Goal: Information Seeking & Learning: Learn about a topic

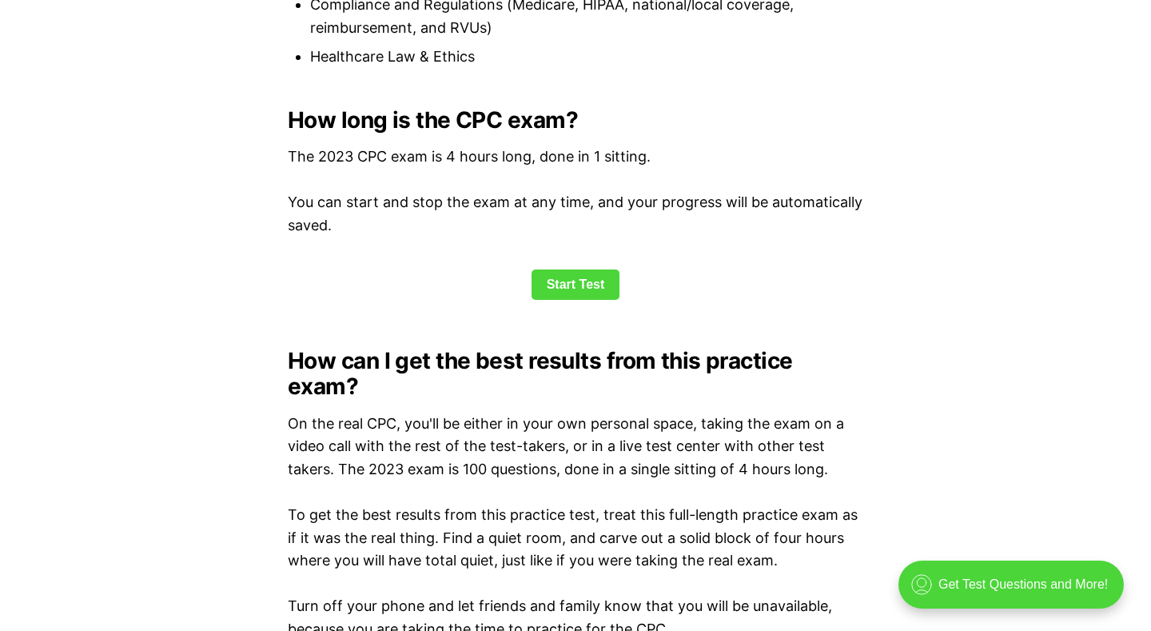
scroll to position [2108, 0]
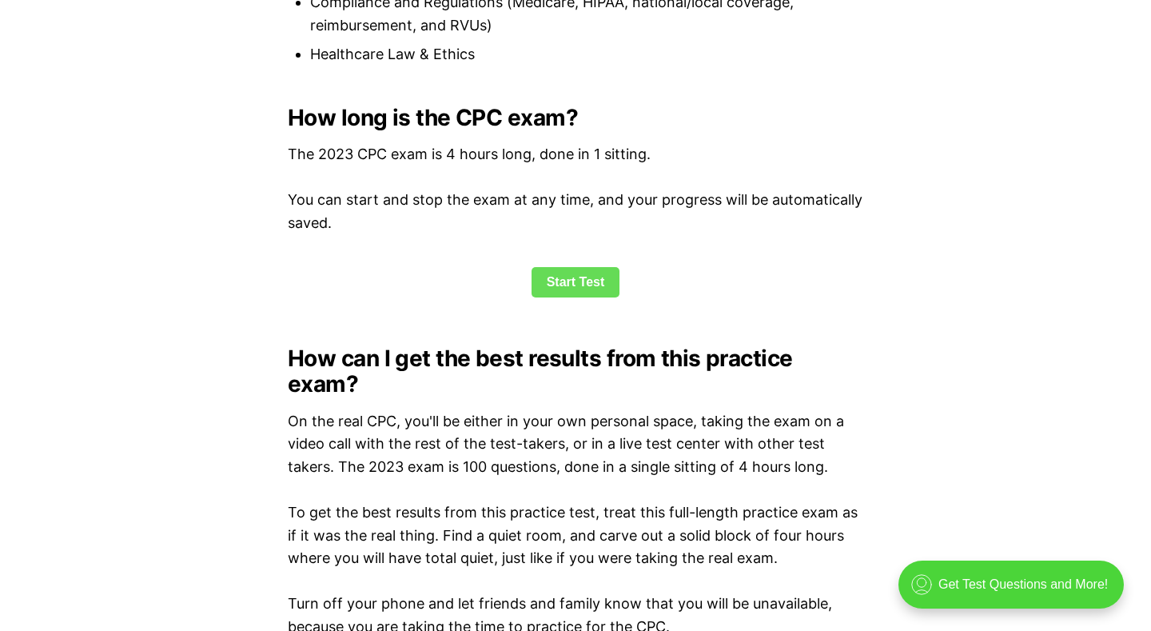
click at [577, 273] on link "Start Test" at bounding box center [576, 282] width 89 height 30
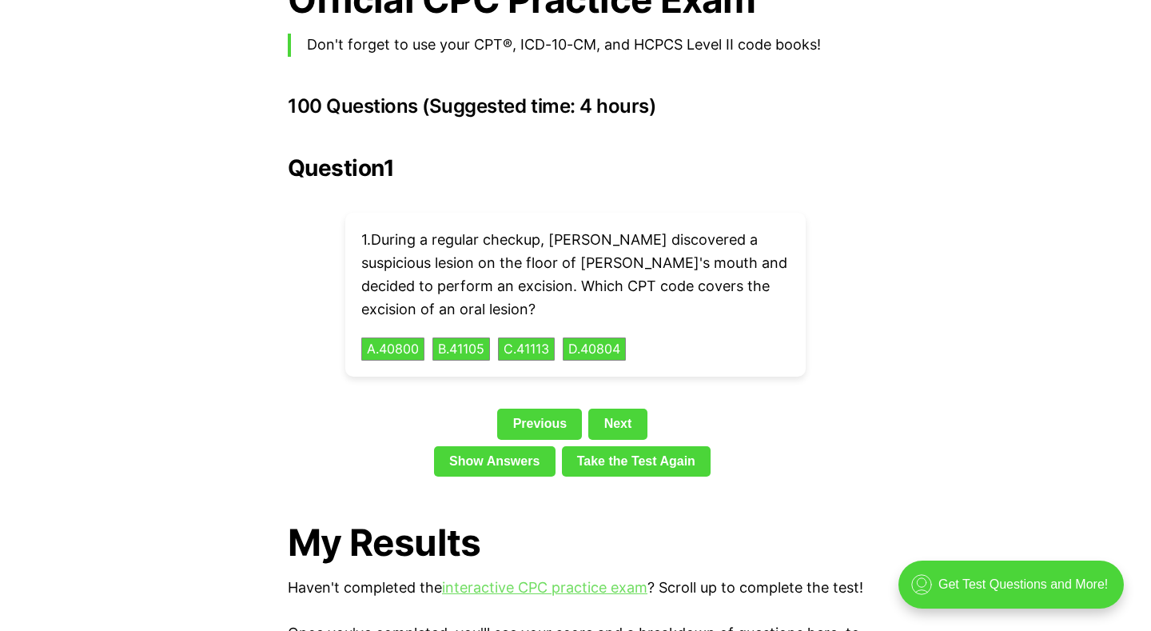
scroll to position [3558, 0]
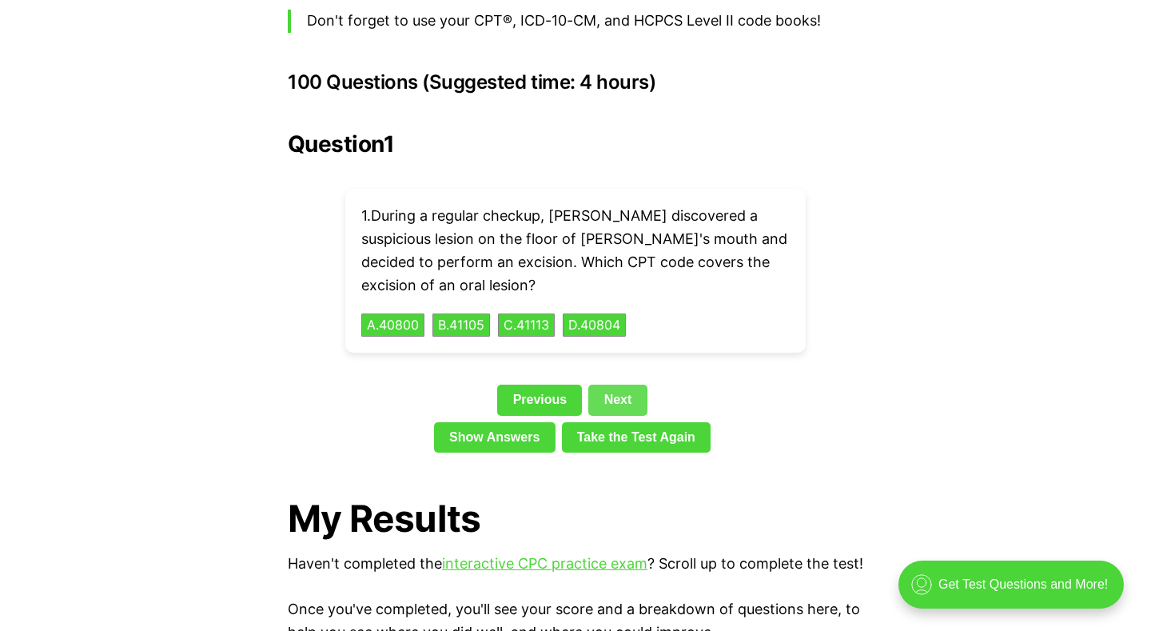
click at [623, 385] on link "Next" at bounding box center [617, 400] width 58 height 30
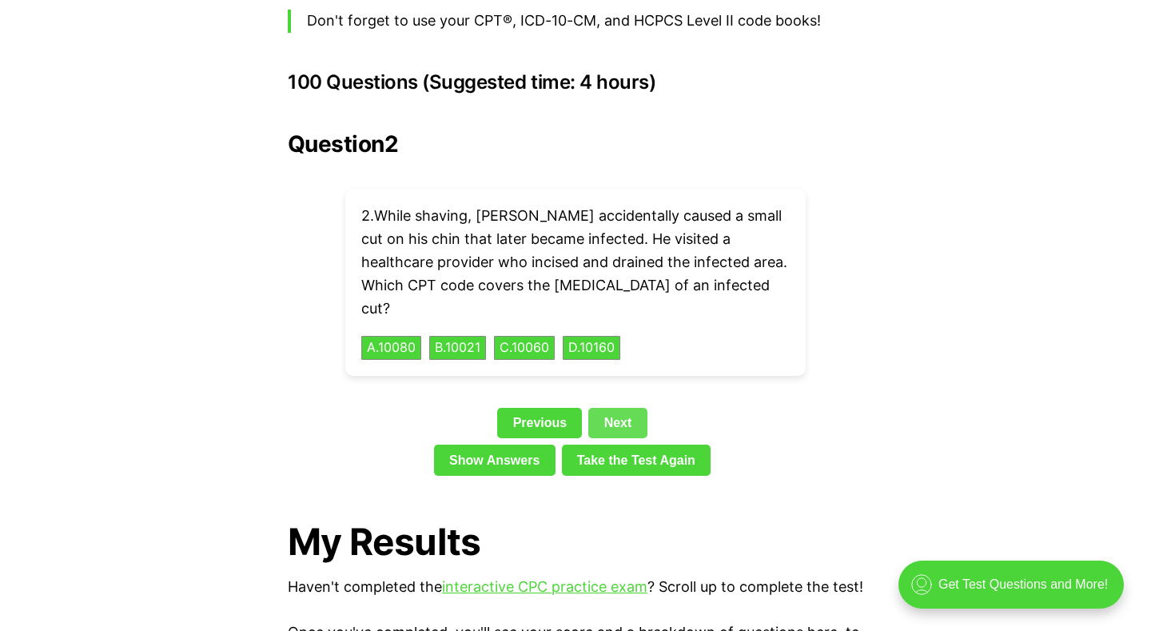
click at [623, 408] on link "Next" at bounding box center [617, 423] width 58 height 30
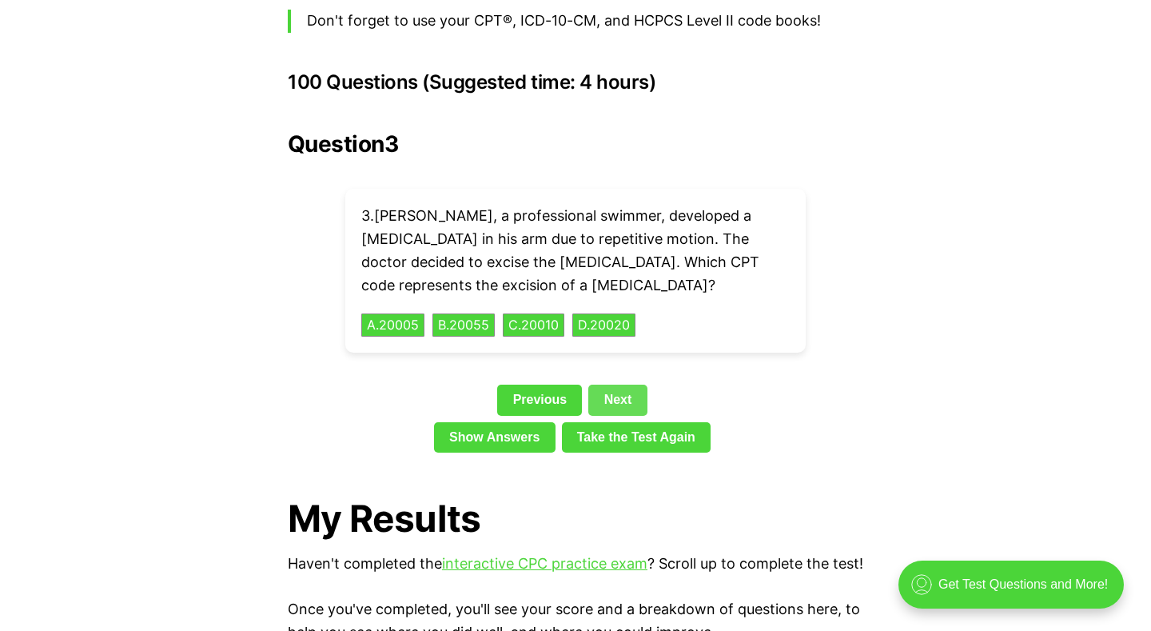
click at [619, 385] on link "Next" at bounding box center [617, 400] width 58 height 30
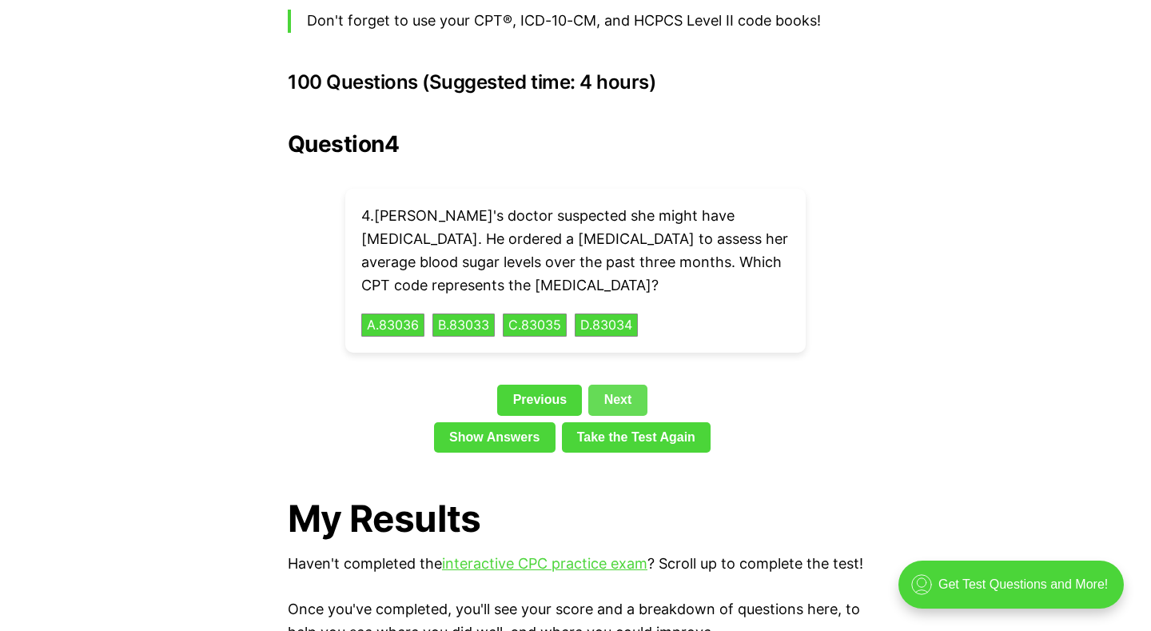
click at [628, 385] on link "Next" at bounding box center [617, 400] width 58 height 30
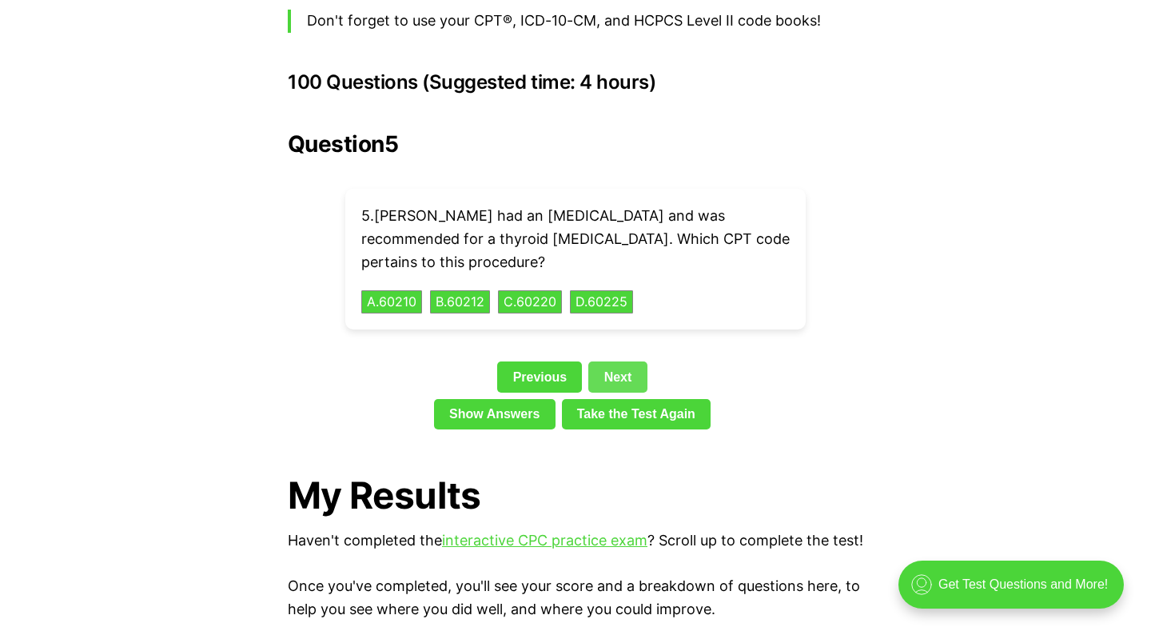
click at [614, 361] on link "Next" at bounding box center [617, 376] width 58 height 30
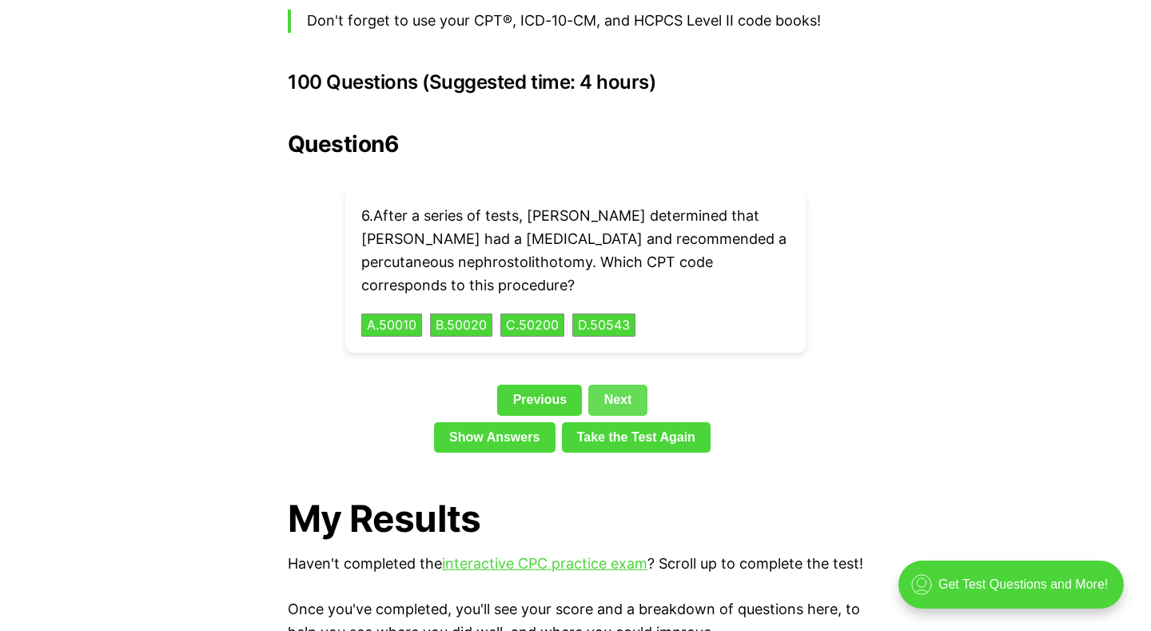
click at [618, 385] on link "Next" at bounding box center [617, 400] width 58 height 30
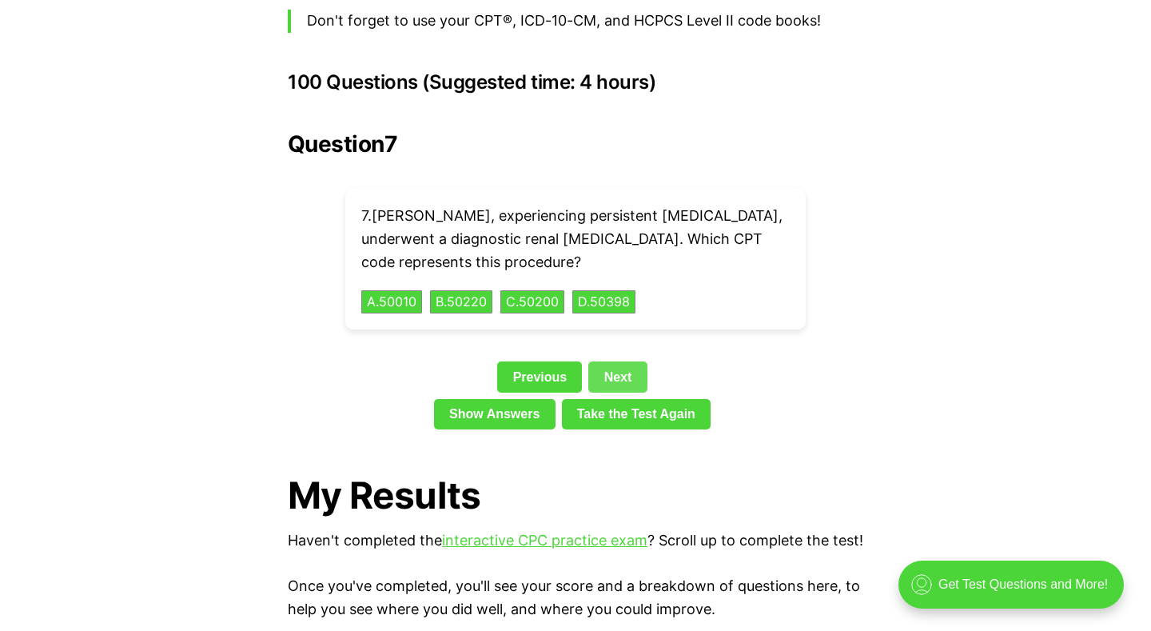
click at [607, 361] on link "Next" at bounding box center [617, 376] width 58 height 30
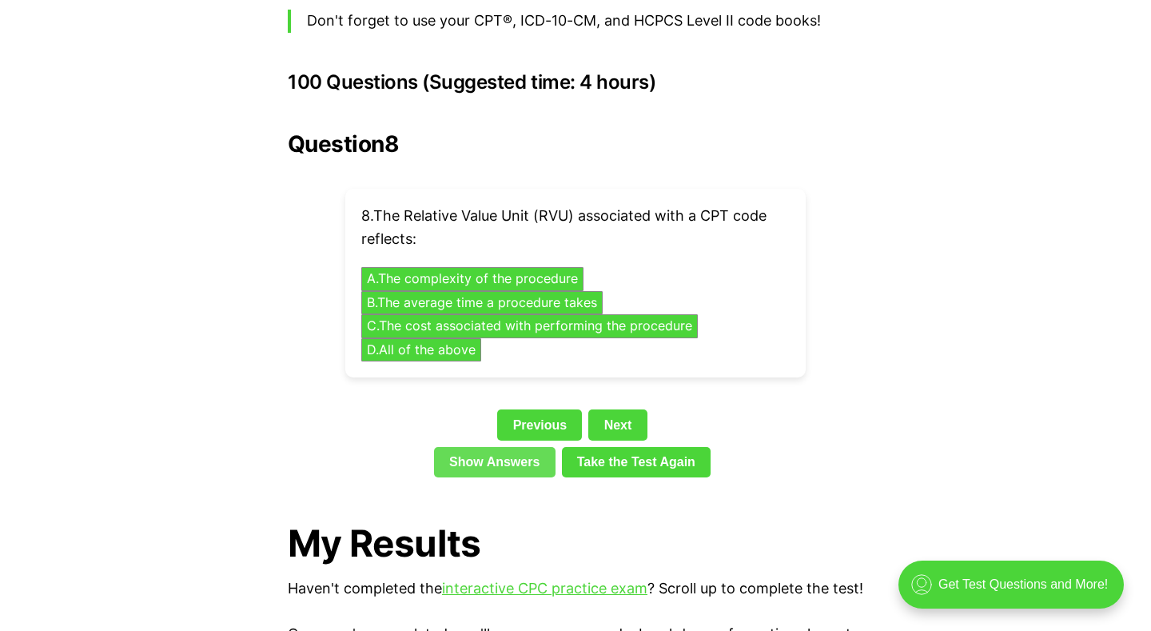
click at [542, 447] on link "Show Answers" at bounding box center [495, 462] width 122 height 30
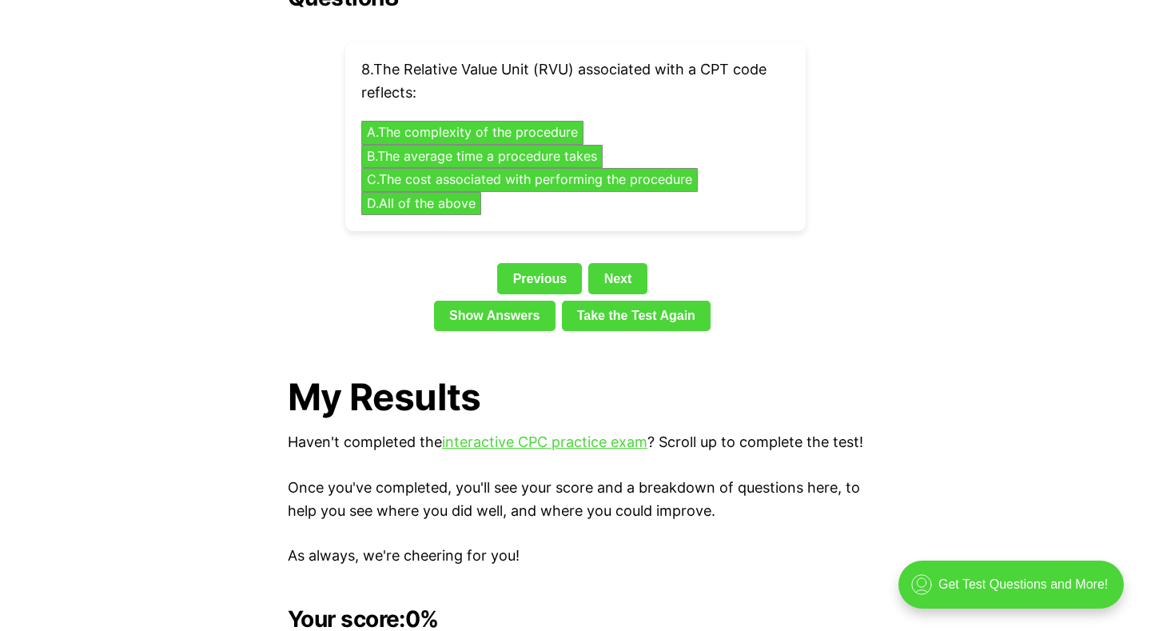
scroll to position [3688, 0]
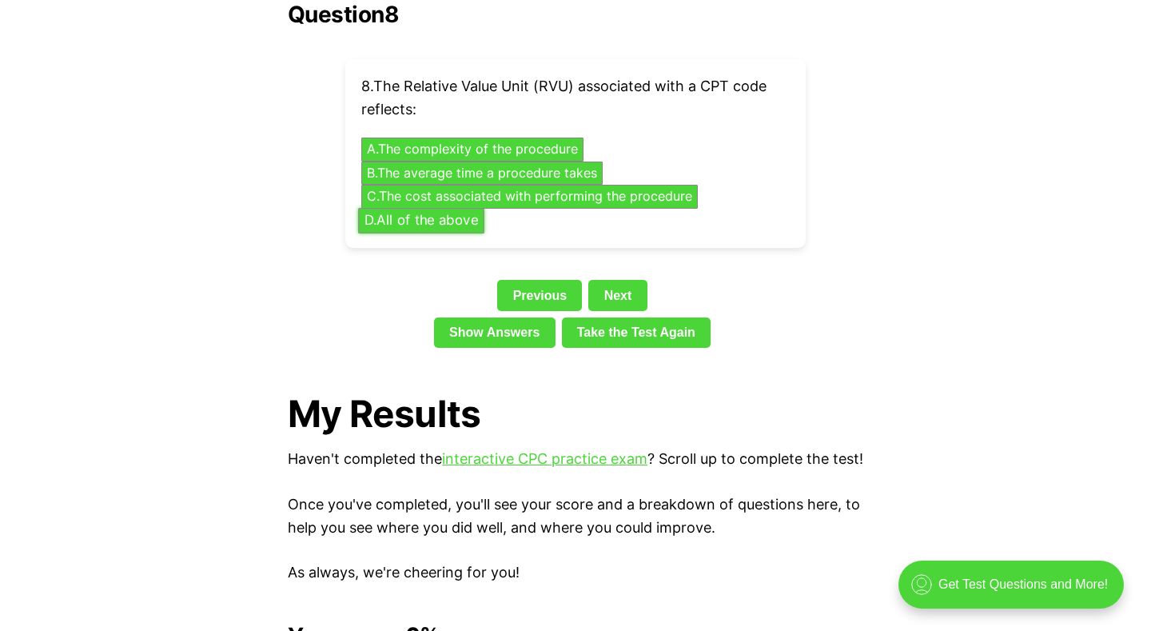
click at [408, 208] on button "D . All of the above" at bounding box center [421, 220] width 126 height 25
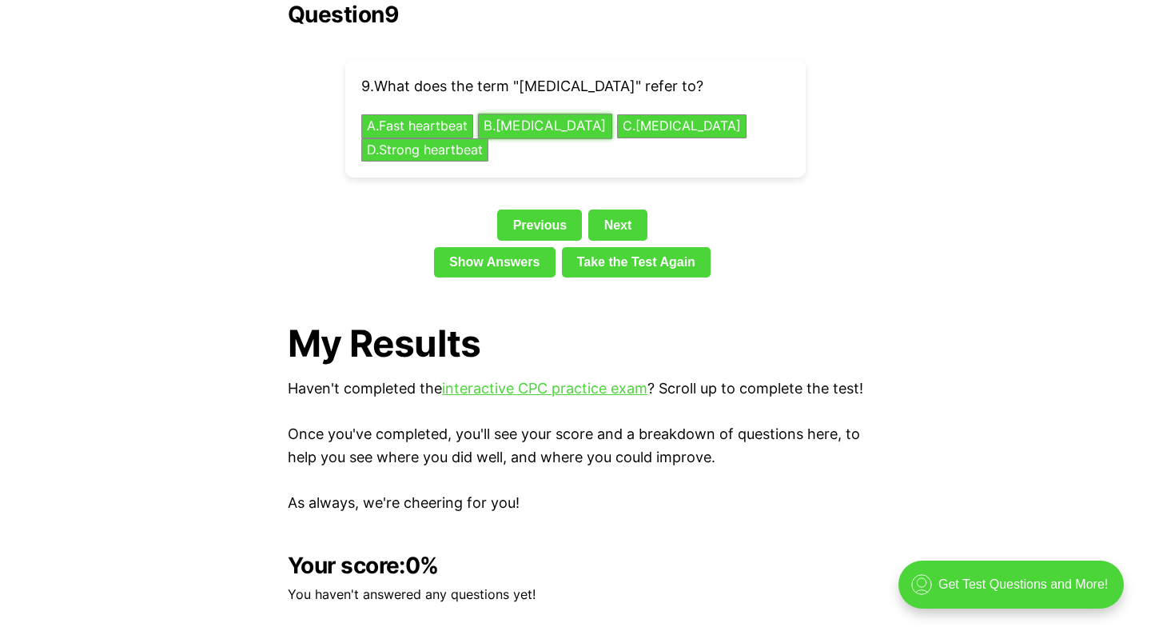
click at [515, 114] on button "B . [MEDICAL_DATA]" at bounding box center [545, 126] width 134 height 25
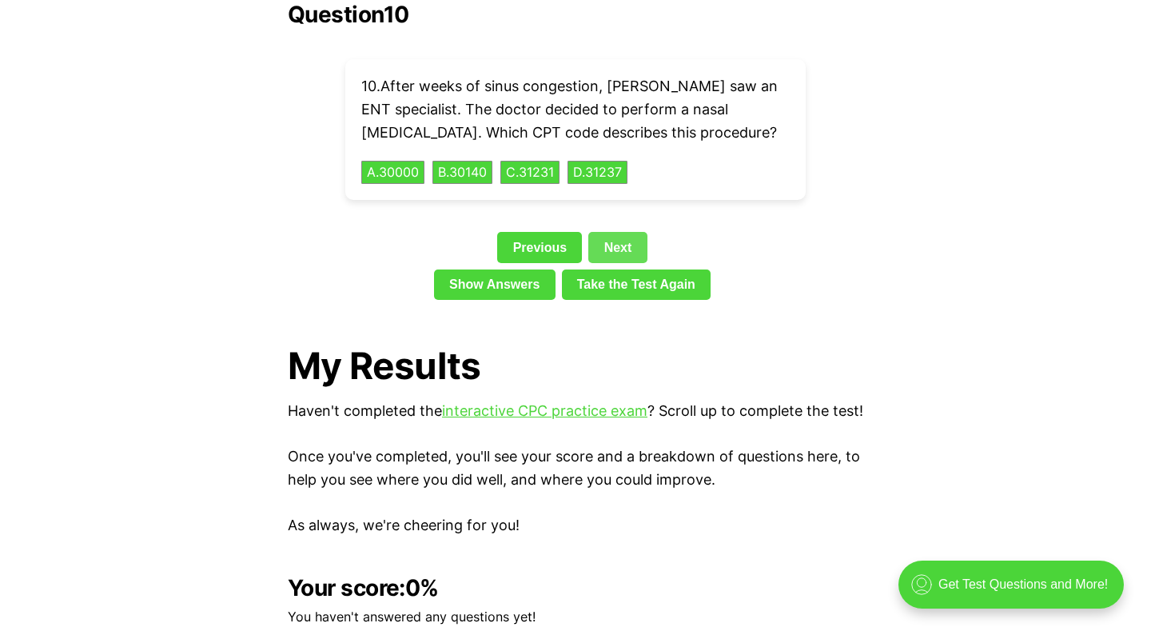
click at [613, 232] on link "Next" at bounding box center [617, 247] width 58 height 30
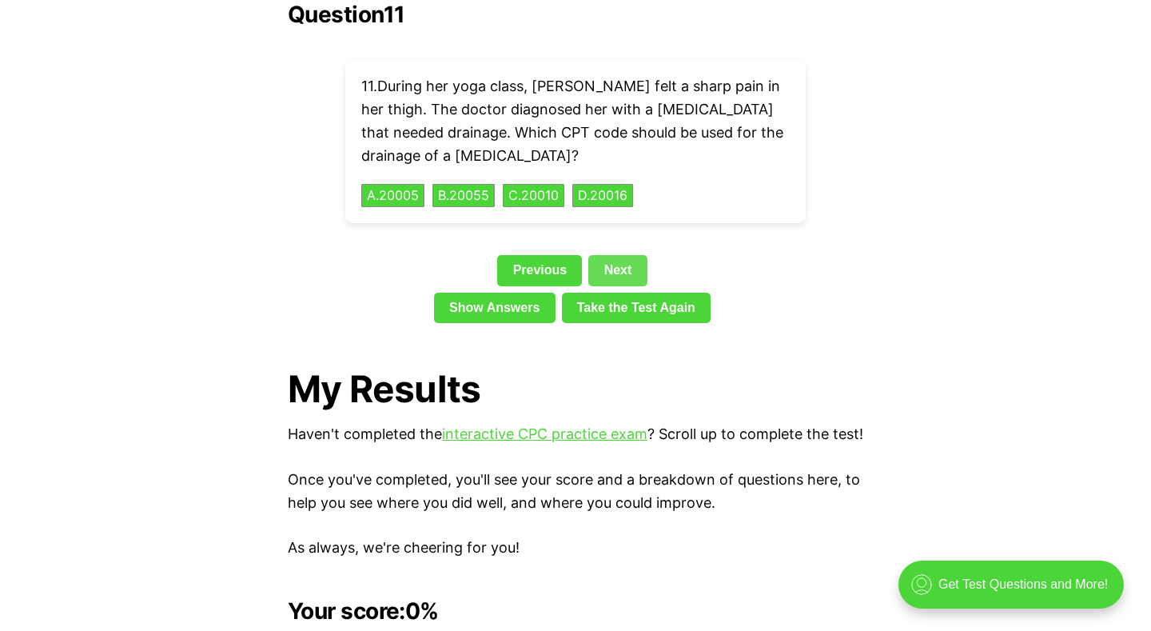
click at [612, 255] on link "Next" at bounding box center [617, 270] width 58 height 30
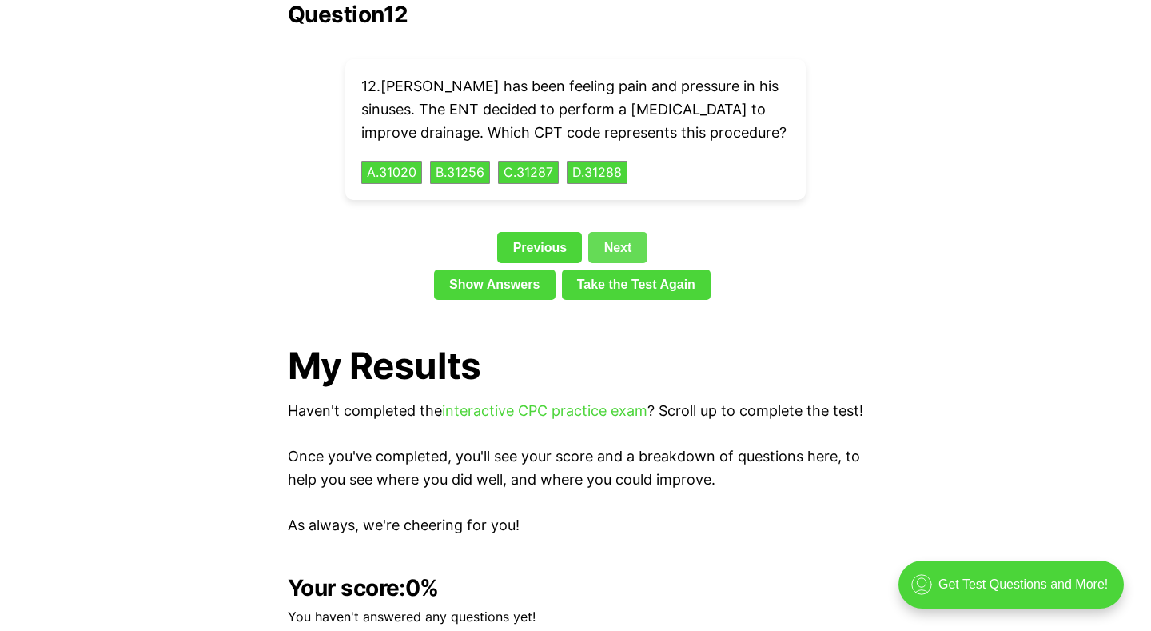
click at [603, 232] on link "Next" at bounding box center [617, 247] width 58 height 30
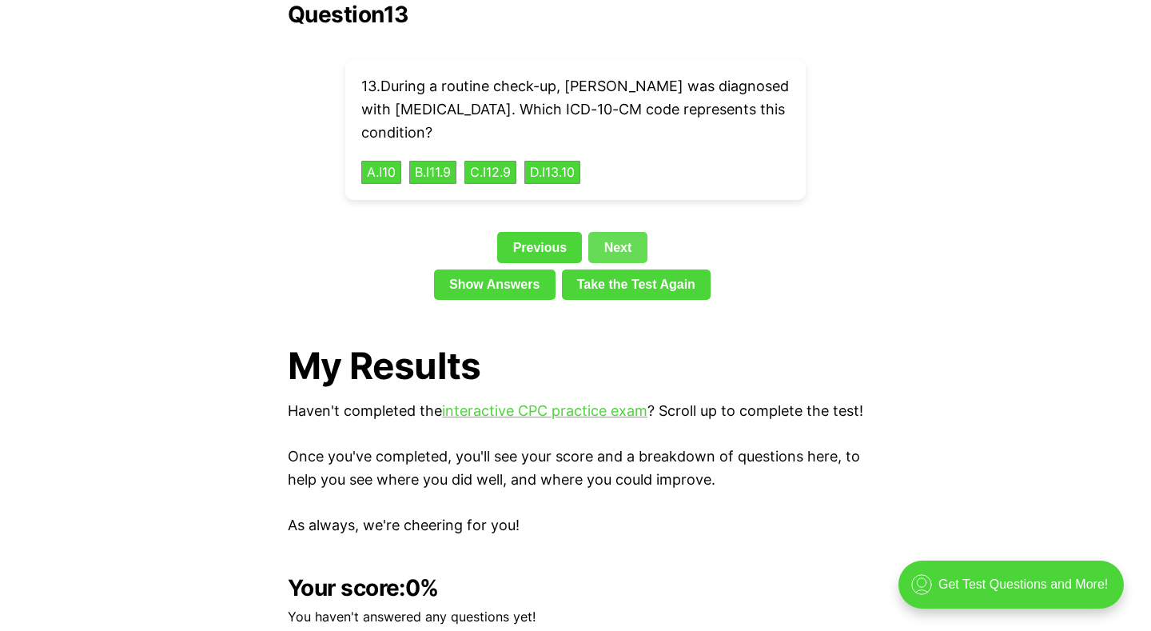
click at [603, 232] on link "Next" at bounding box center [617, 247] width 58 height 30
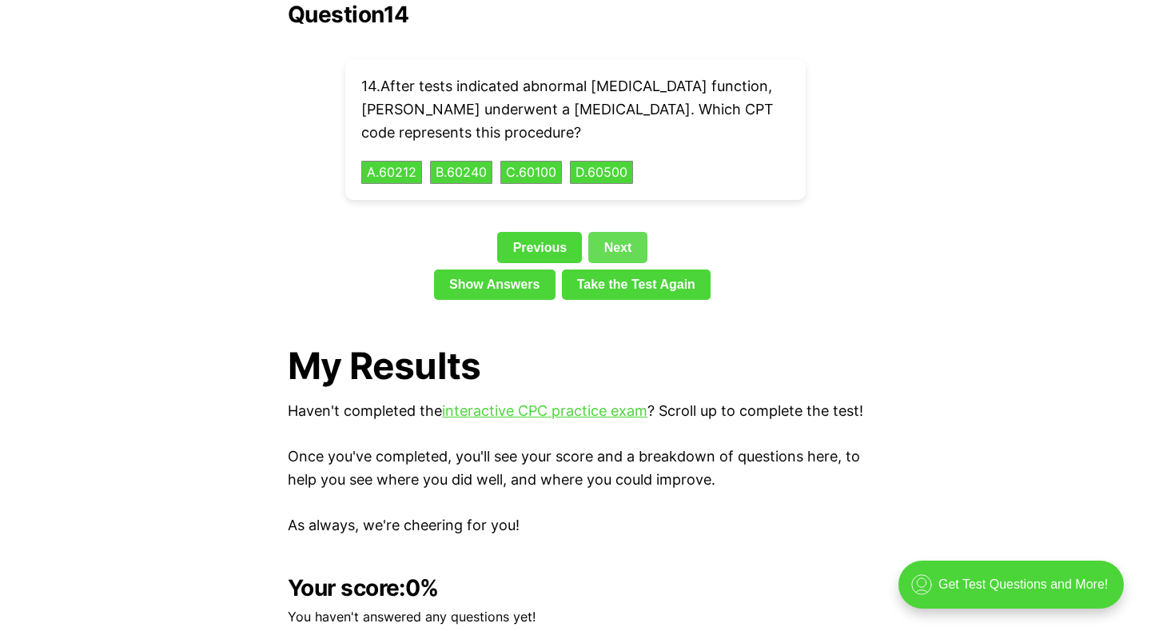
click at [603, 232] on link "Next" at bounding box center [617, 247] width 58 height 30
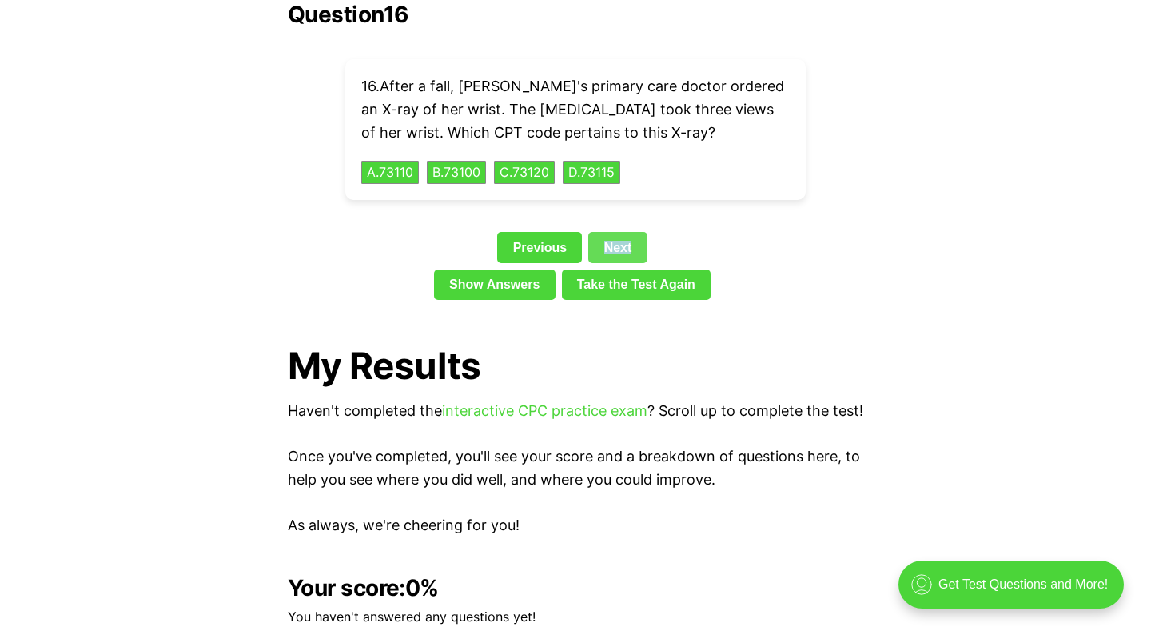
click at [603, 232] on link "Next" at bounding box center [617, 247] width 58 height 30
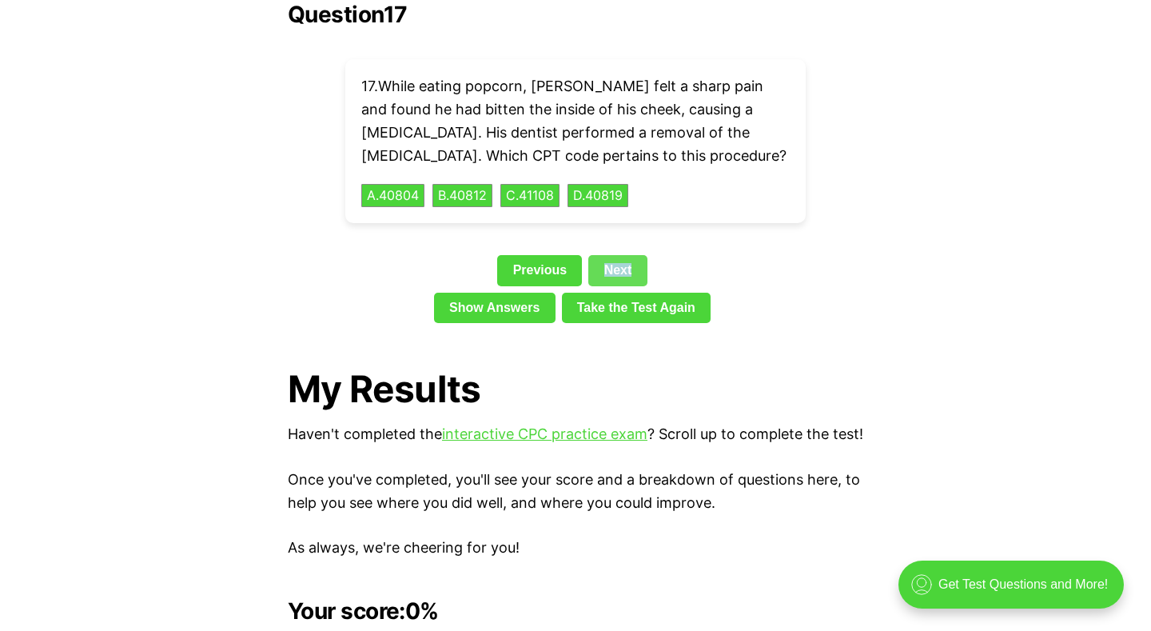
click at [610, 255] on link "Next" at bounding box center [617, 270] width 58 height 30
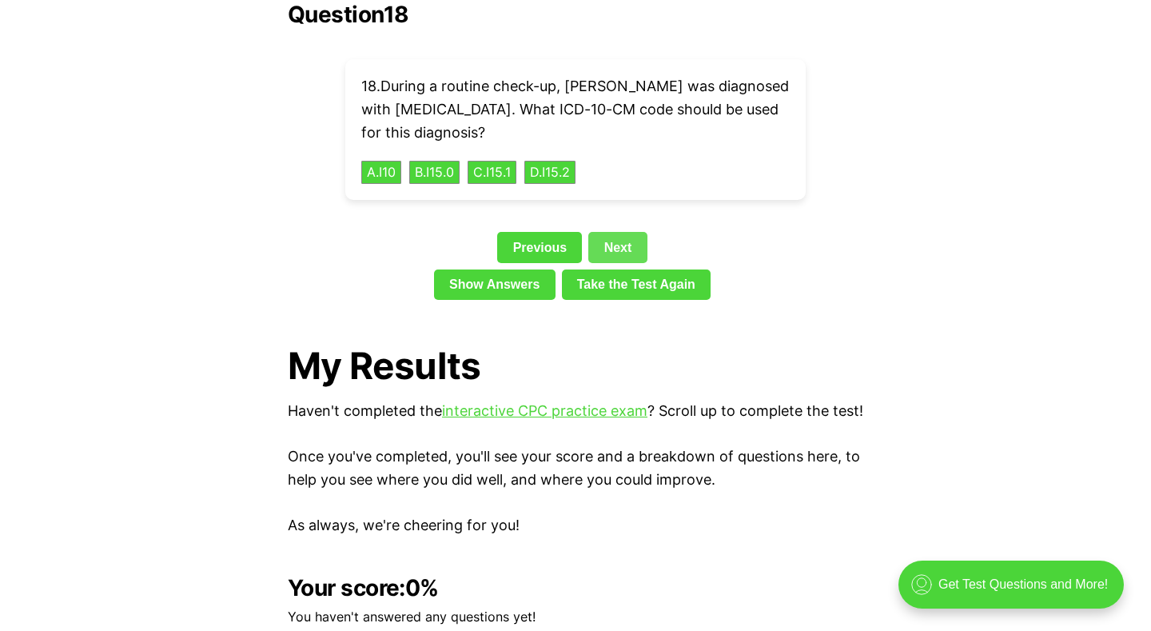
click at [610, 232] on link "Next" at bounding box center [617, 247] width 58 height 30
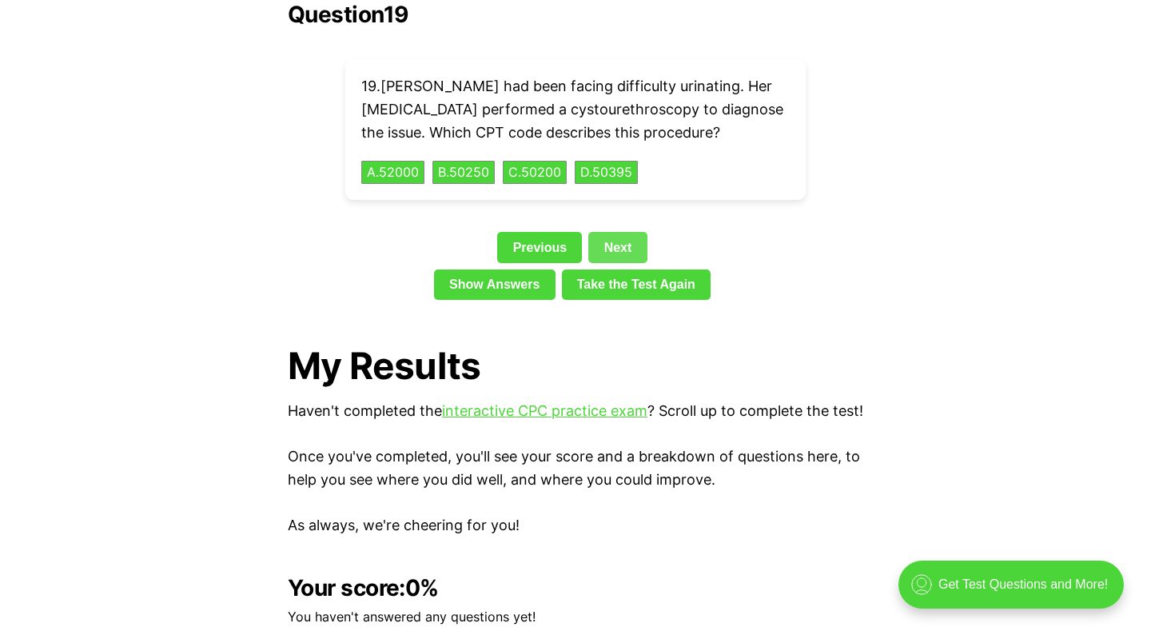
click at [610, 232] on link "Next" at bounding box center [617, 247] width 58 height 30
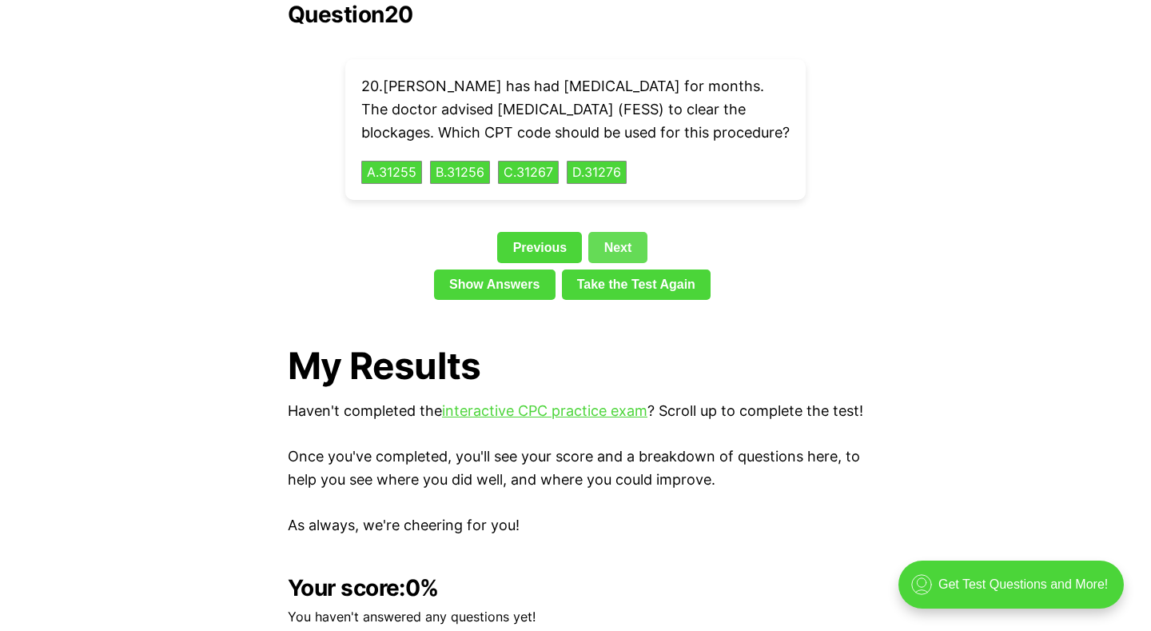
click at [610, 232] on link "Next" at bounding box center [617, 247] width 58 height 30
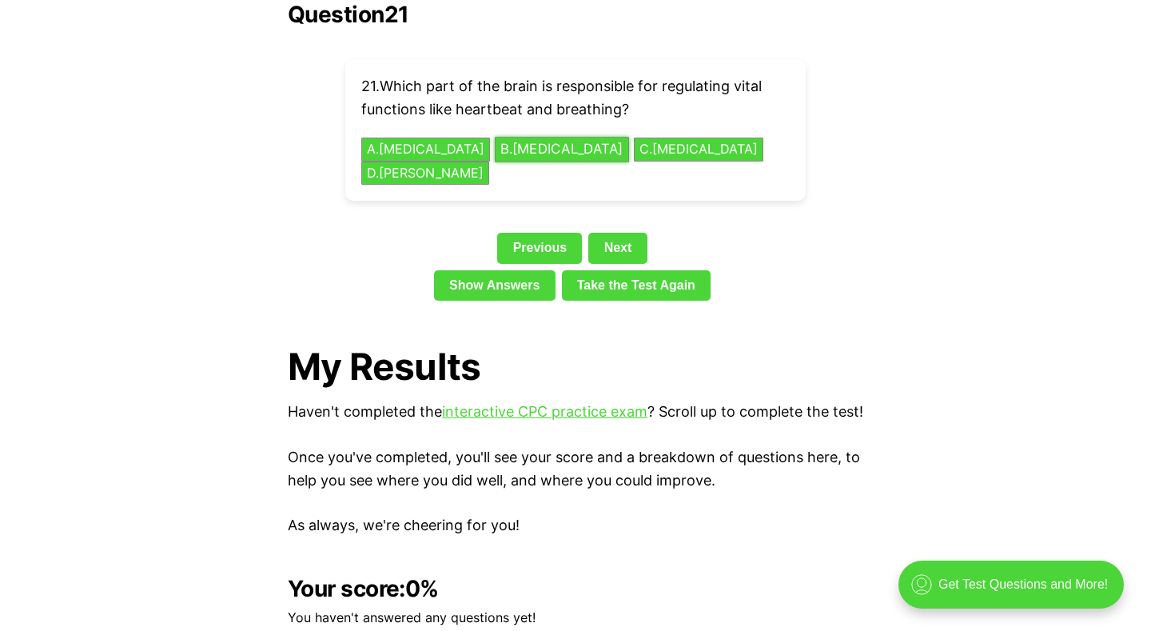
click at [523, 137] on button "B . [MEDICAL_DATA]" at bounding box center [562, 149] width 134 height 25
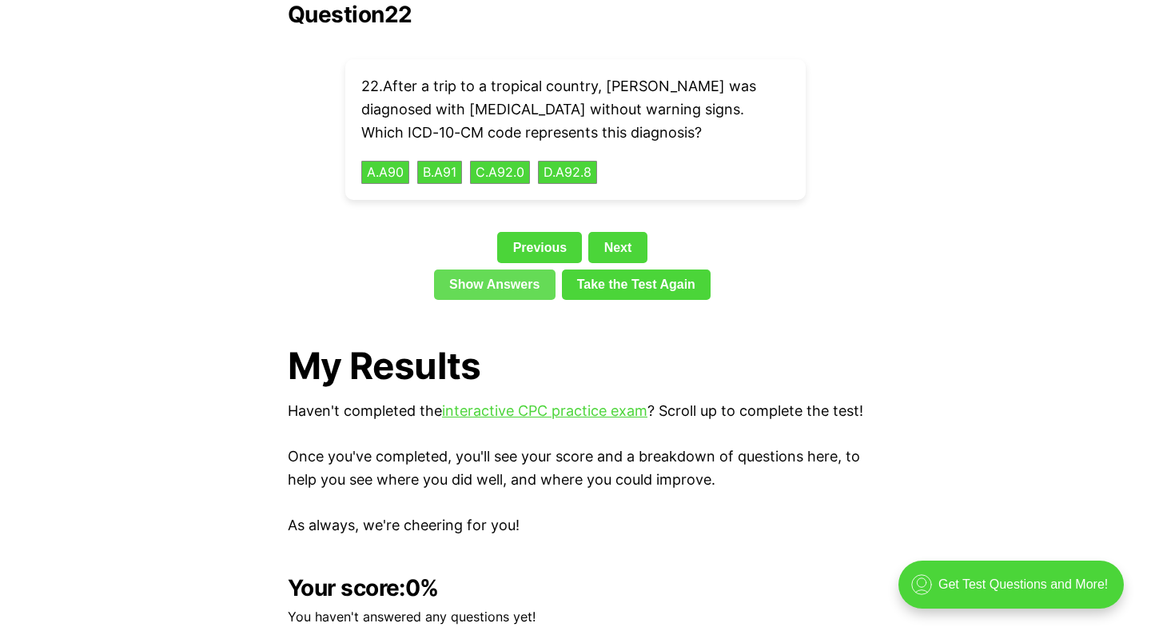
click at [524, 269] on link "Show Answers" at bounding box center [495, 284] width 122 height 30
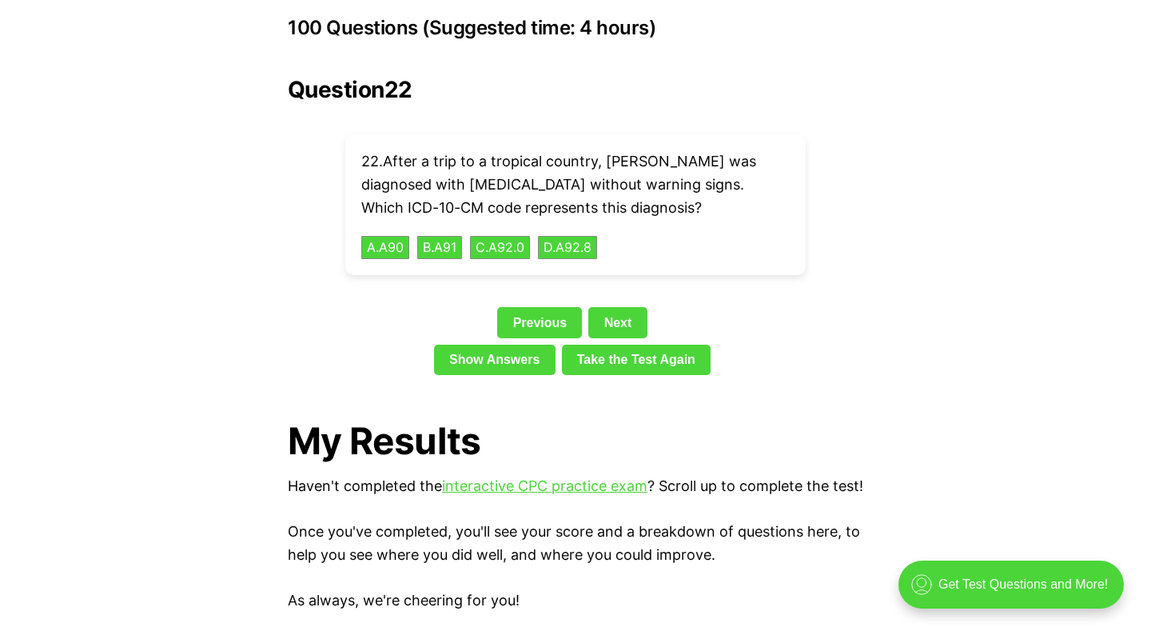
scroll to position [3622, 0]
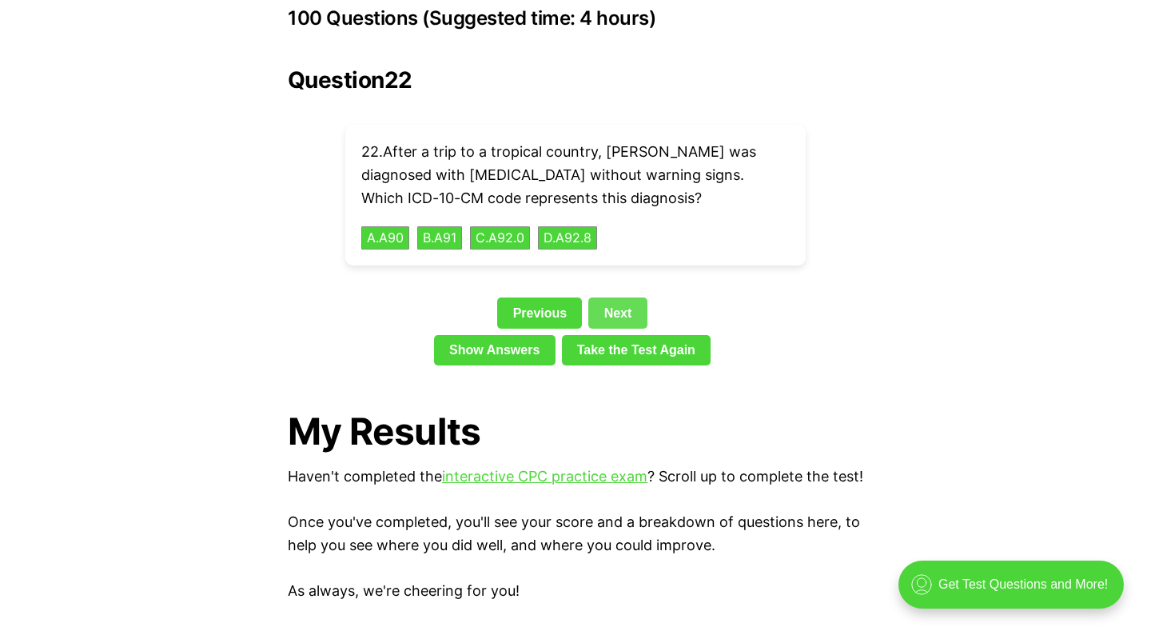
click at [624, 297] on link "Next" at bounding box center [617, 312] width 58 height 30
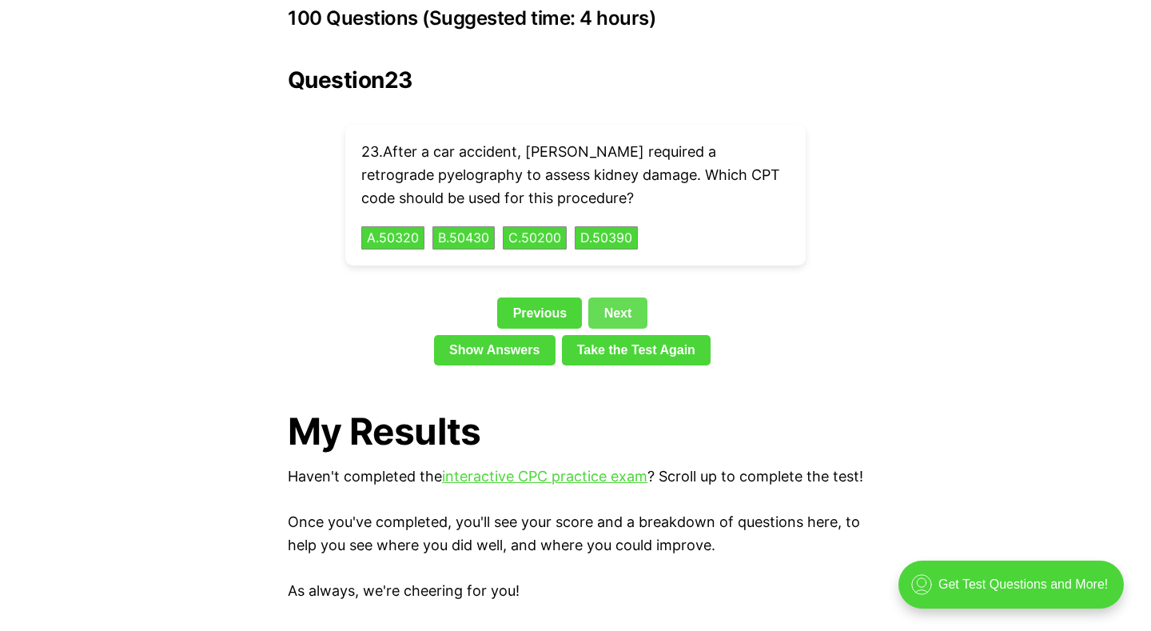
click at [624, 297] on link "Next" at bounding box center [617, 312] width 58 height 30
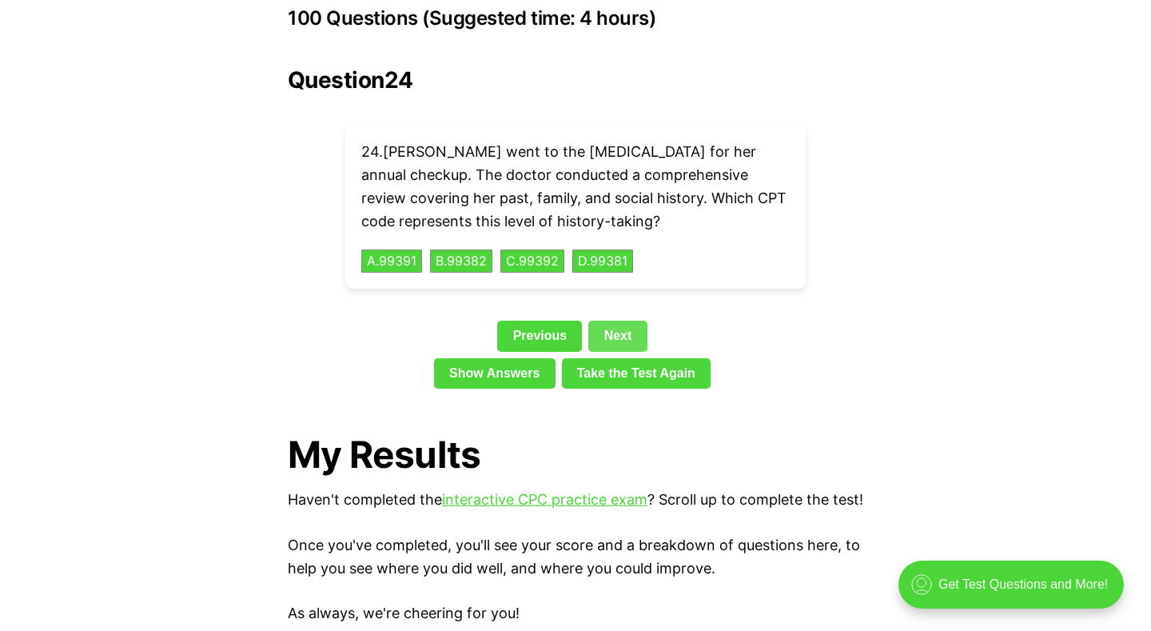
click at [630, 321] on link "Next" at bounding box center [617, 336] width 58 height 30
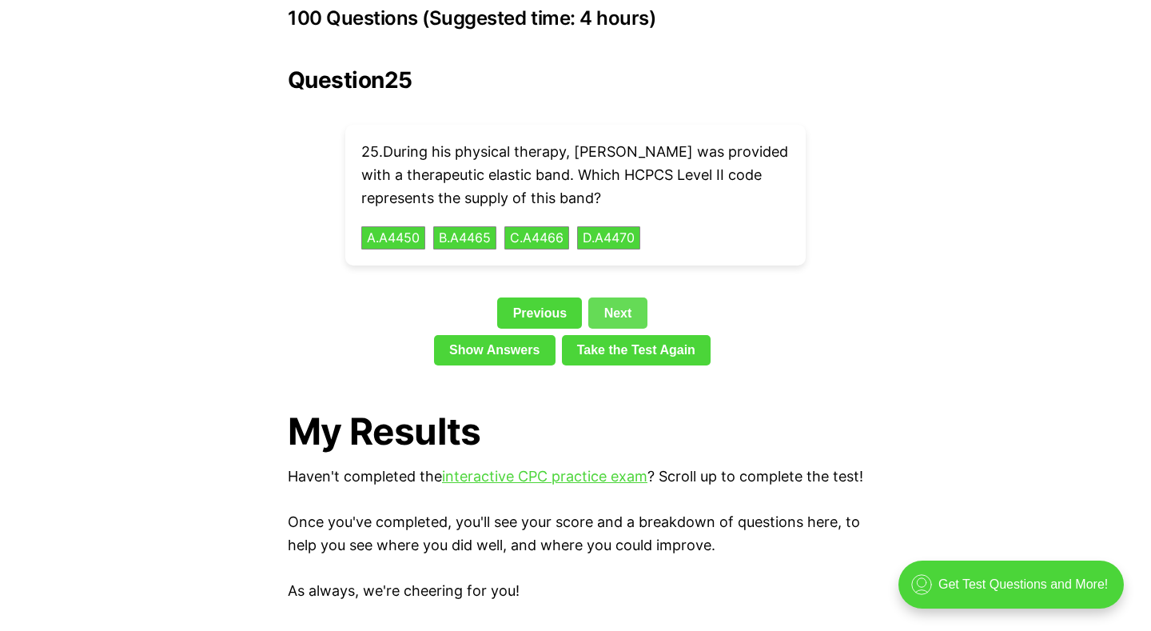
click at [622, 297] on link "Next" at bounding box center [617, 312] width 58 height 30
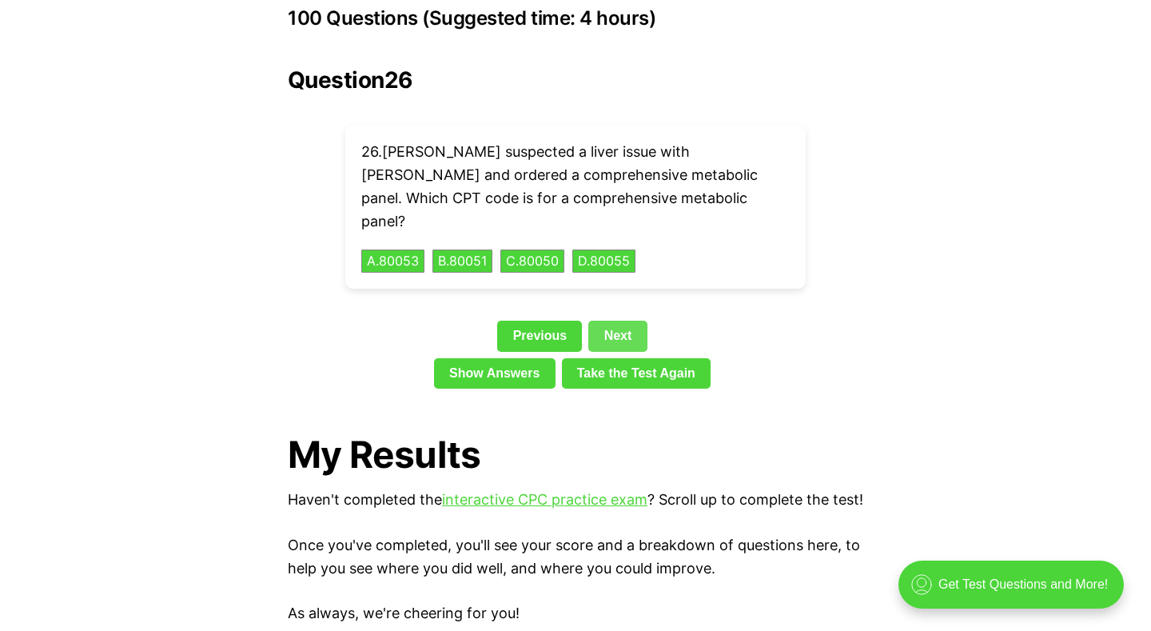
click at [624, 321] on link "Next" at bounding box center [617, 336] width 58 height 30
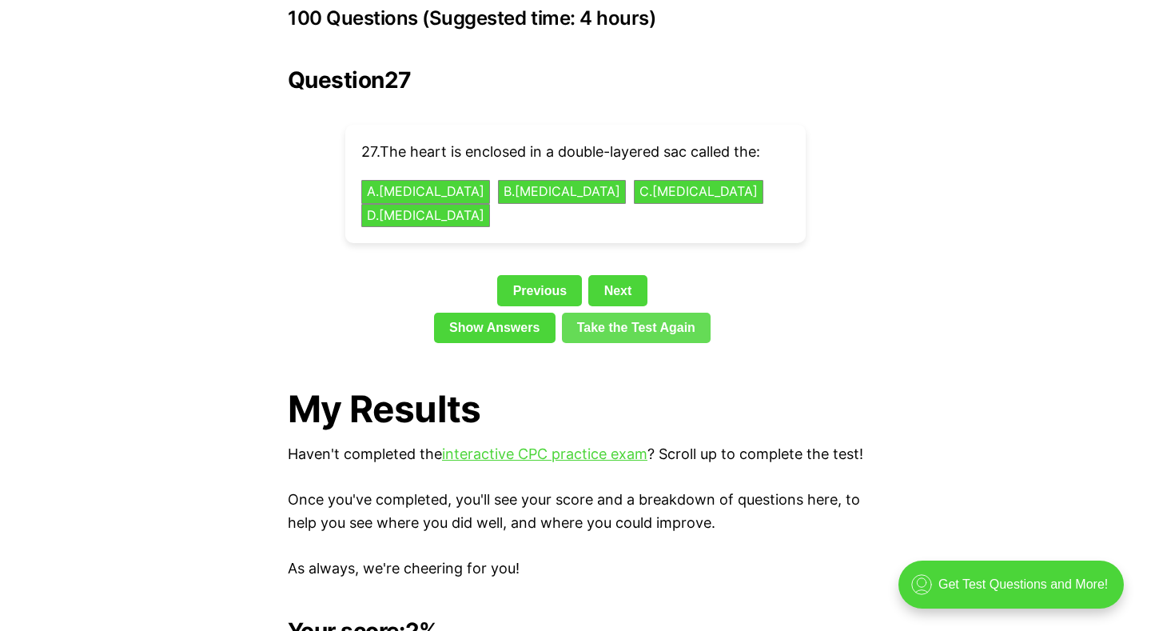
click at [624, 313] on link "Take the Test Again" at bounding box center [636, 328] width 149 height 30
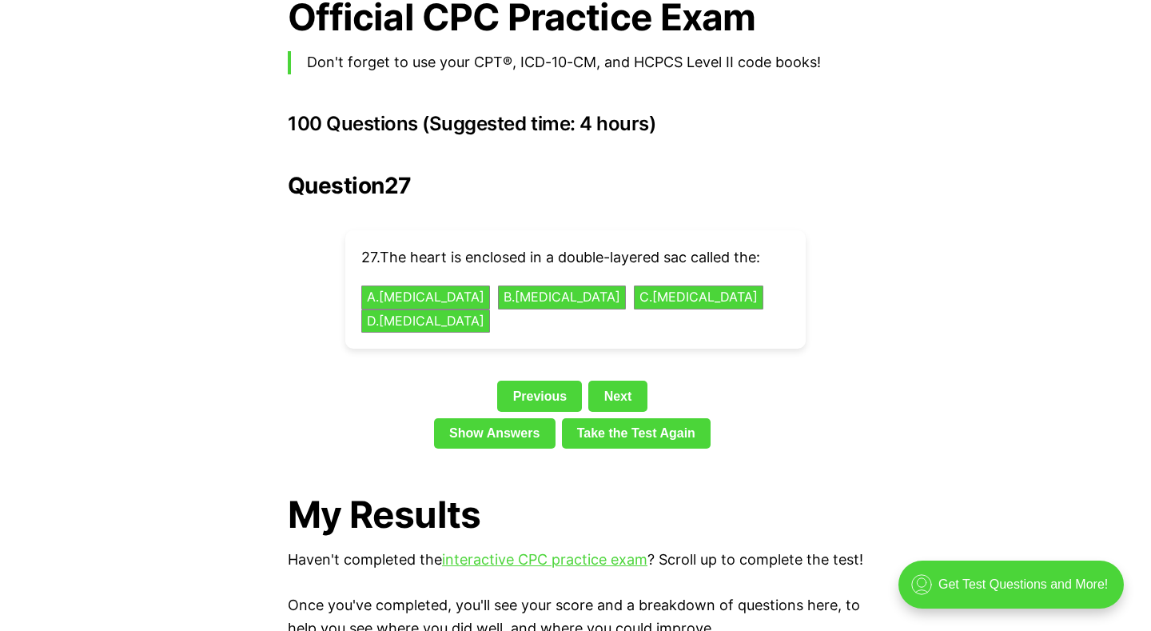
scroll to position [3505, 0]
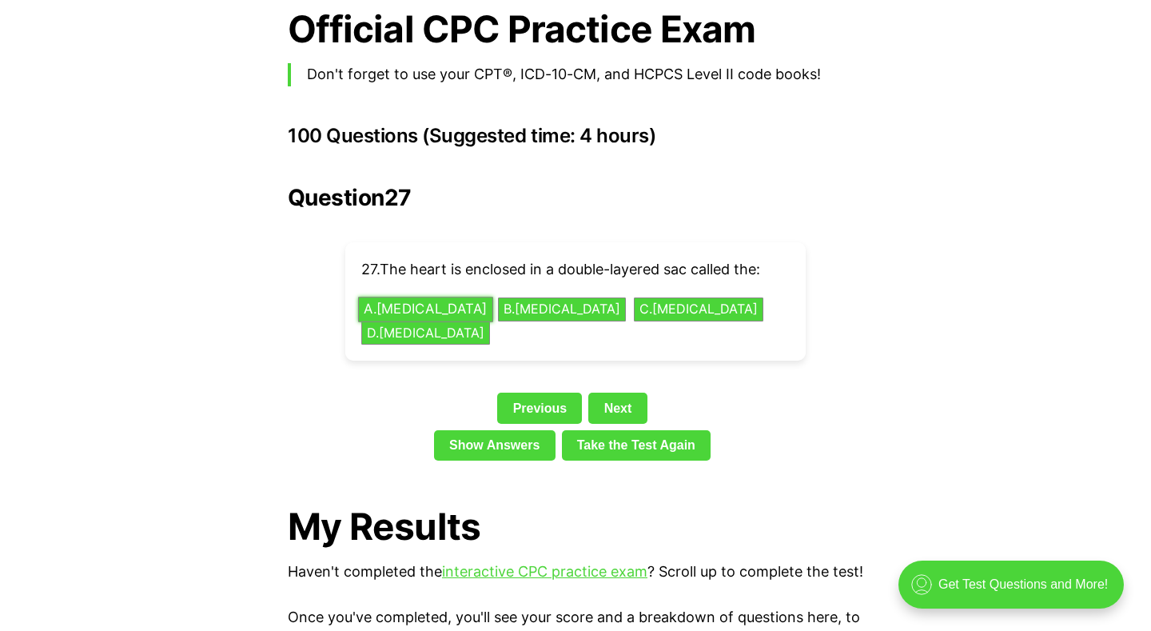
click at [428, 297] on button "A . [MEDICAL_DATA]" at bounding box center [425, 309] width 135 height 25
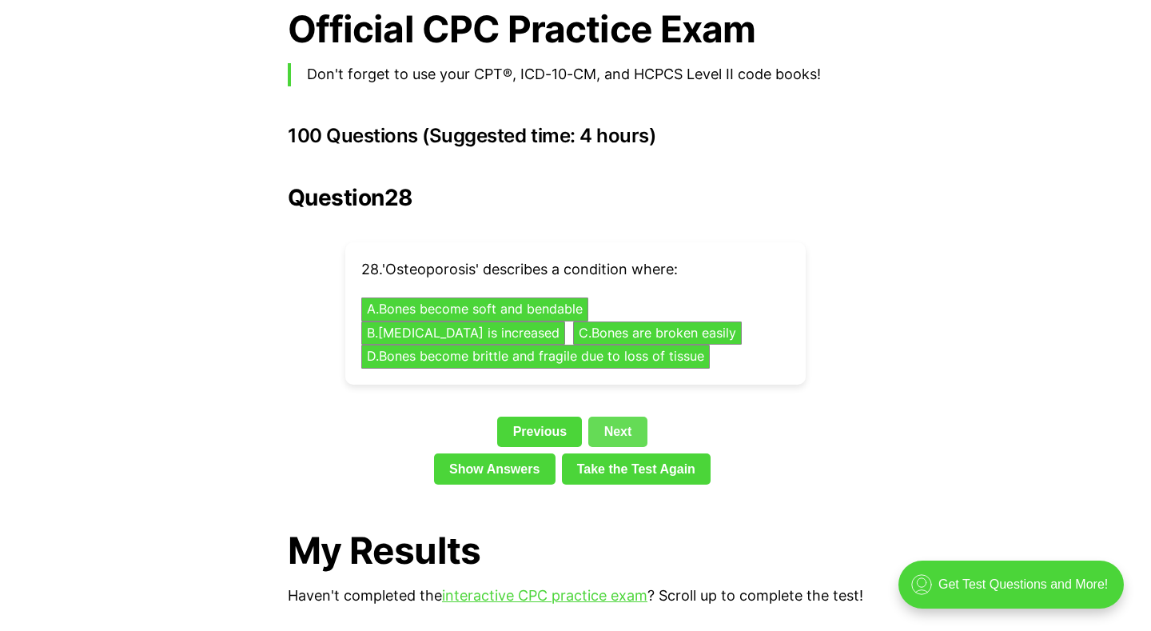
click at [620, 416] on link "Next" at bounding box center [617, 431] width 58 height 30
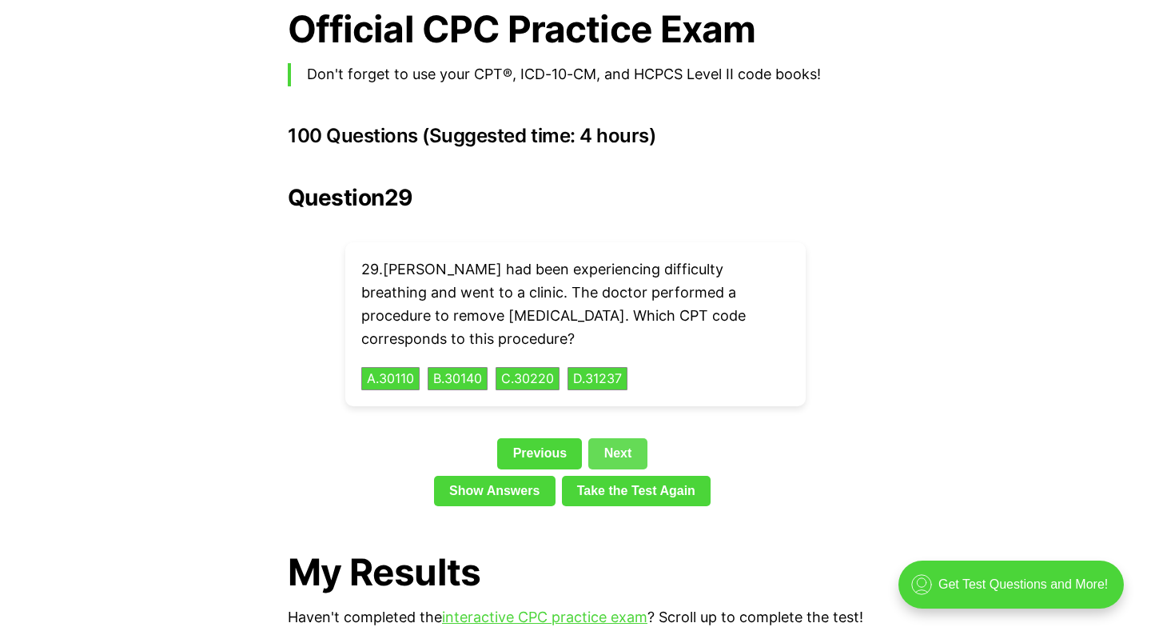
click at [620, 438] on link "Next" at bounding box center [617, 453] width 58 height 30
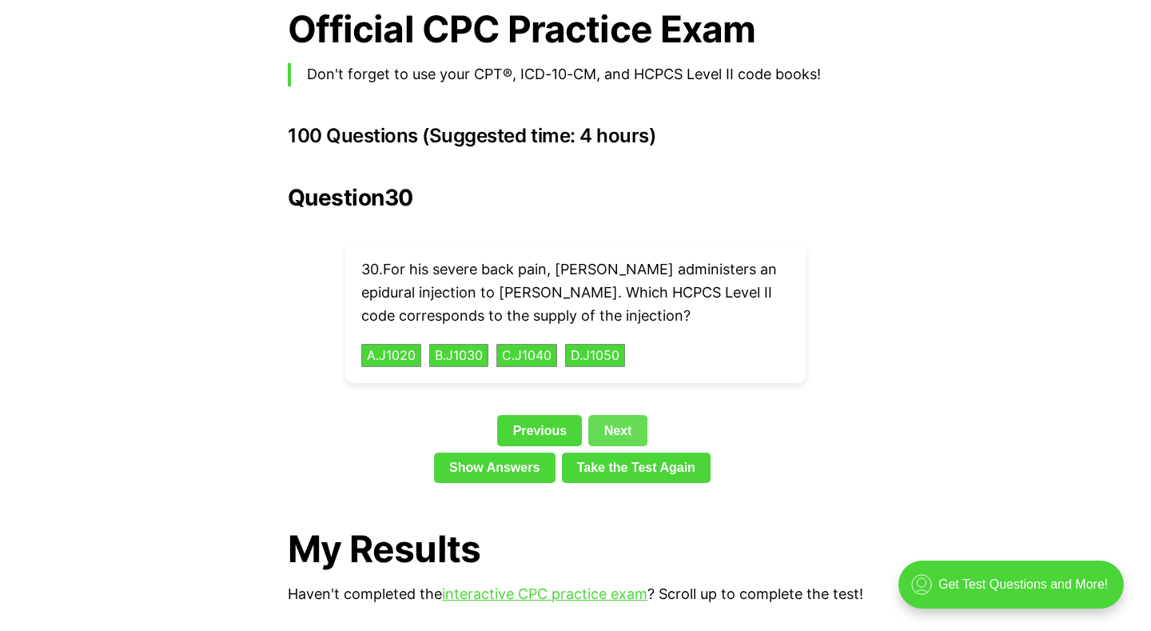
click at [620, 415] on link "Next" at bounding box center [617, 430] width 58 height 30
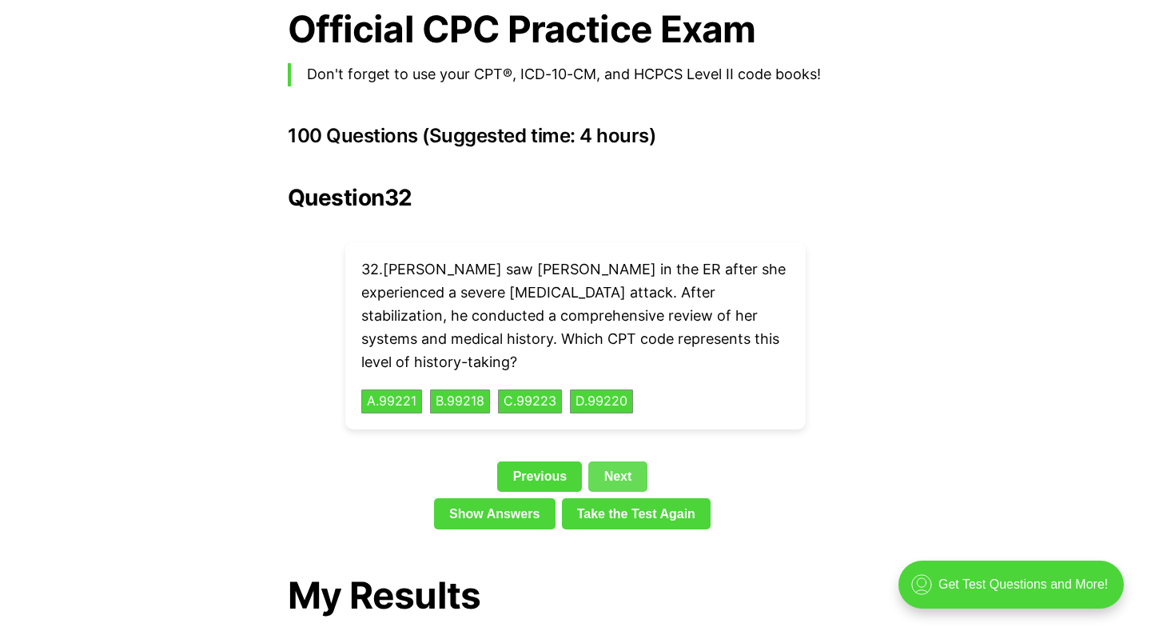
click at [625, 461] on link "Next" at bounding box center [617, 476] width 58 height 30
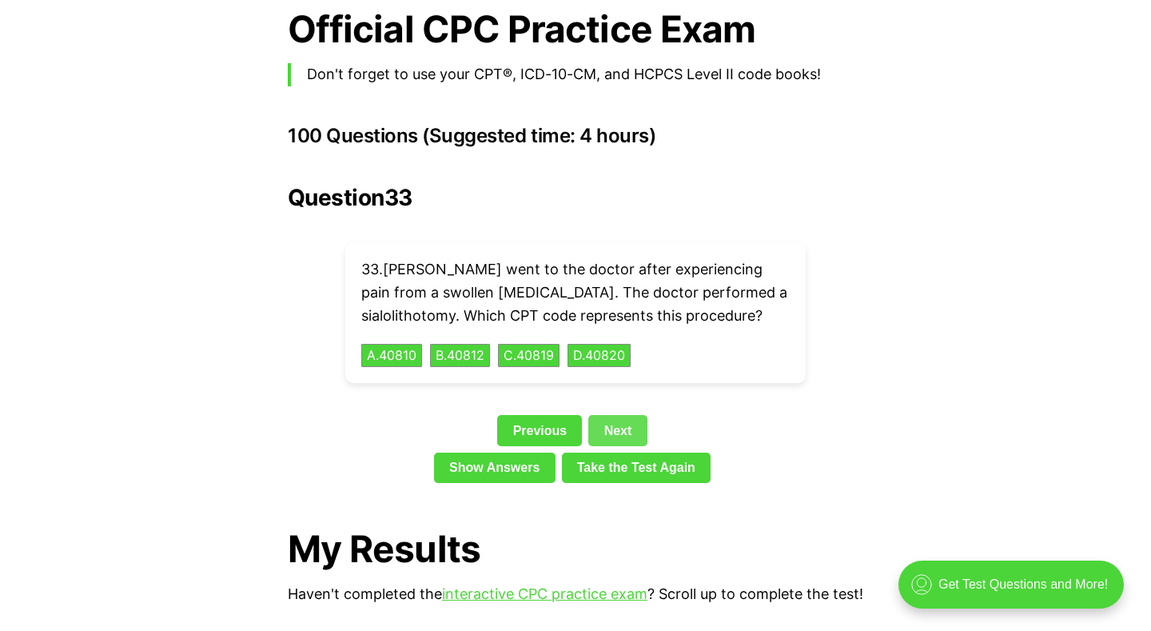
click at [625, 418] on link "Next" at bounding box center [617, 430] width 58 height 30
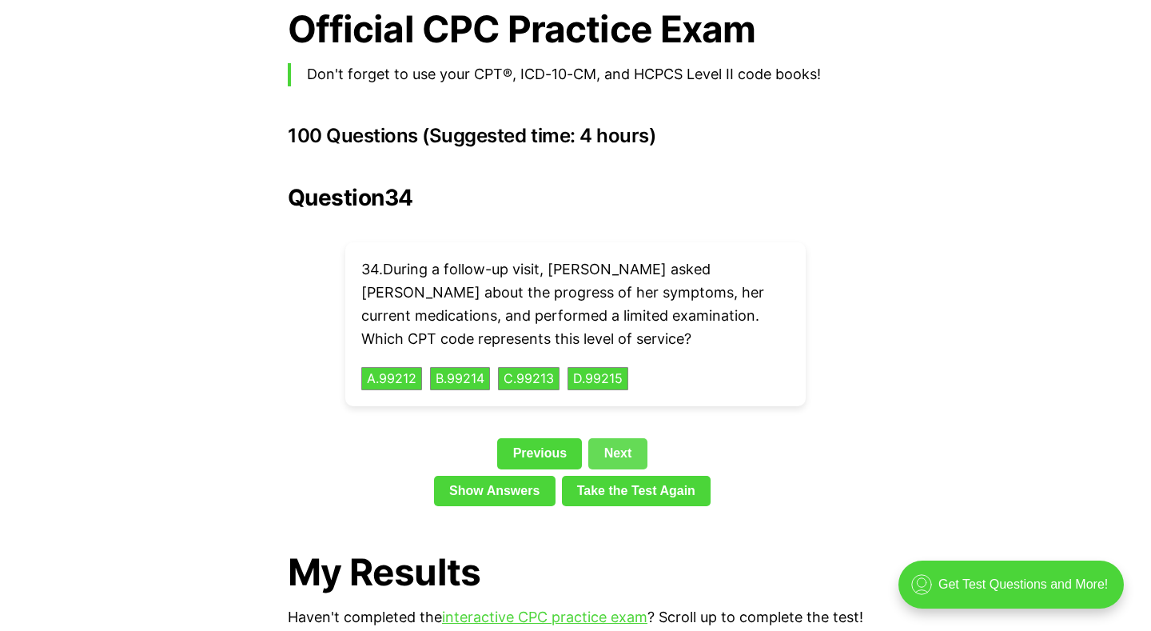
click at [627, 438] on link "Next" at bounding box center [617, 453] width 58 height 30
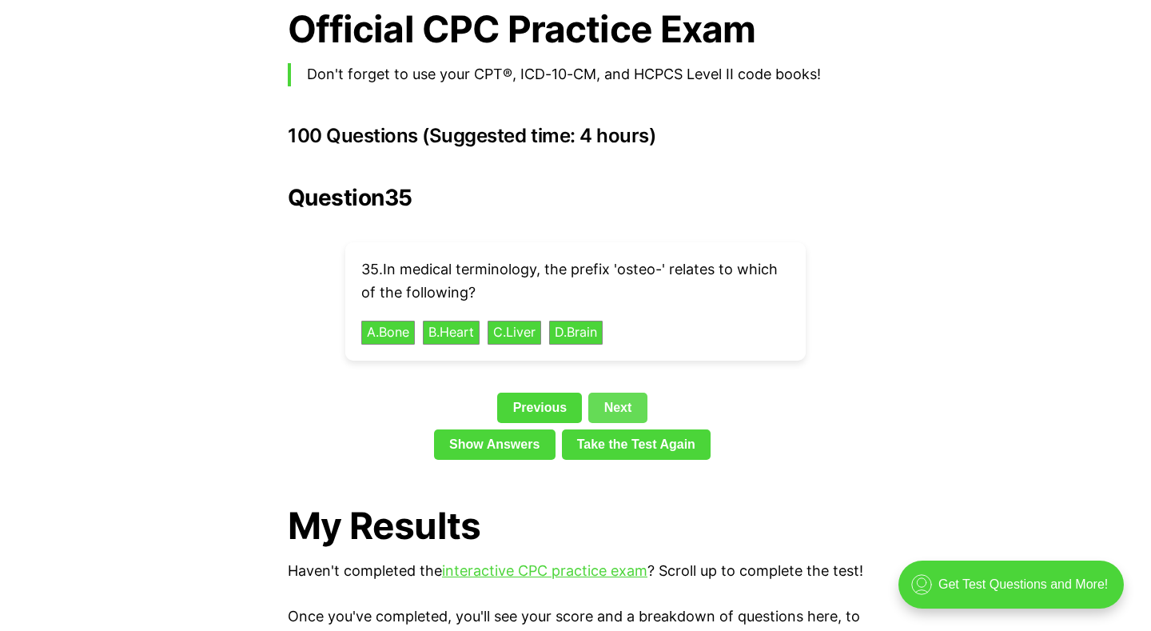
click at [618, 393] on link "Next" at bounding box center [617, 408] width 58 height 30
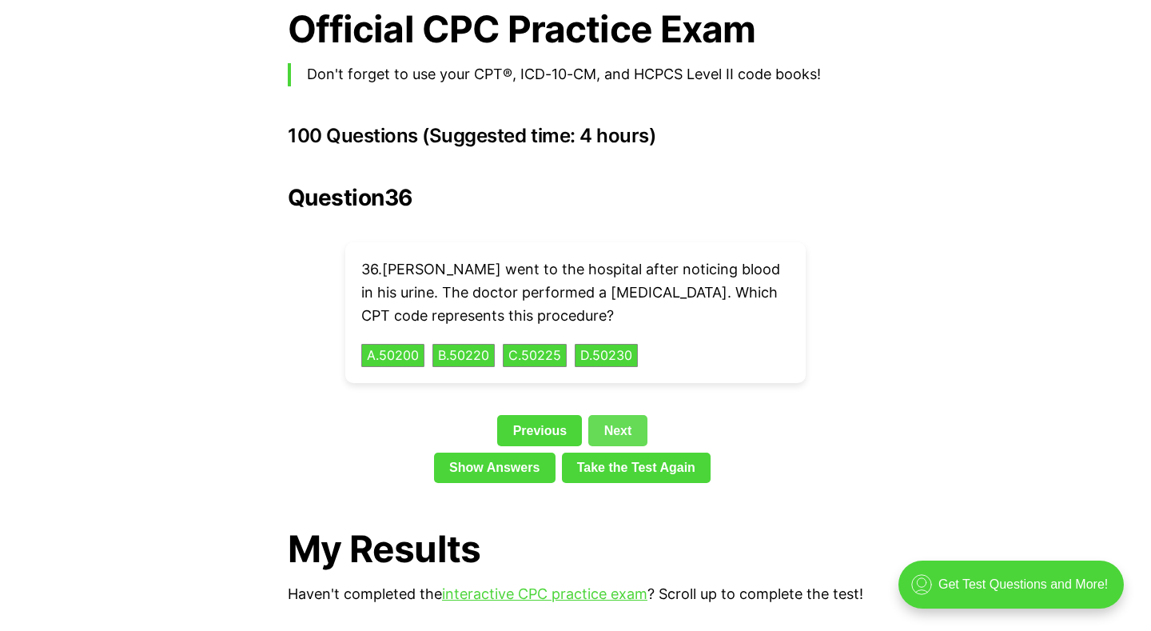
click at [624, 415] on link "Next" at bounding box center [617, 430] width 58 height 30
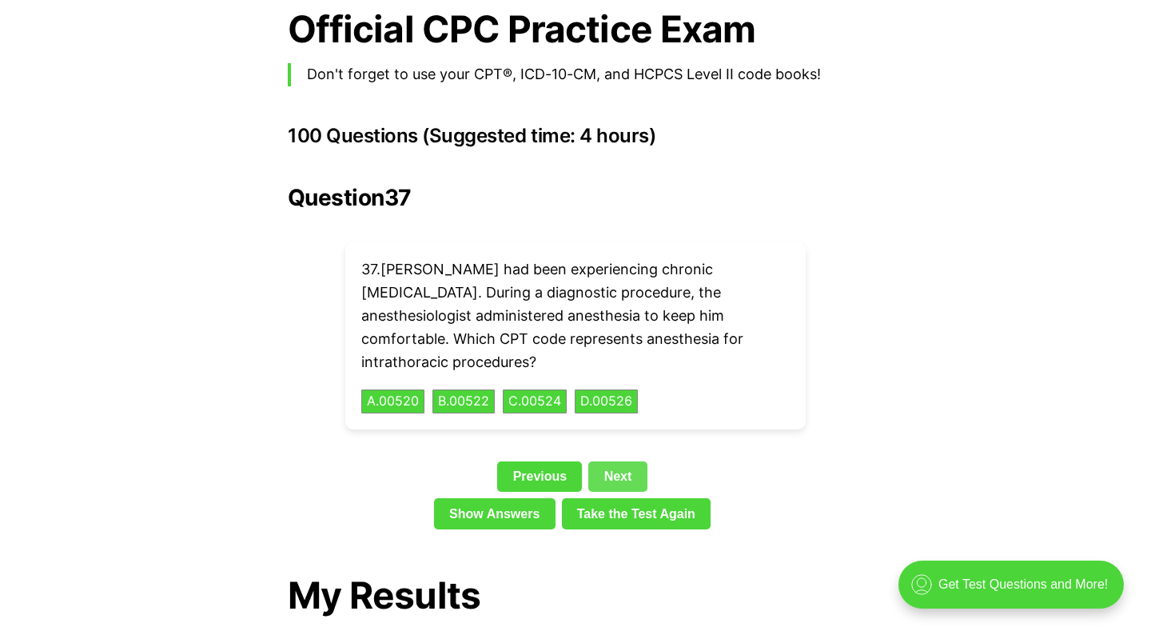
click at [628, 461] on link "Next" at bounding box center [617, 476] width 58 height 30
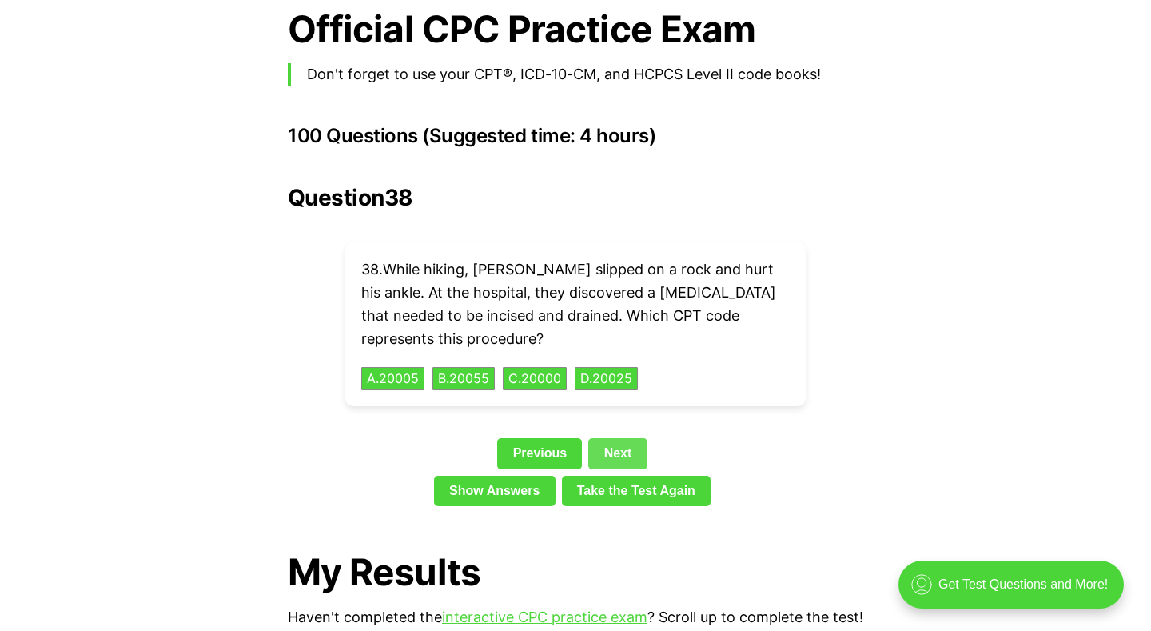
click at [628, 438] on link "Next" at bounding box center [617, 453] width 58 height 30
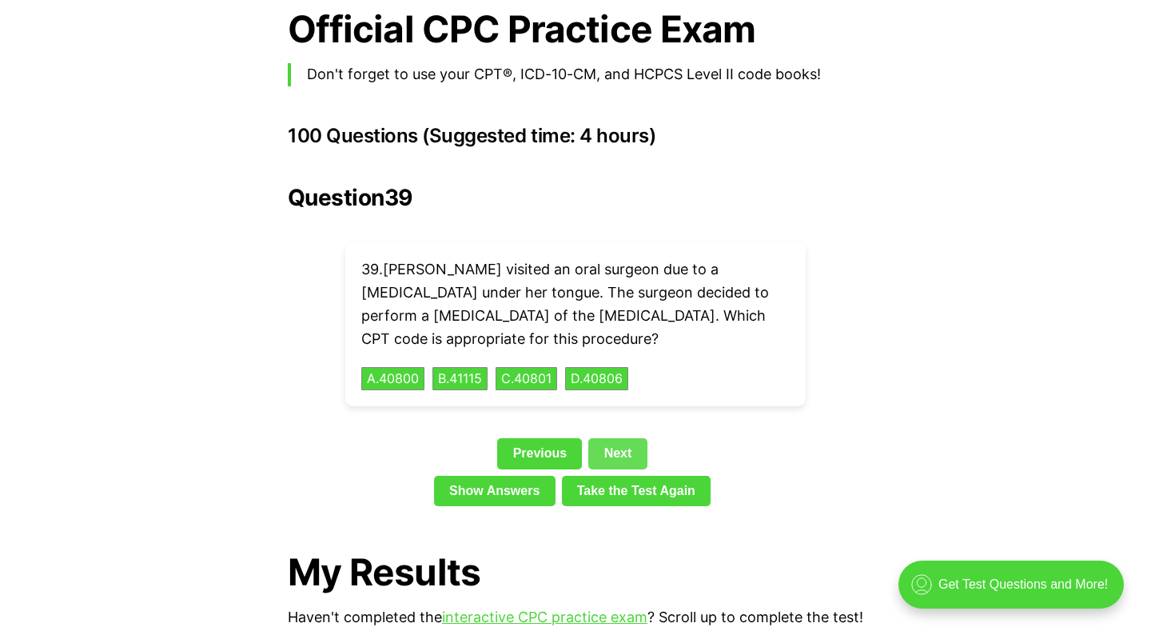
click at [622, 438] on link "Next" at bounding box center [617, 453] width 58 height 30
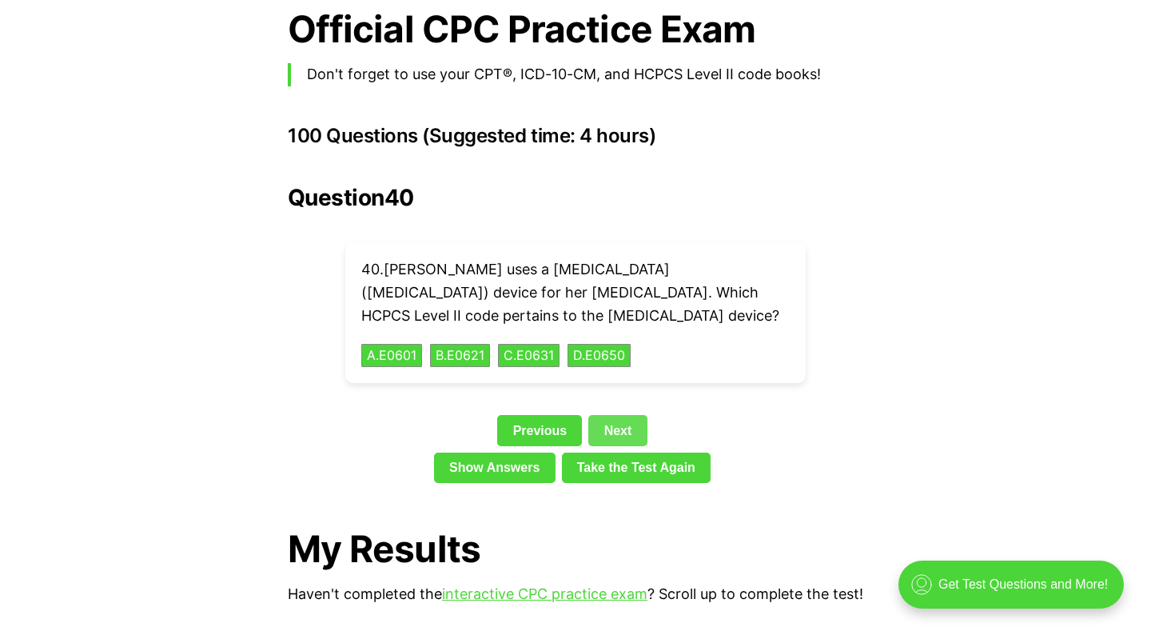
click at [623, 415] on link "Next" at bounding box center [617, 430] width 58 height 30
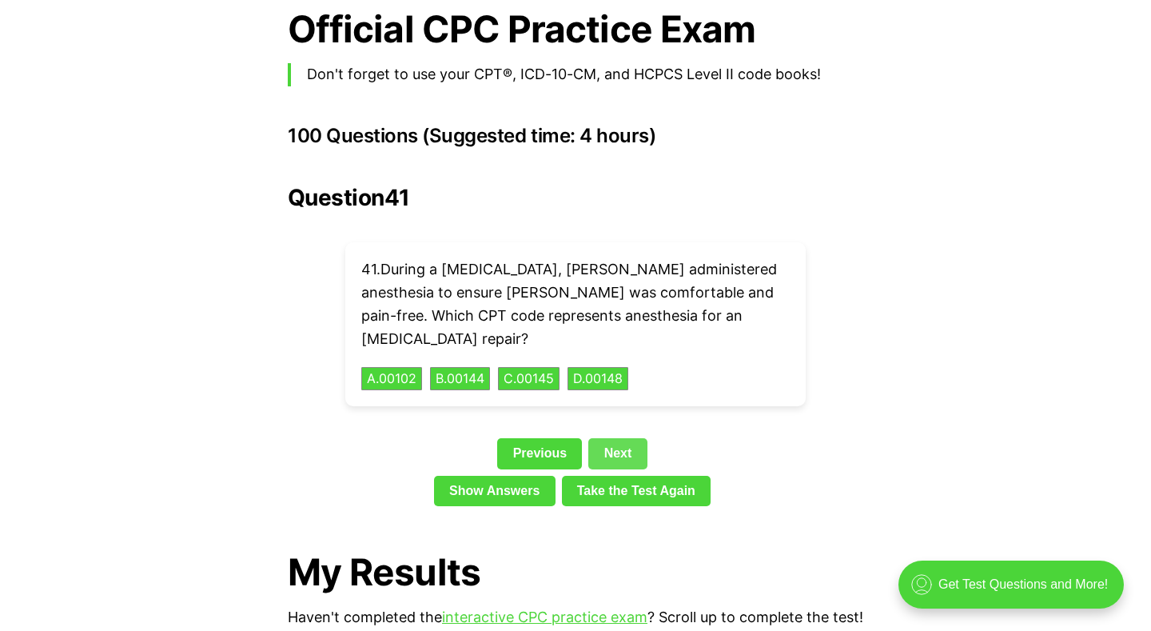
click at [623, 438] on link "Next" at bounding box center [617, 453] width 58 height 30
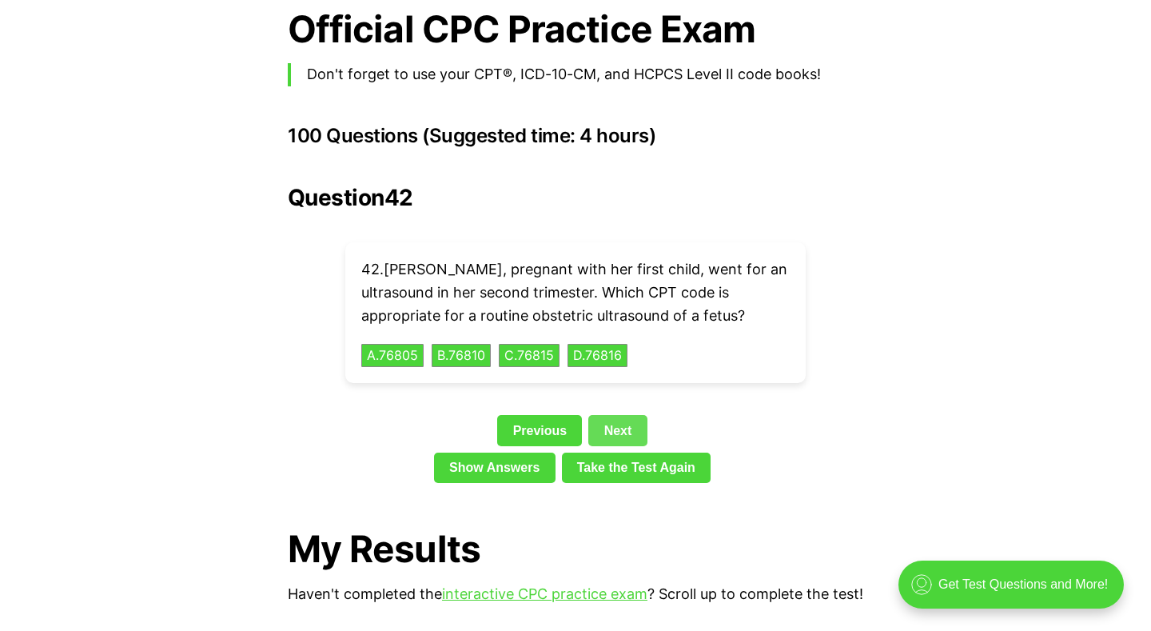
click at [627, 415] on link "Next" at bounding box center [617, 430] width 58 height 30
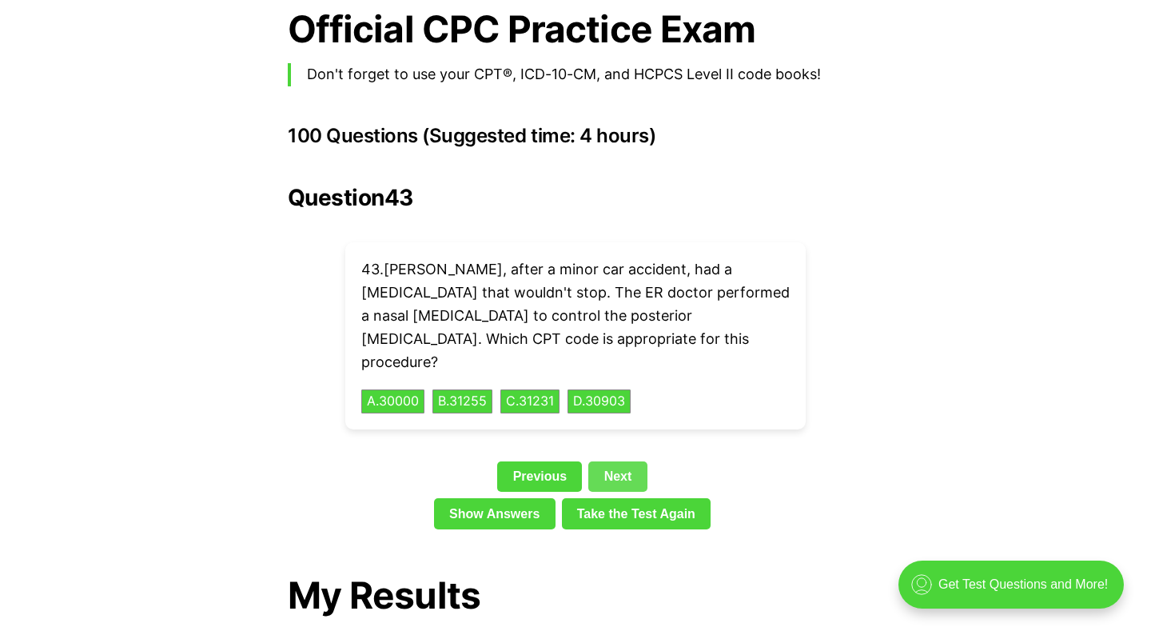
click at [632, 461] on link "Next" at bounding box center [617, 476] width 58 height 30
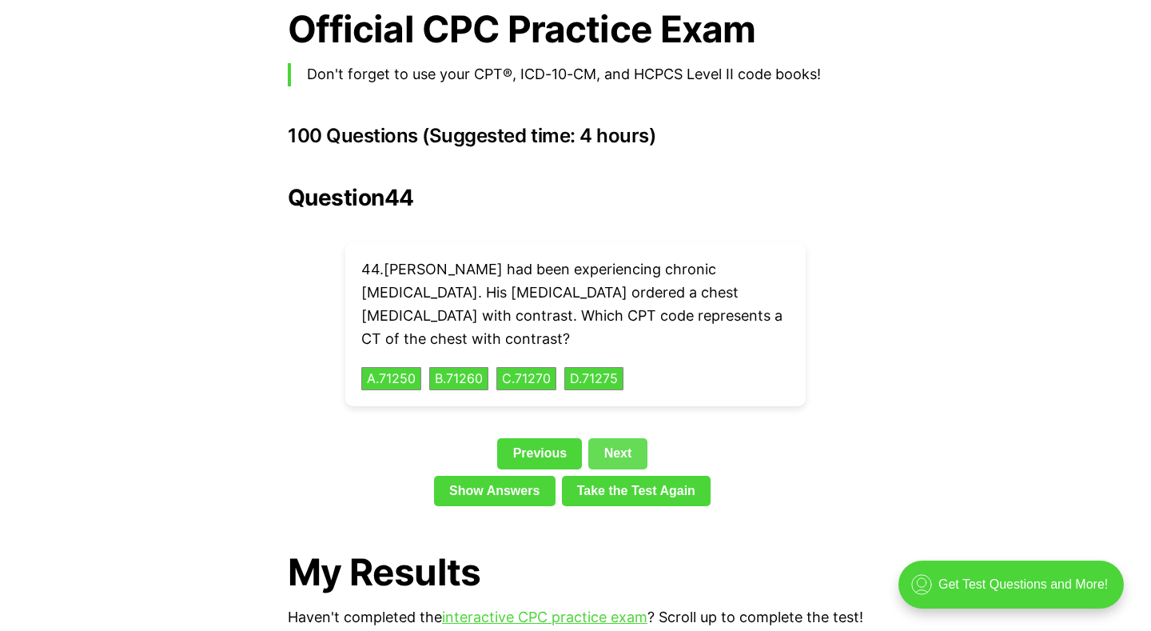
click at [622, 438] on link "Next" at bounding box center [617, 453] width 58 height 30
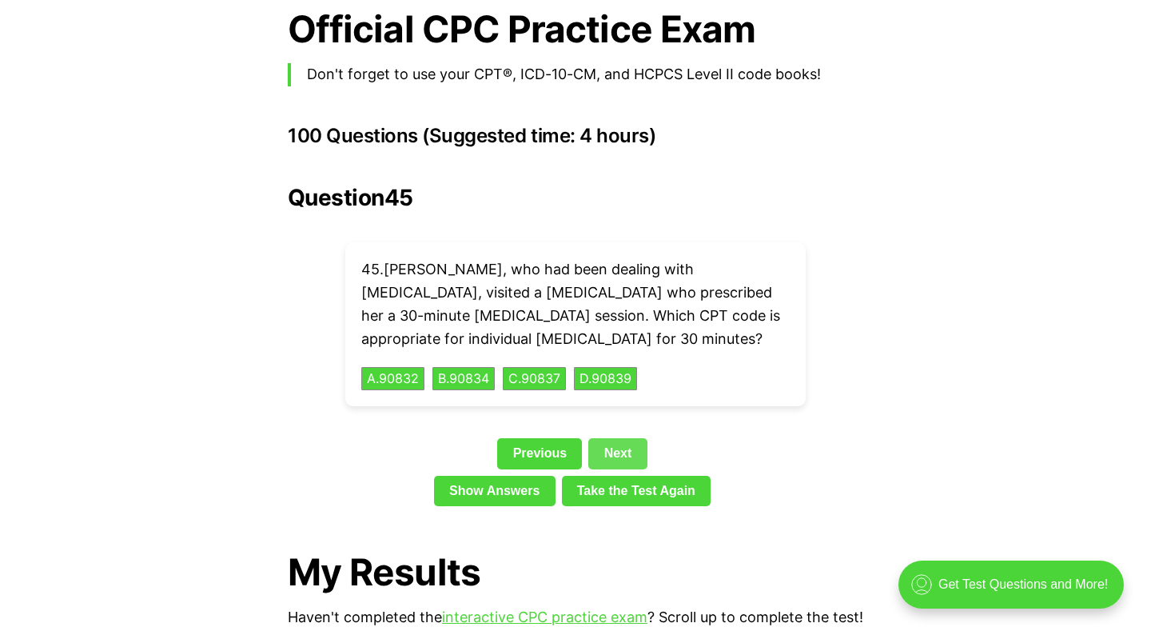
click at [622, 438] on link "Next" at bounding box center [617, 453] width 58 height 30
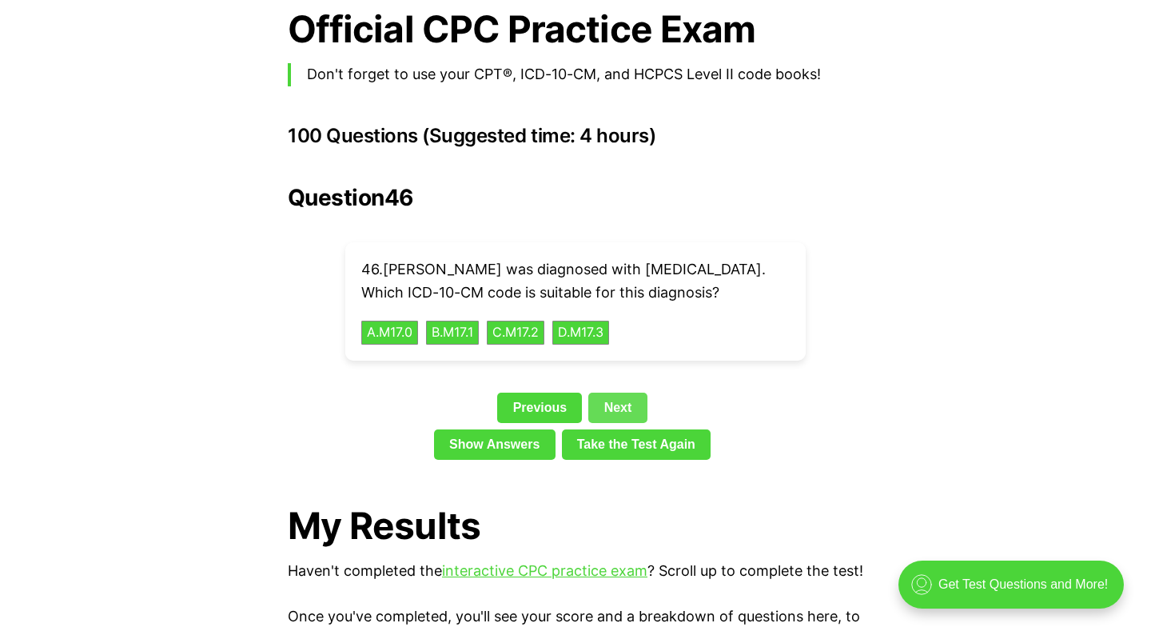
click at [628, 393] on link "Next" at bounding box center [617, 408] width 58 height 30
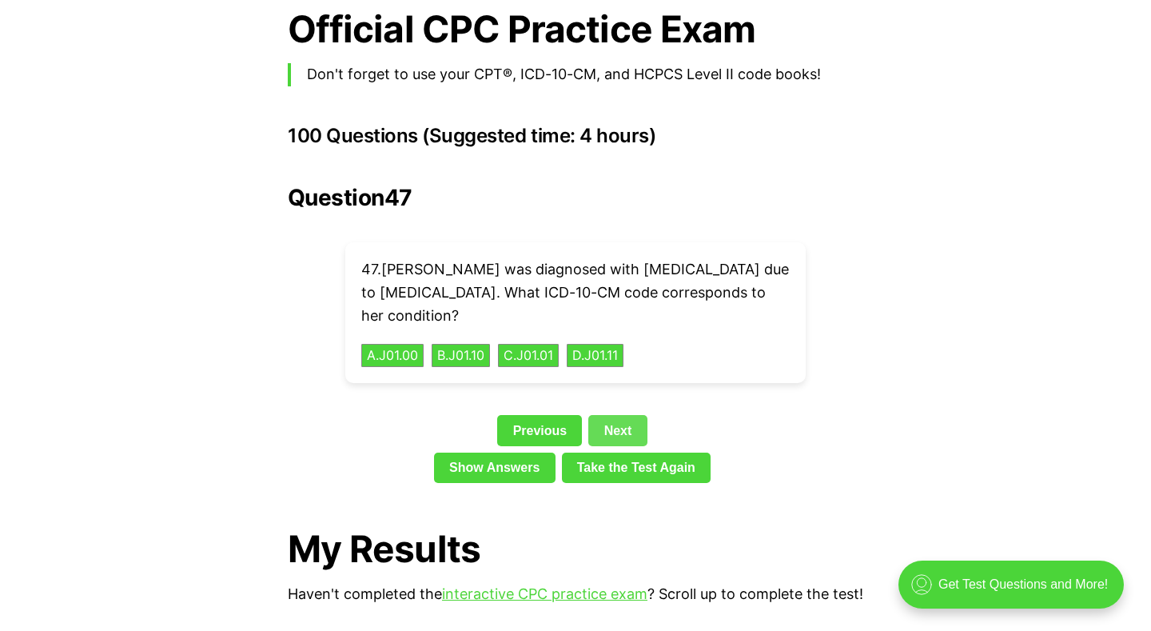
click at [632, 415] on link "Next" at bounding box center [617, 430] width 58 height 30
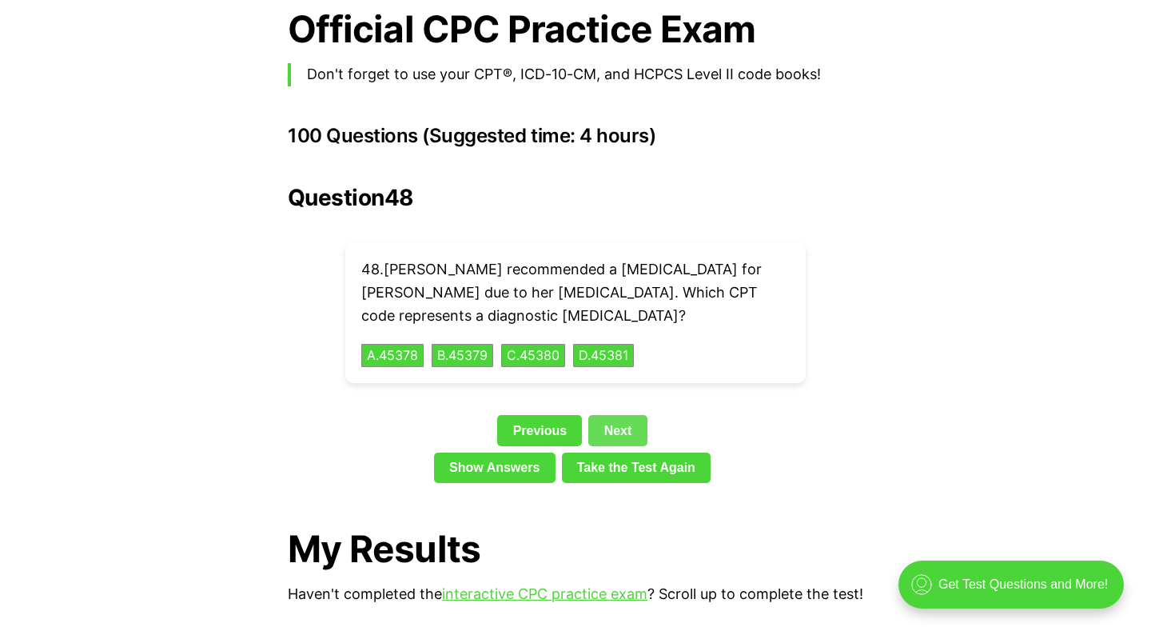
click at [632, 415] on link "Next" at bounding box center [617, 430] width 58 height 30
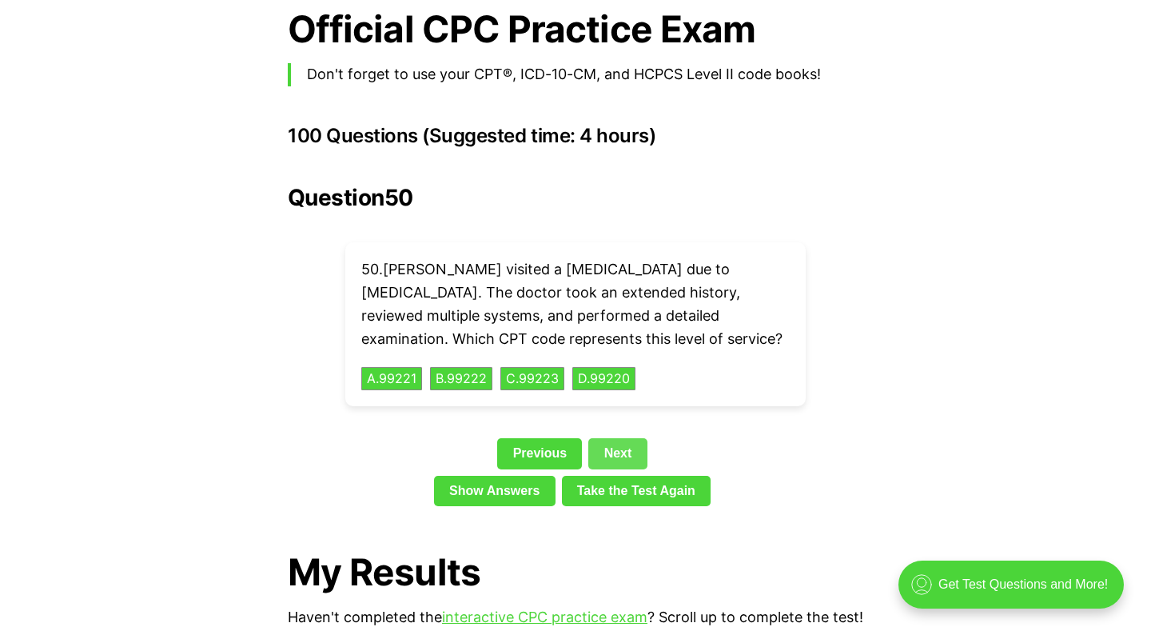
click at [635, 438] on link "Next" at bounding box center [617, 453] width 58 height 30
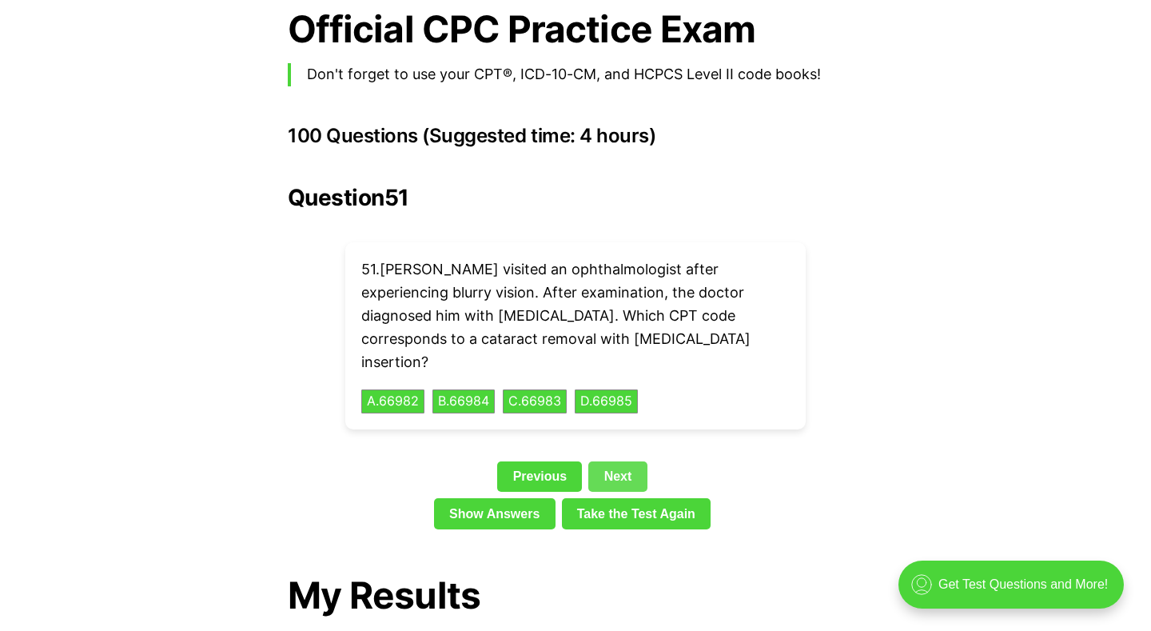
click at [636, 461] on link "Next" at bounding box center [617, 476] width 58 height 30
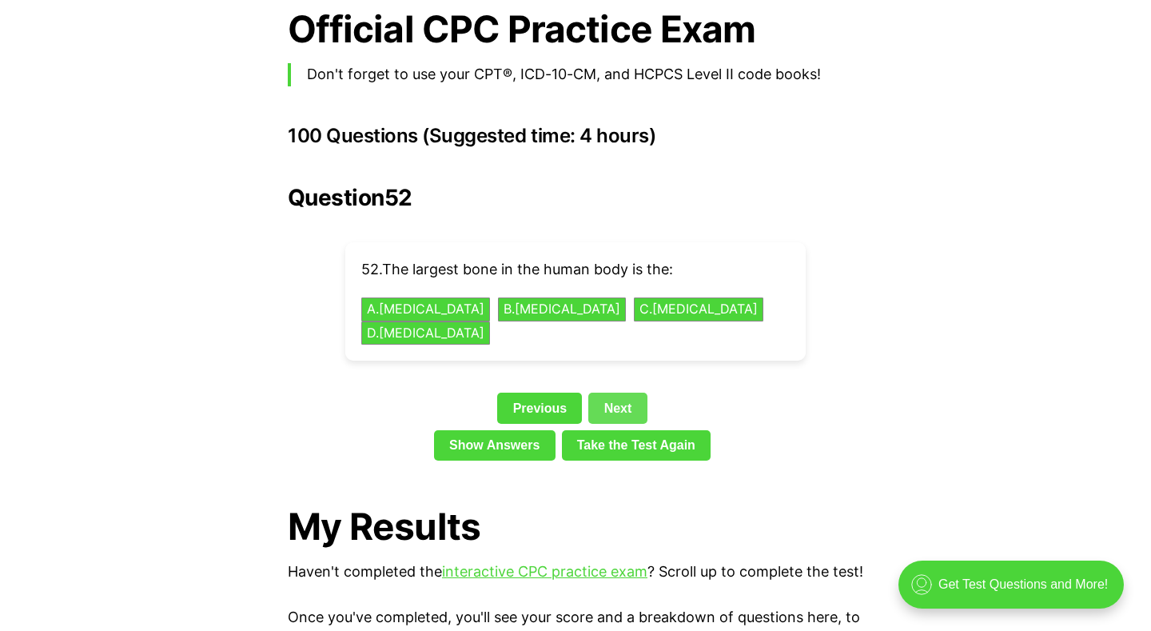
click at [604, 393] on link "Next" at bounding box center [617, 408] width 58 height 30
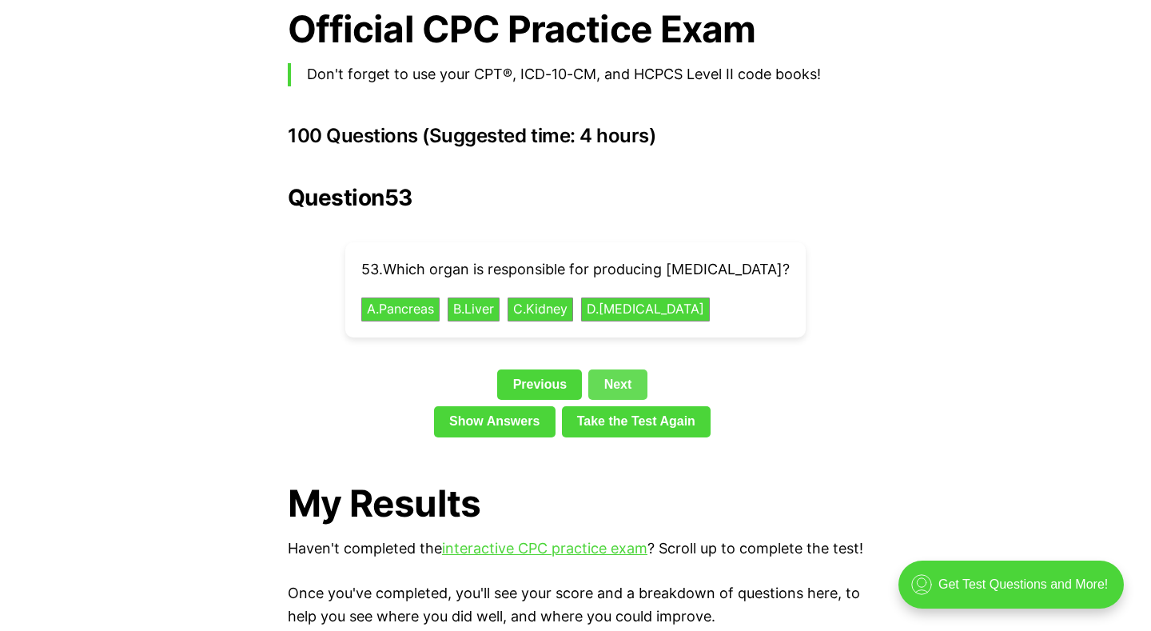
click at [606, 369] on link "Next" at bounding box center [617, 384] width 58 height 30
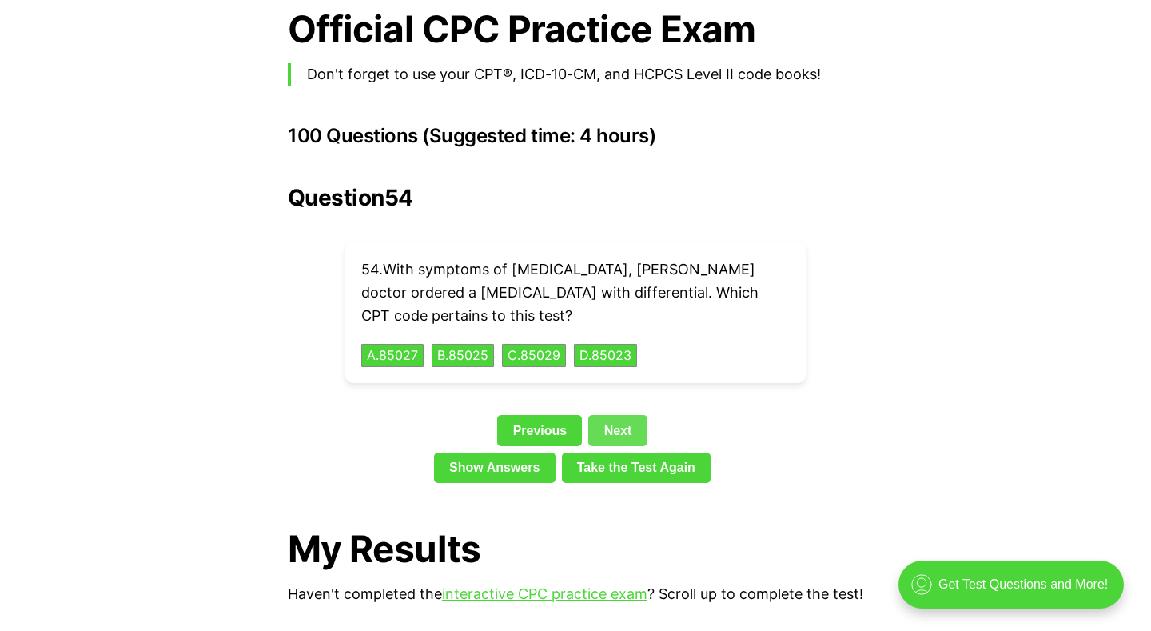
click at [624, 415] on link "Next" at bounding box center [617, 430] width 58 height 30
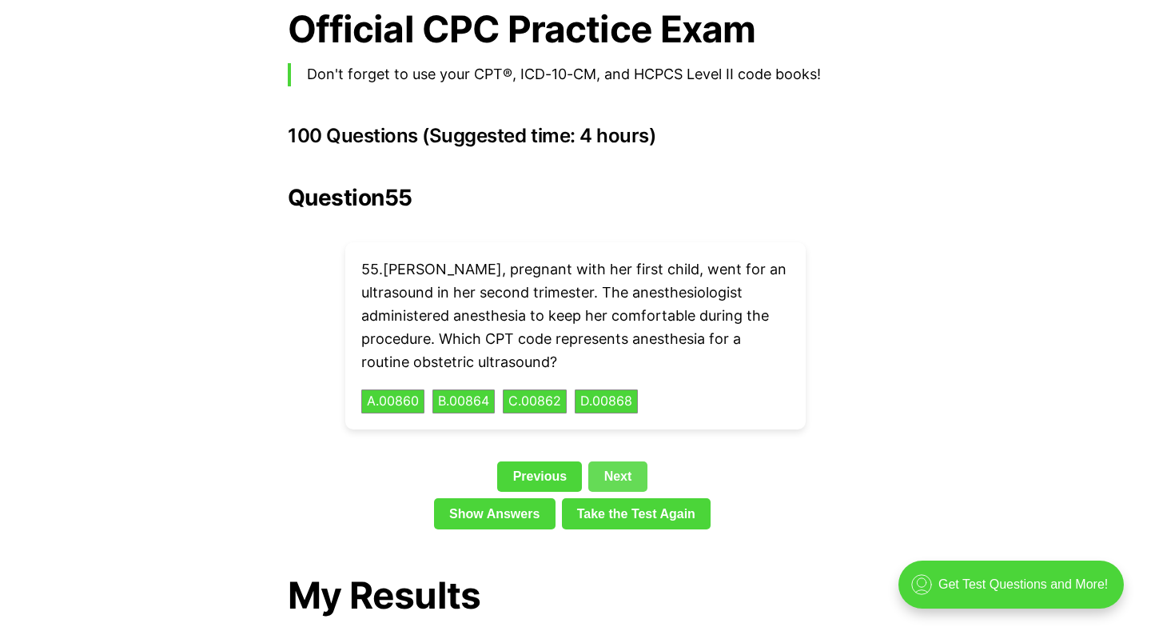
click at [629, 461] on link "Next" at bounding box center [617, 476] width 58 height 30
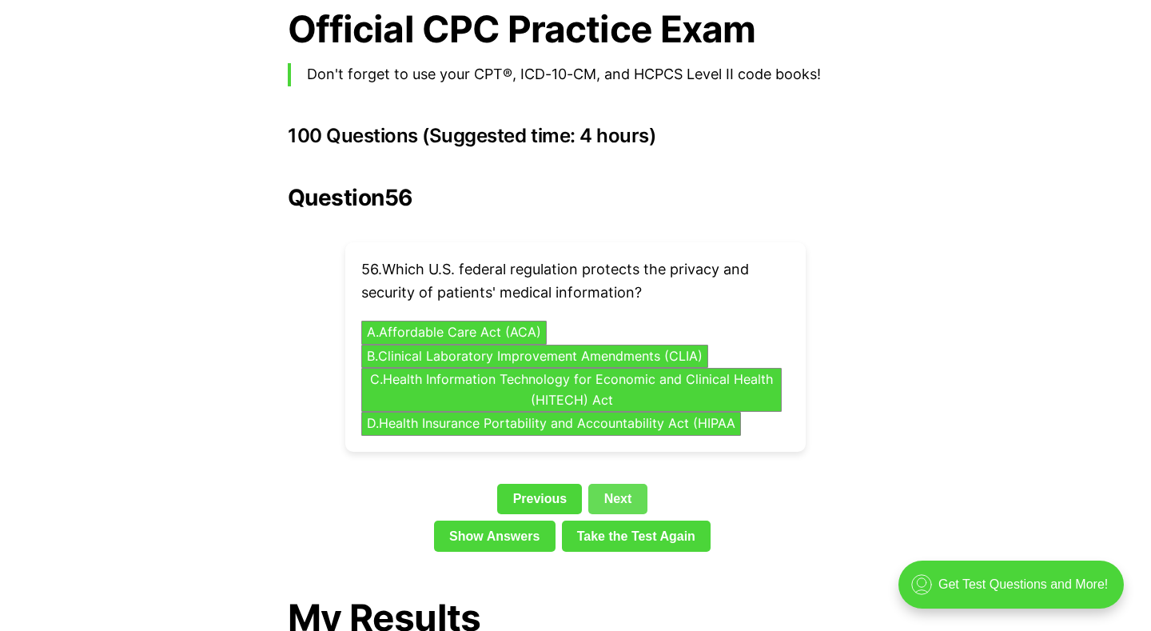
click at [633, 484] on link "Next" at bounding box center [617, 499] width 58 height 30
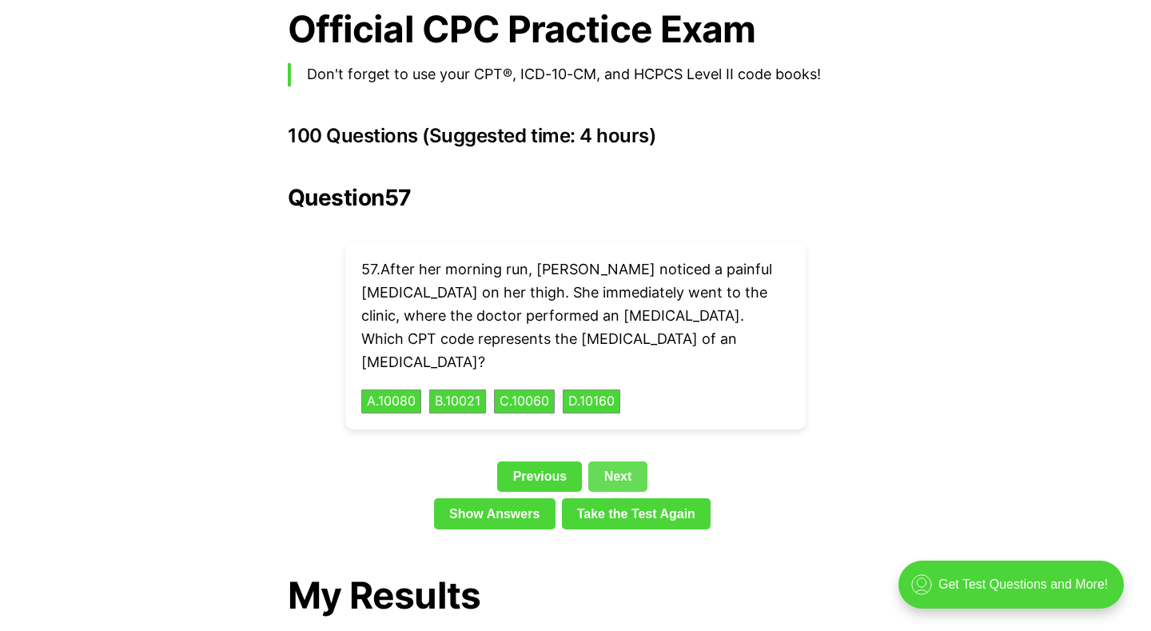
click at [632, 461] on link "Next" at bounding box center [617, 476] width 58 height 30
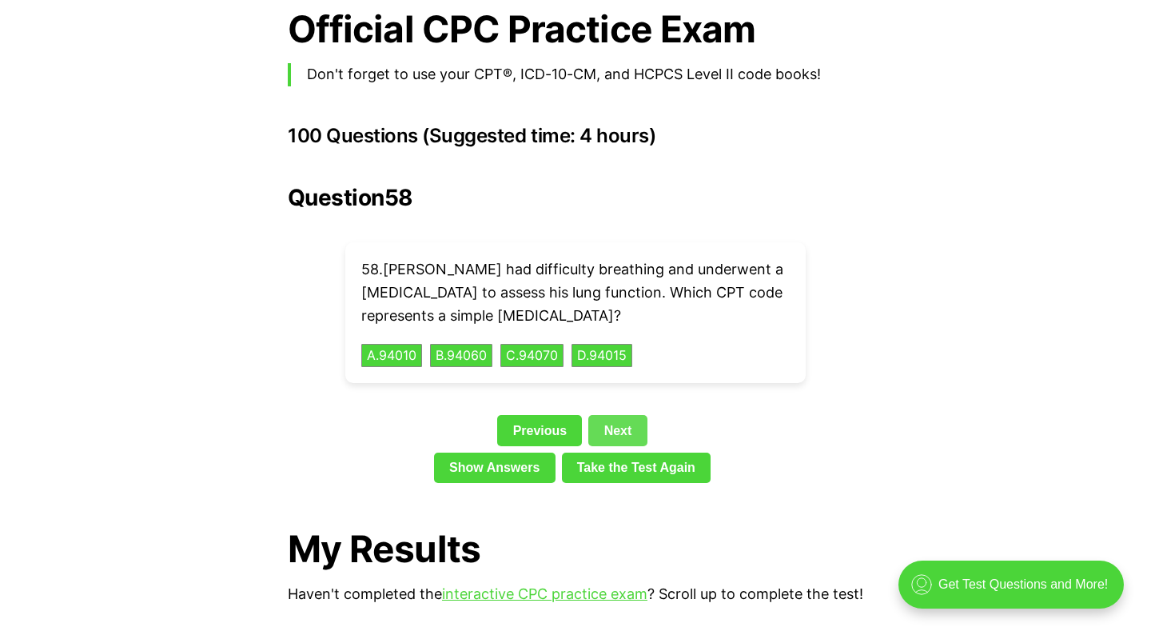
click at [629, 415] on link "Next" at bounding box center [617, 430] width 58 height 30
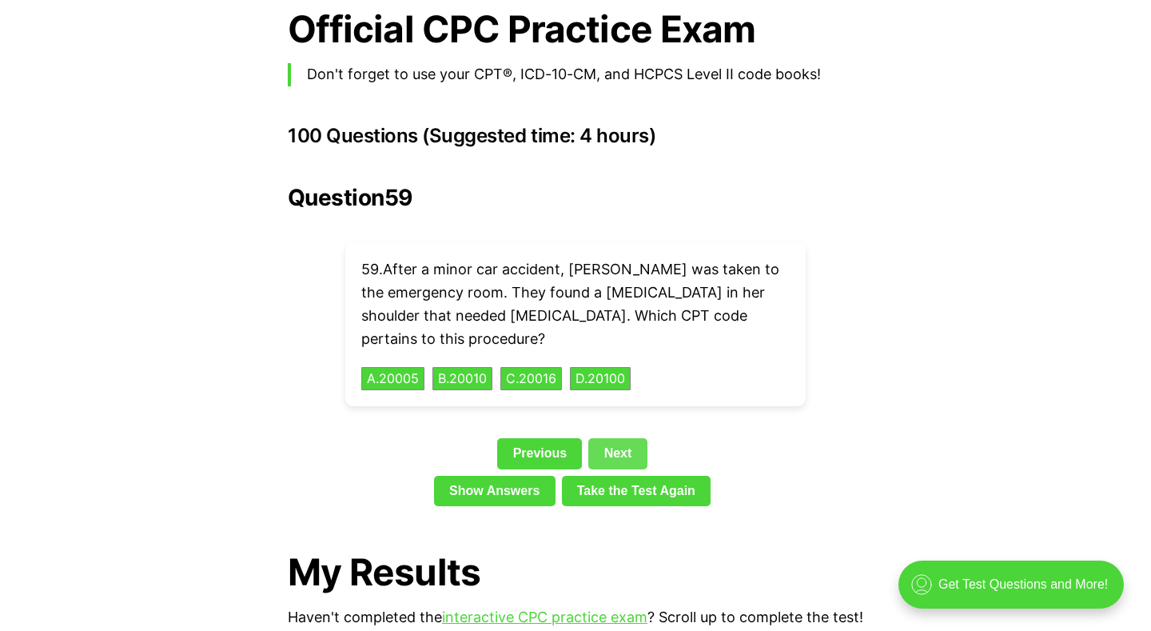
click at [631, 438] on link "Next" at bounding box center [617, 453] width 58 height 30
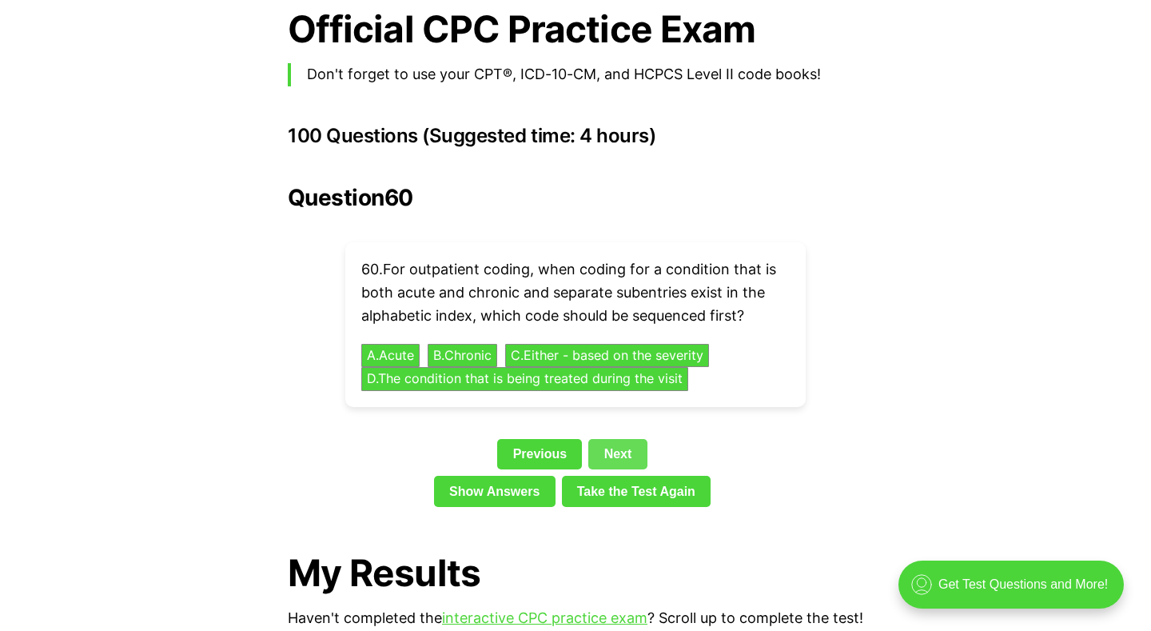
click at [632, 439] on link "Next" at bounding box center [617, 454] width 58 height 30
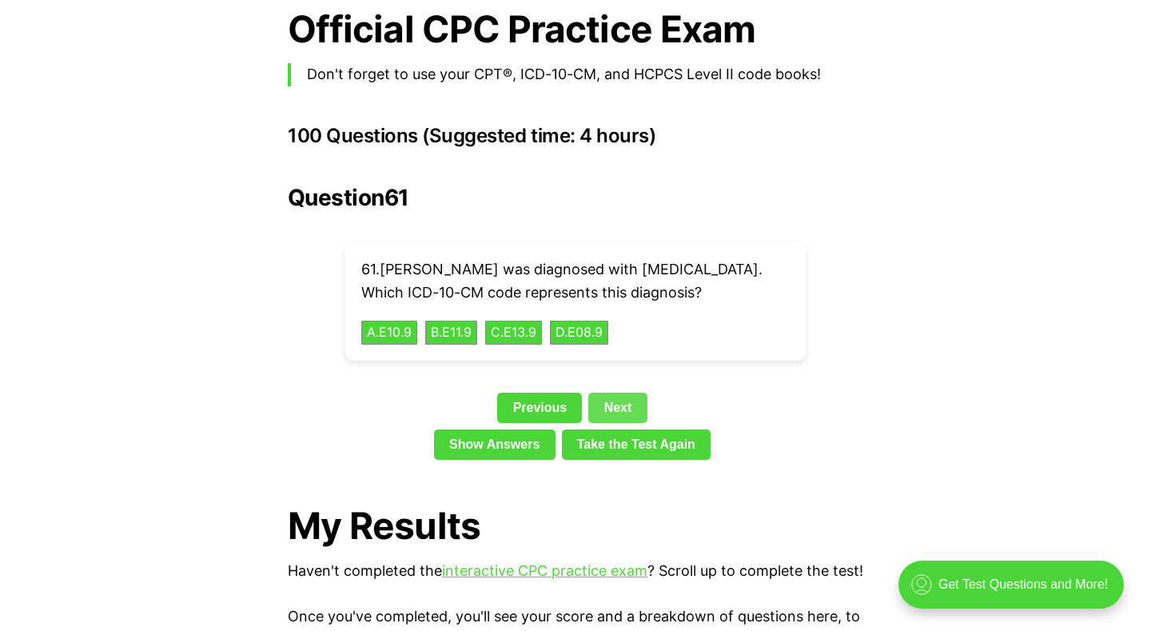
click at [626, 410] on link "Next" at bounding box center [617, 408] width 58 height 30
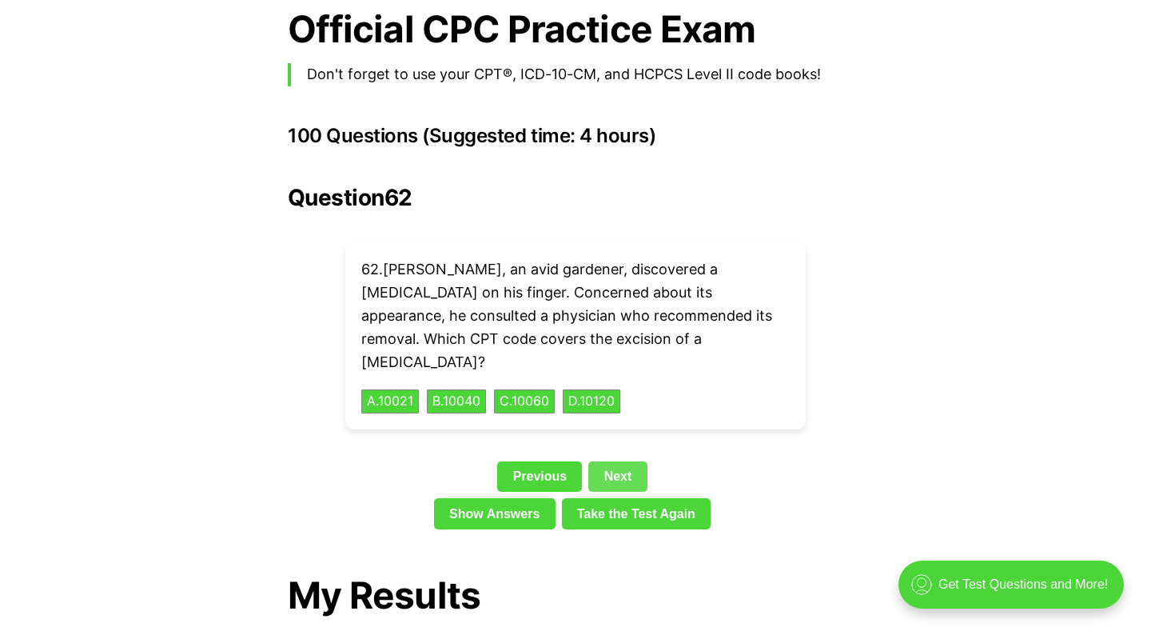
click at [629, 461] on link "Next" at bounding box center [617, 476] width 58 height 30
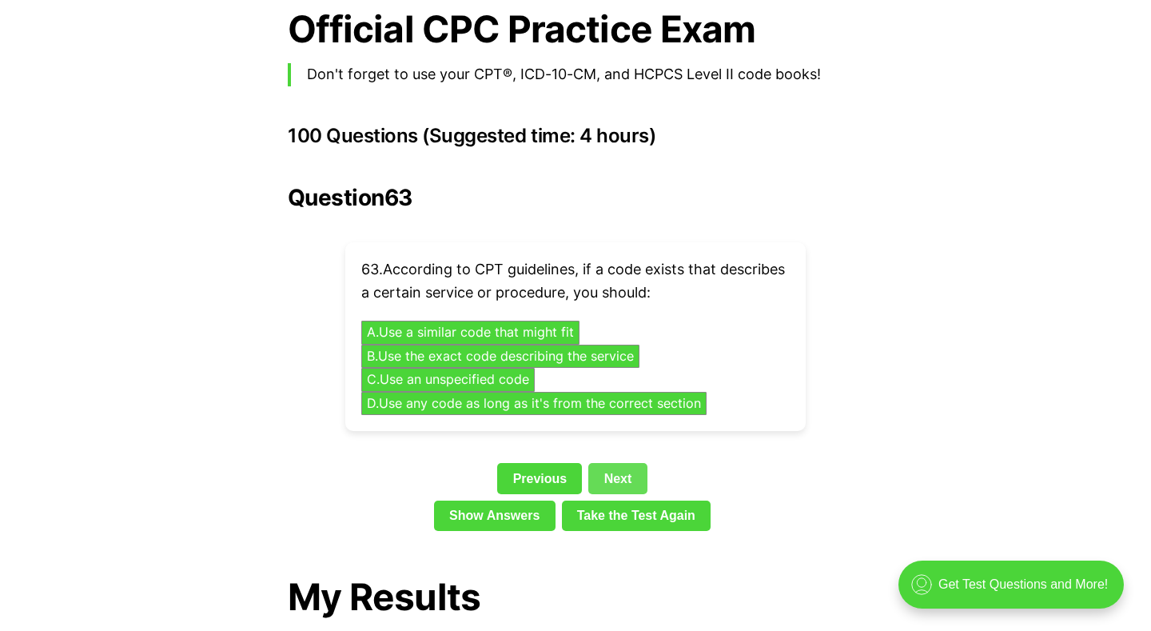
click at [636, 463] on link "Next" at bounding box center [617, 478] width 58 height 30
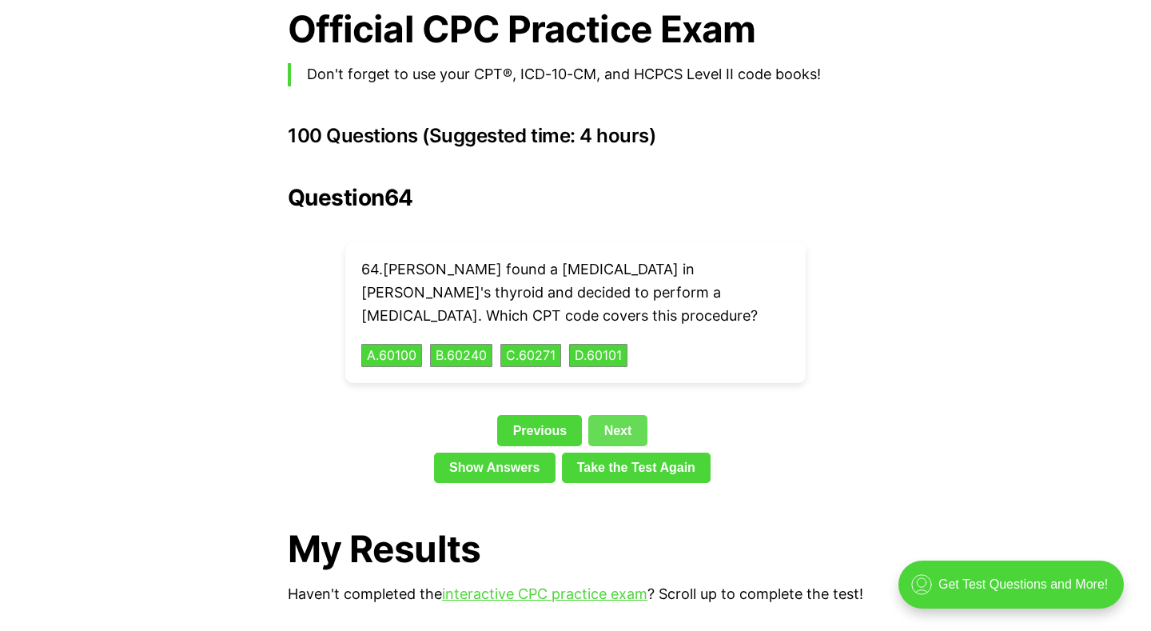
click at [625, 415] on link "Next" at bounding box center [617, 430] width 58 height 30
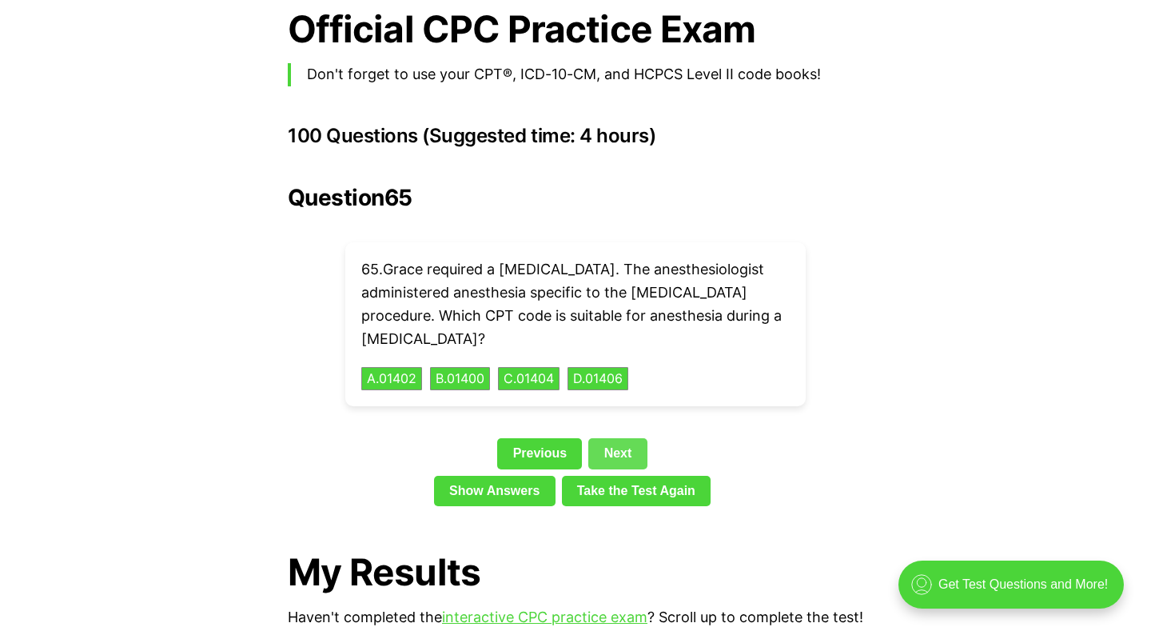
click at [630, 438] on link "Next" at bounding box center [617, 453] width 58 height 30
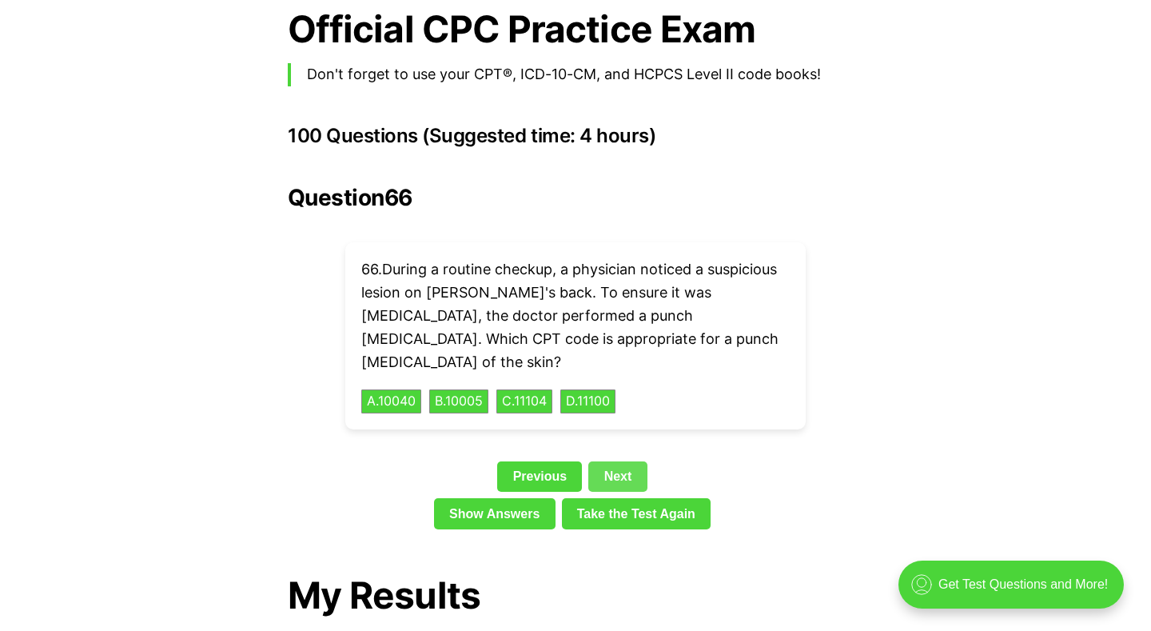
click at [631, 461] on link "Next" at bounding box center [617, 476] width 58 height 30
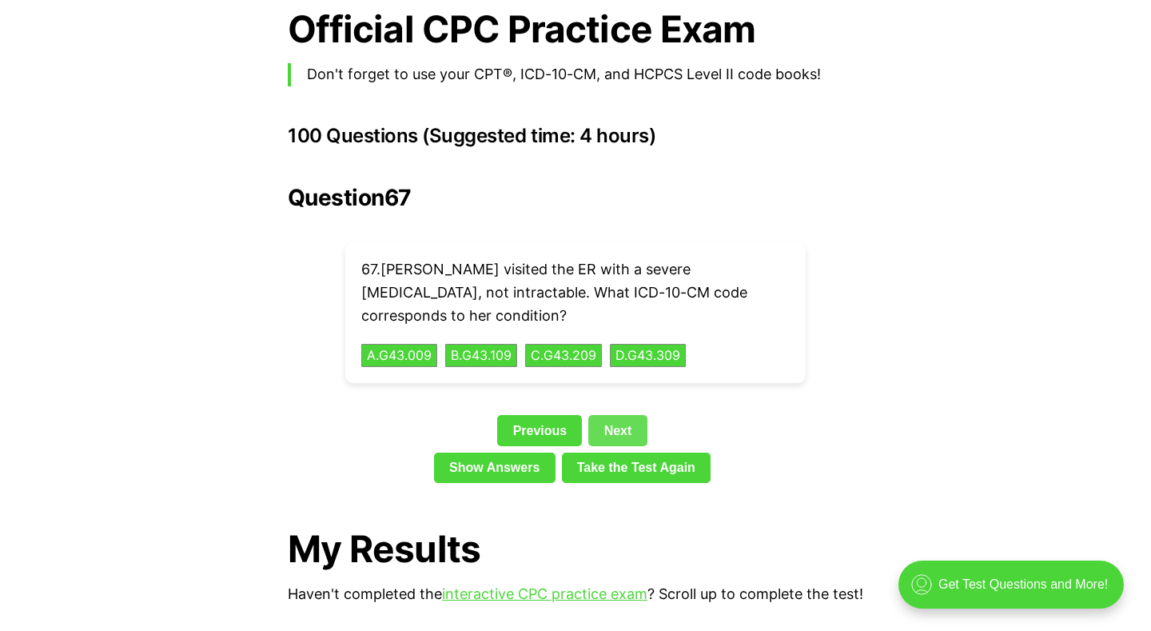
click at [624, 415] on link "Next" at bounding box center [617, 430] width 58 height 30
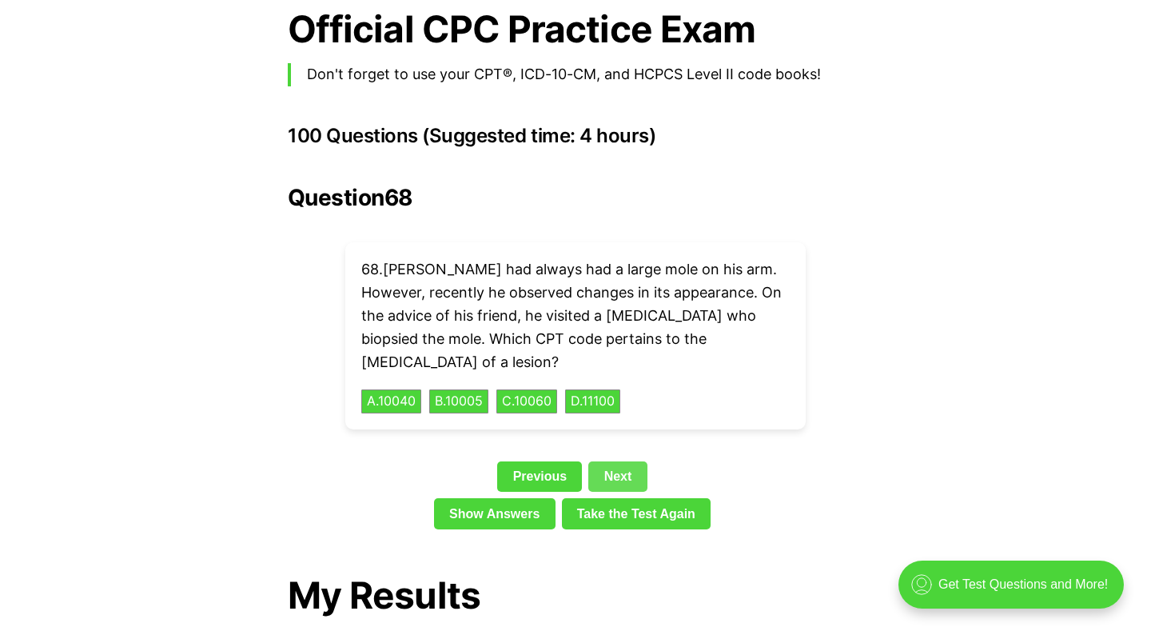
click at [633, 461] on link "Next" at bounding box center [617, 476] width 58 height 30
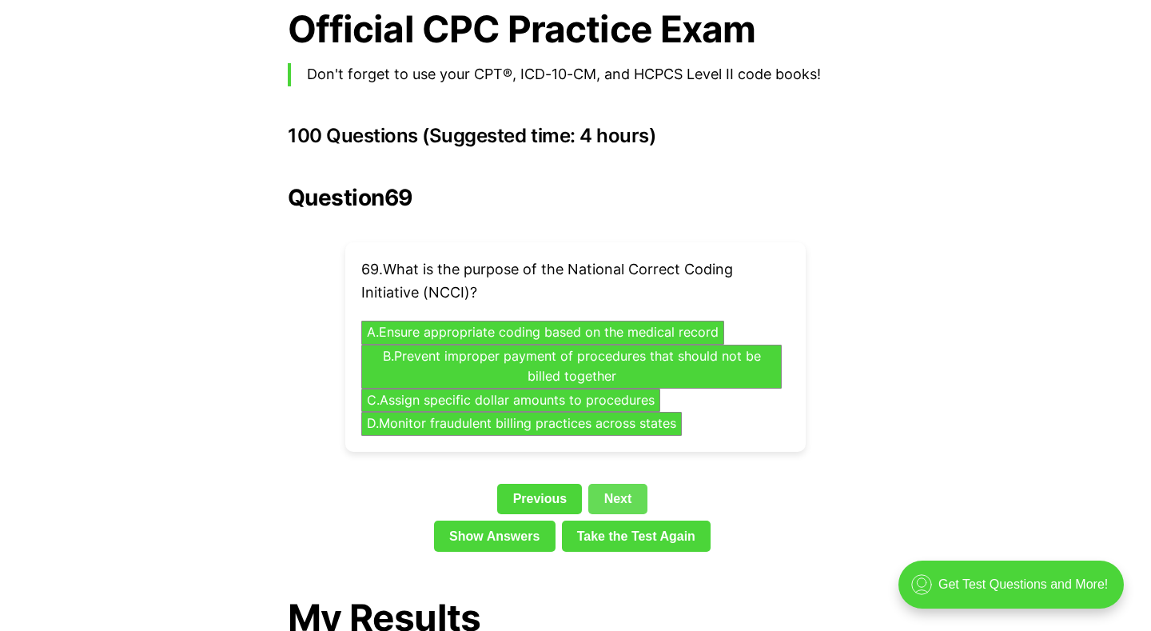
click at [616, 484] on link "Next" at bounding box center [617, 499] width 58 height 30
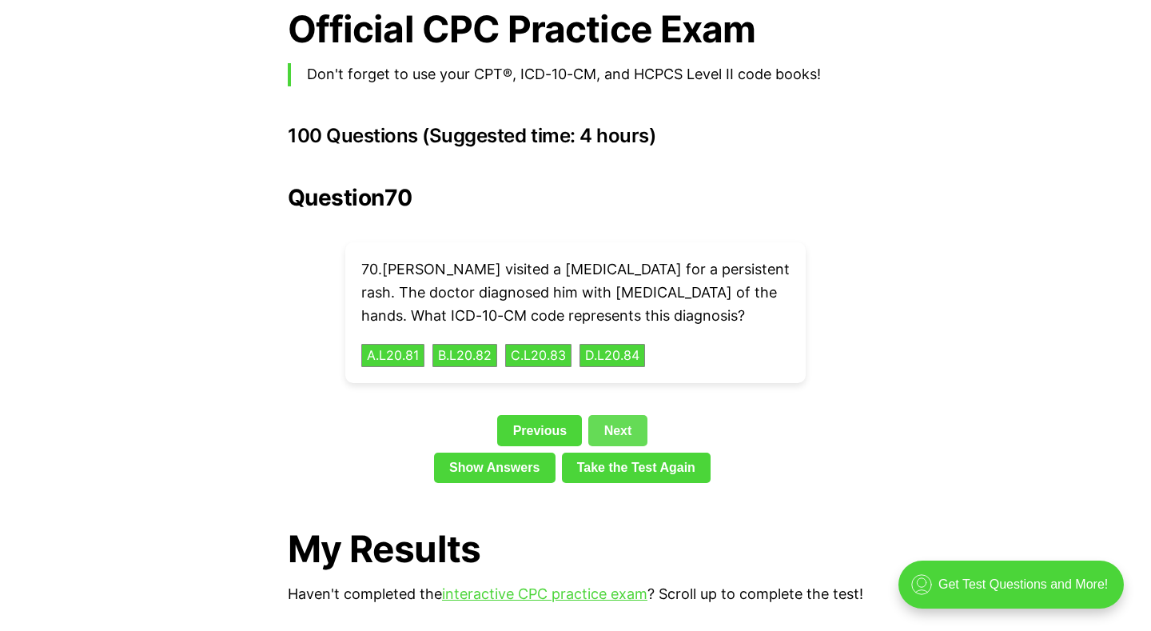
click at [610, 415] on link "Next" at bounding box center [617, 430] width 58 height 30
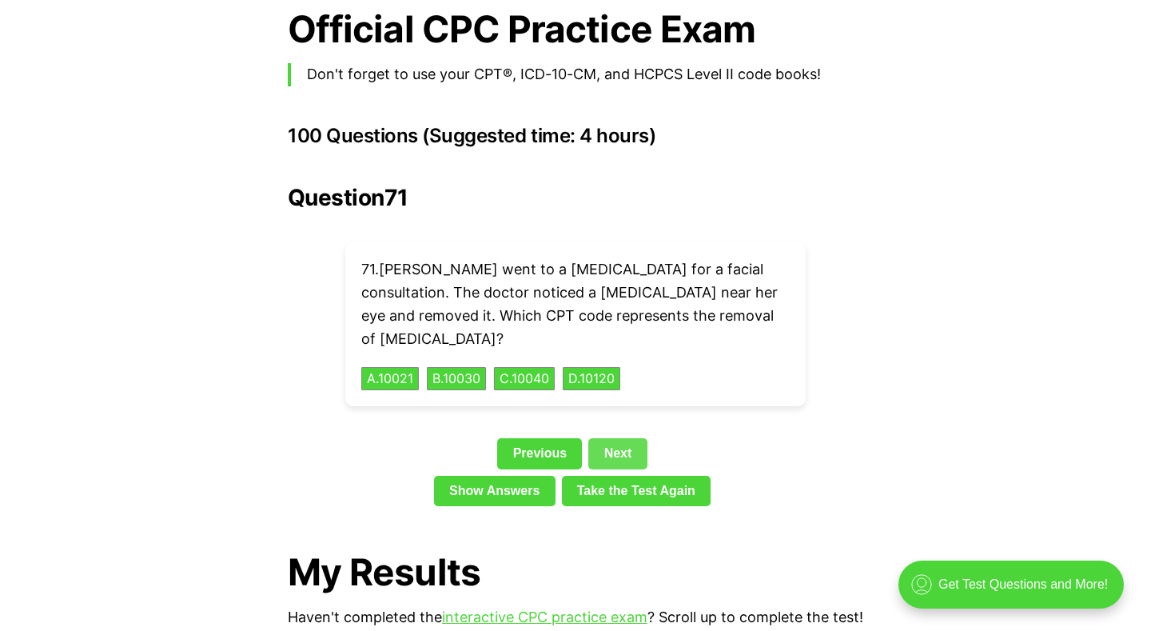
click at [610, 438] on link "Next" at bounding box center [617, 453] width 58 height 30
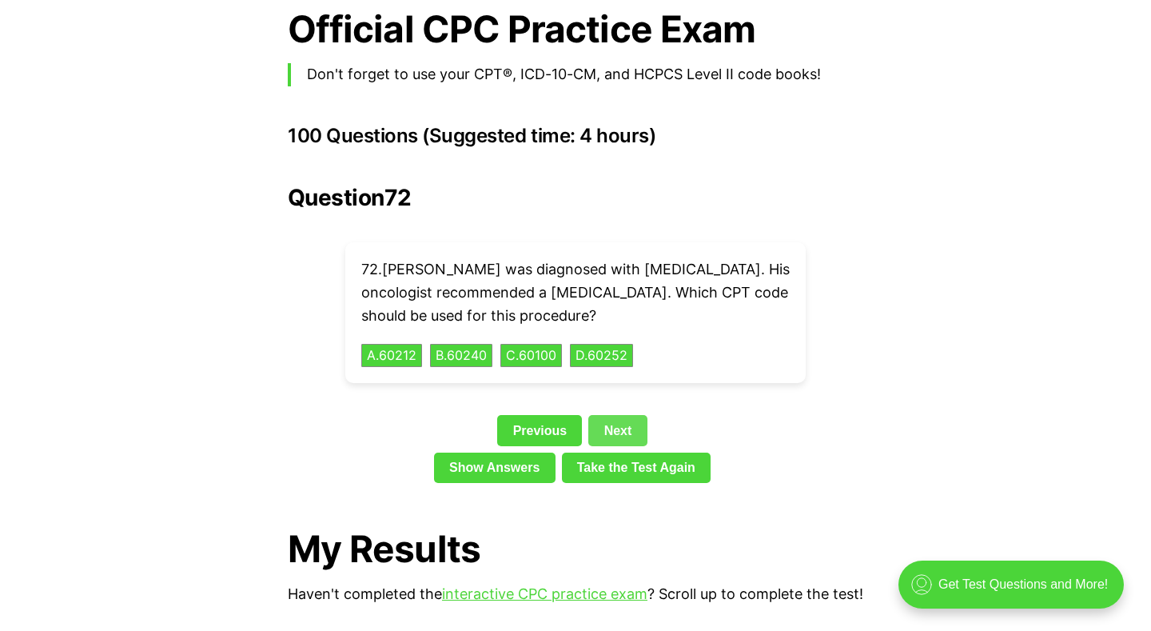
click at [610, 415] on link "Next" at bounding box center [617, 430] width 58 height 30
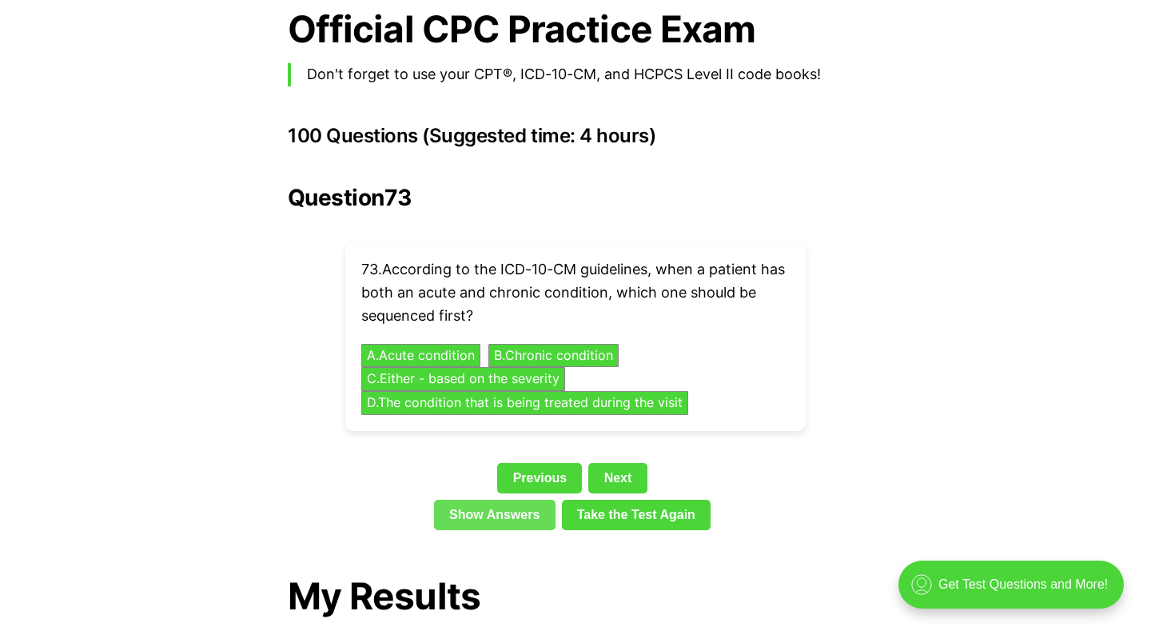
click at [540, 500] on link "Show Answers" at bounding box center [495, 515] width 122 height 30
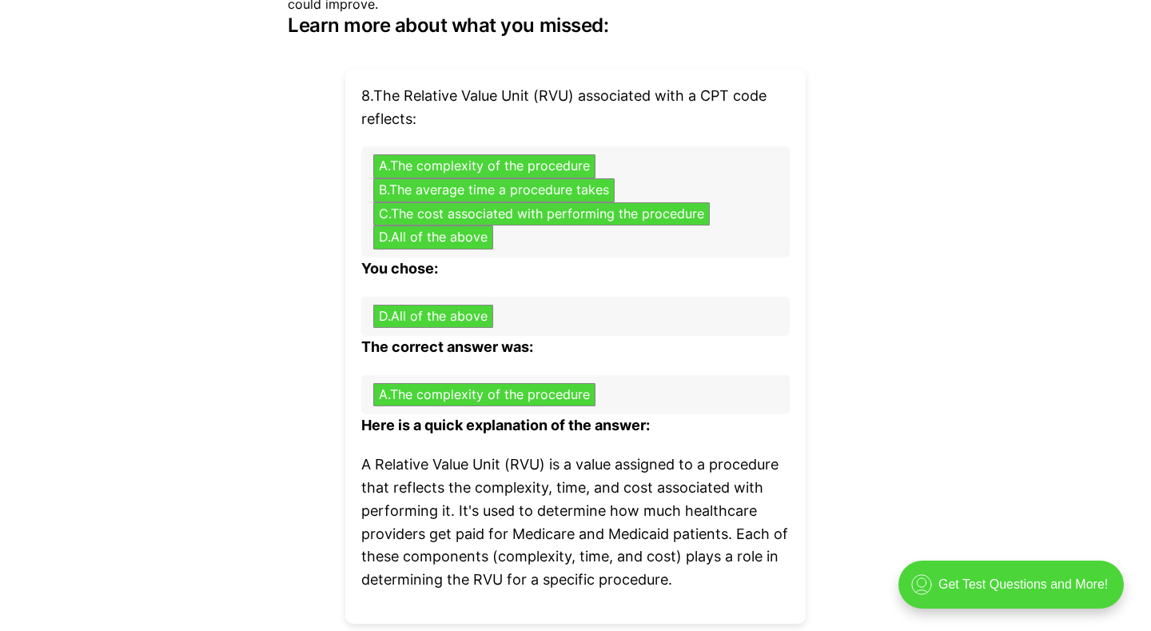
scroll to position [4884, 0]
click at [377, 92] on p "8 . The Relative Value Unit (RVU) associated with a CPT code reflects:" at bounding box center [575, 109] width 428 height 46
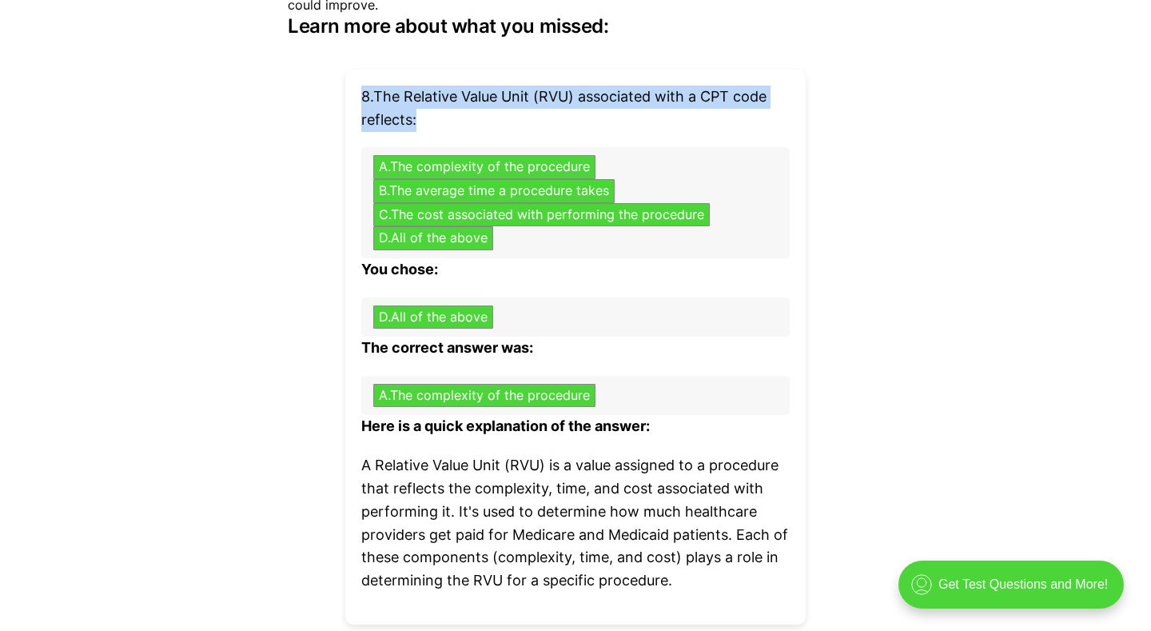
click at [377, 92] on p "8 . The Relative Value Unit (RVU) associated with a CPT code reflects:" at bounding box center [575, 109] width 428 height 46
click at [377, 90] on p "8 . The Relative Value Unit (RVU) associated with a CPT code reflects:" at bounding box center [575, 109] width 428 height 46
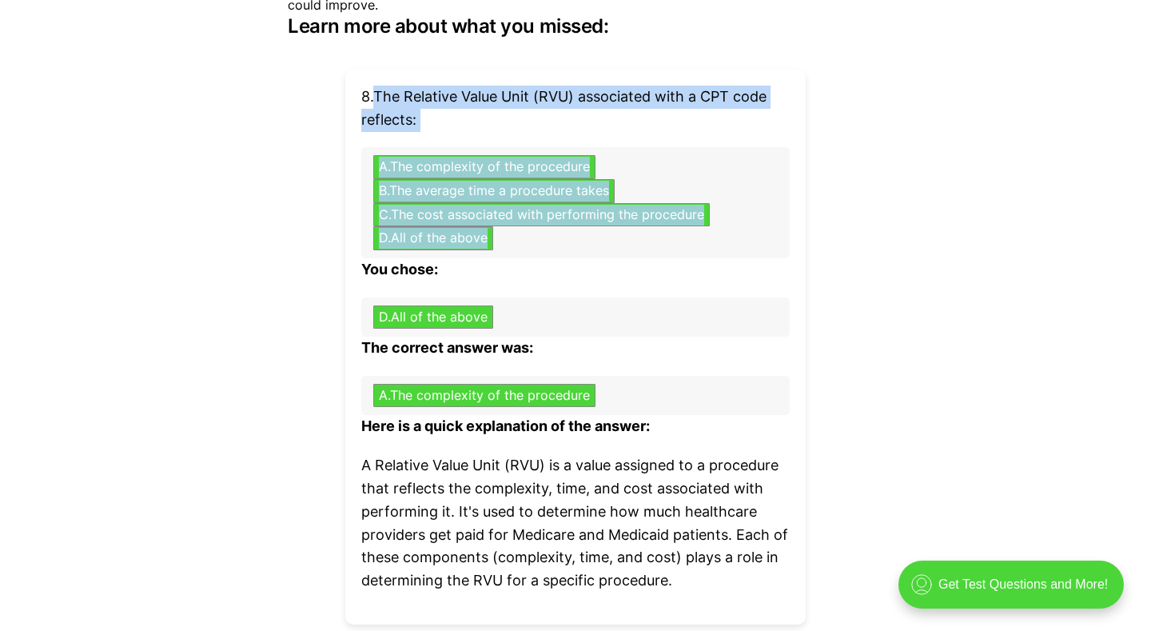
drag, startPoint x: 377, startPoint y: 90, endPoint x: 505, endPoint y: 241, distance: 199.1
click at [505, 241] on div "8 . The Relative Value Unit (RVU) associated with a CPT code reflects: A . The …" at bounding box center [575, 347] width 460 height 555
click at [473, 208] on button "C . The cost associated with performing the procedure" at bounding box center [541, 214] width 353 height 25
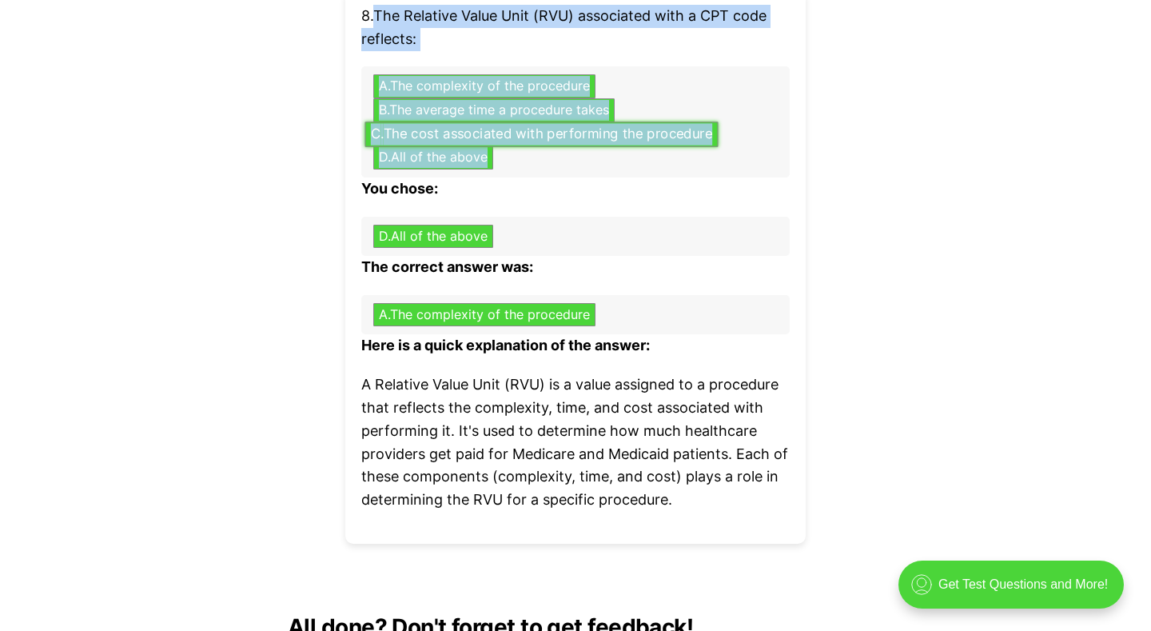
scroll to position [4959, 0]
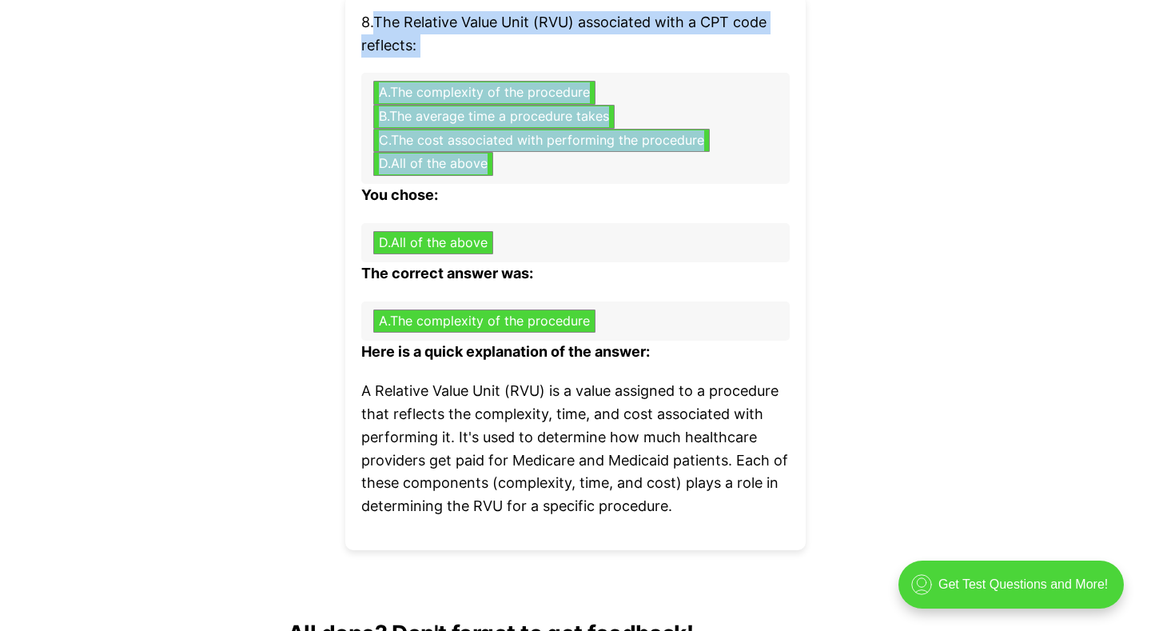
click at [404, 73] on div "A . The complexity of the procedure B . The average time a procedure takes C . …" at bounding box center [575, 128] width 428 height 110
drag, startPoint x: 377, startPoint y: 16, endPoint x: 524, endPoint y: 186, distance: 225.0
click at [552, 217] on div "8 . The Relative Value Unit (RVU) associated with a CPT code reflects: A . The …" at bounding box center [575, 272] width 460 height 555
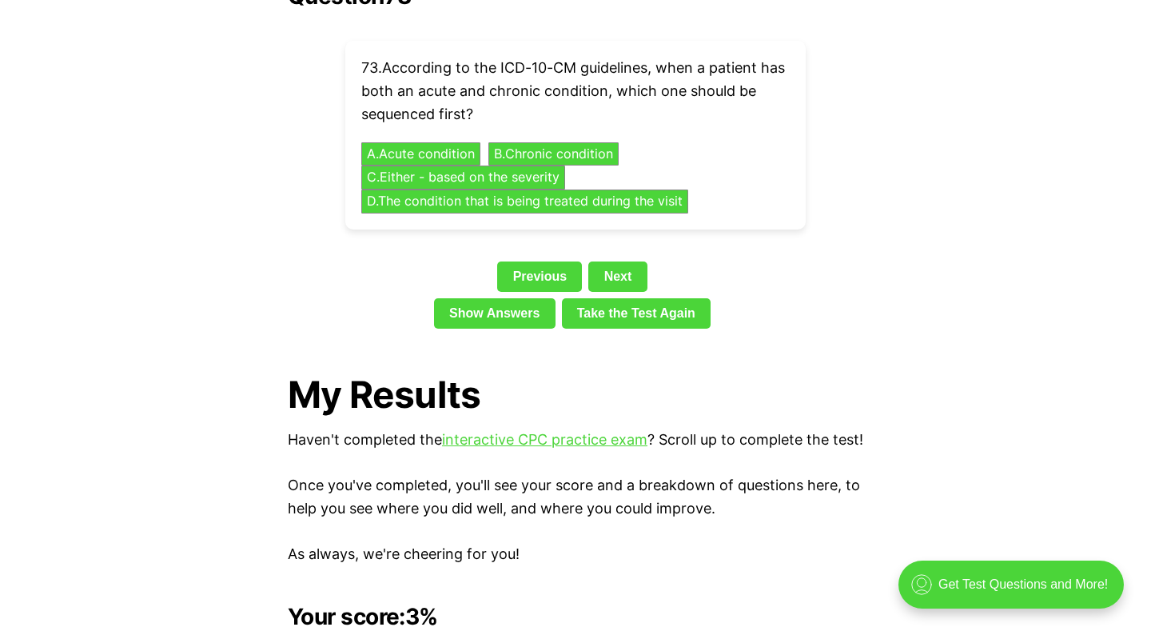
scroll to position [3632, 0]
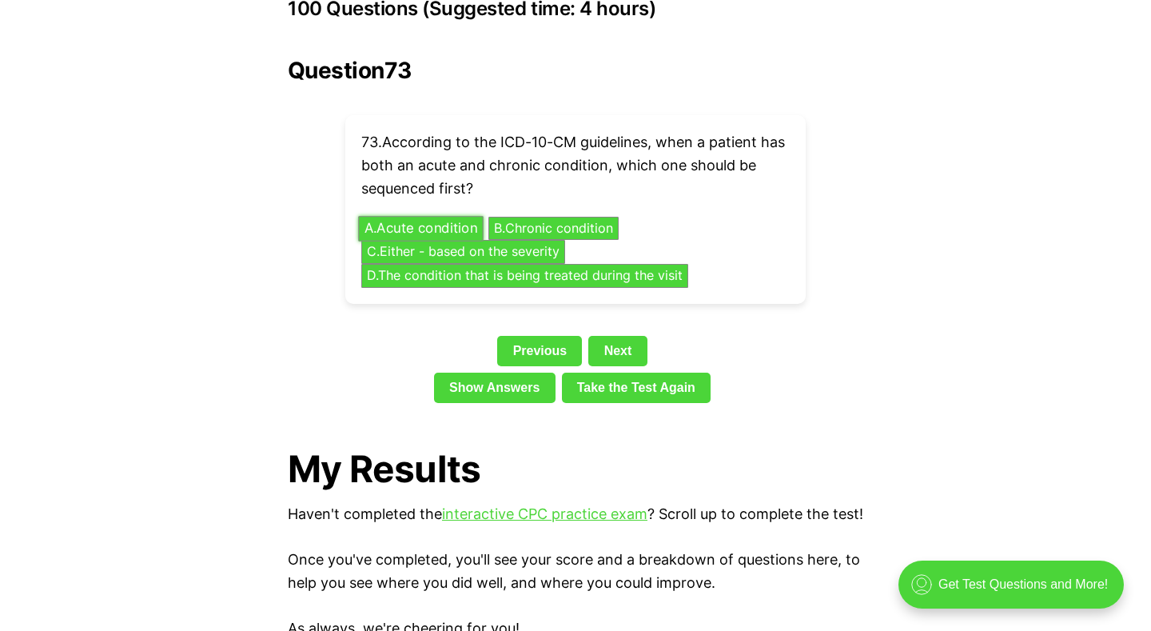
click at [439, 216] on button "A . Acute condition" at bounding box center [420, 228] width 125 height 25
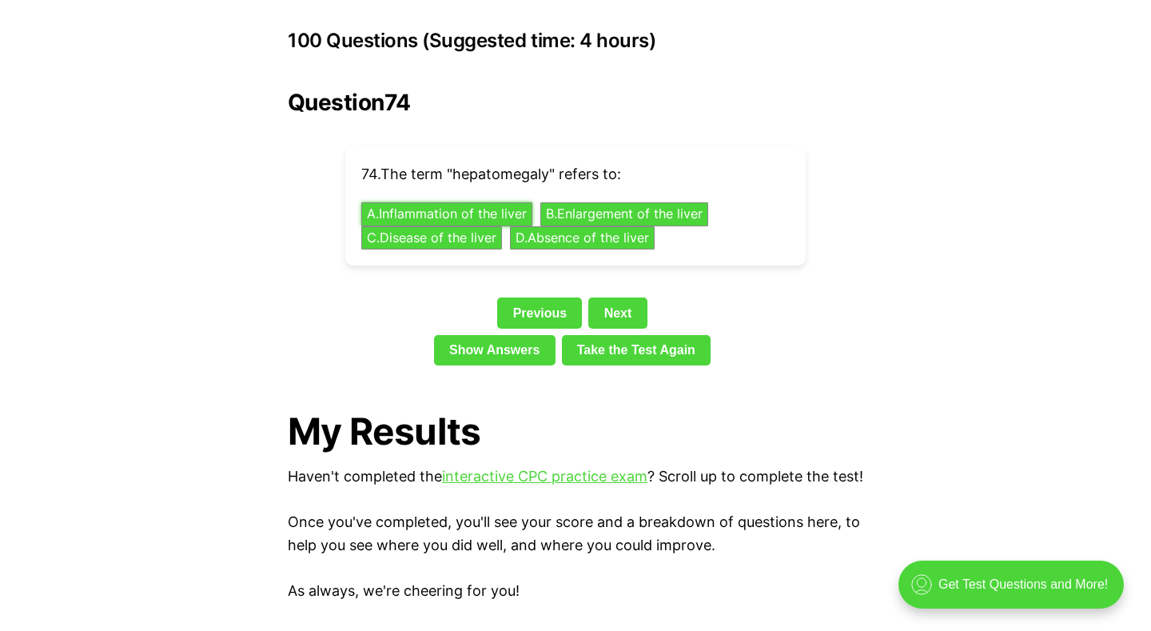
scroll to position [3597, 0]
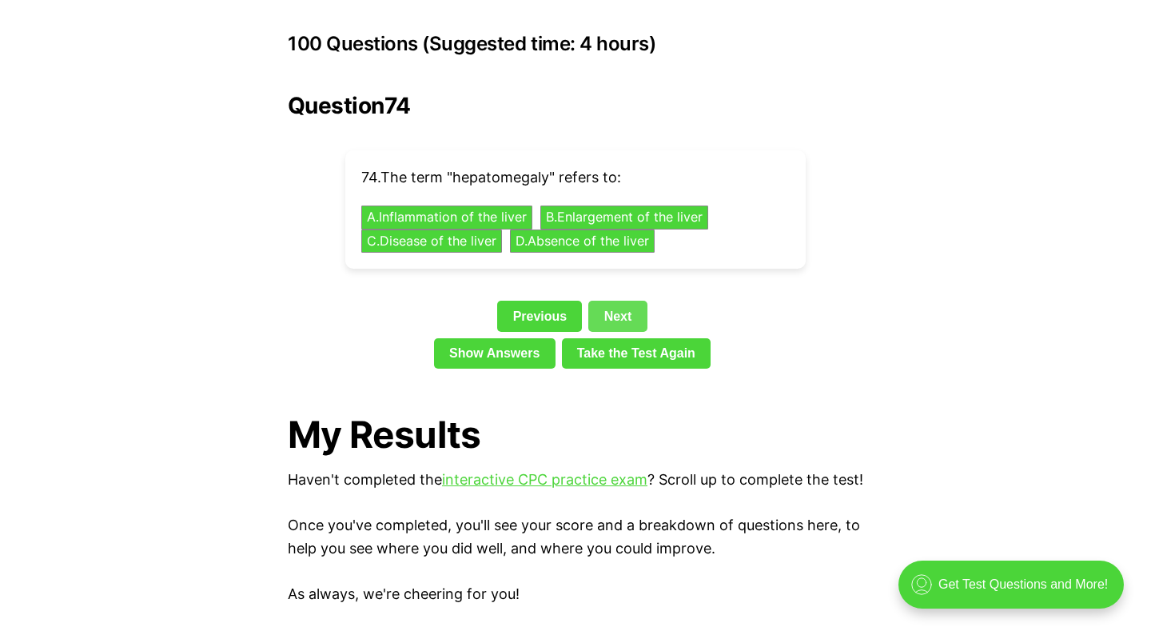
click at [625, 301] on link "Next" at bounding box center [617, 316] width 58 height 30
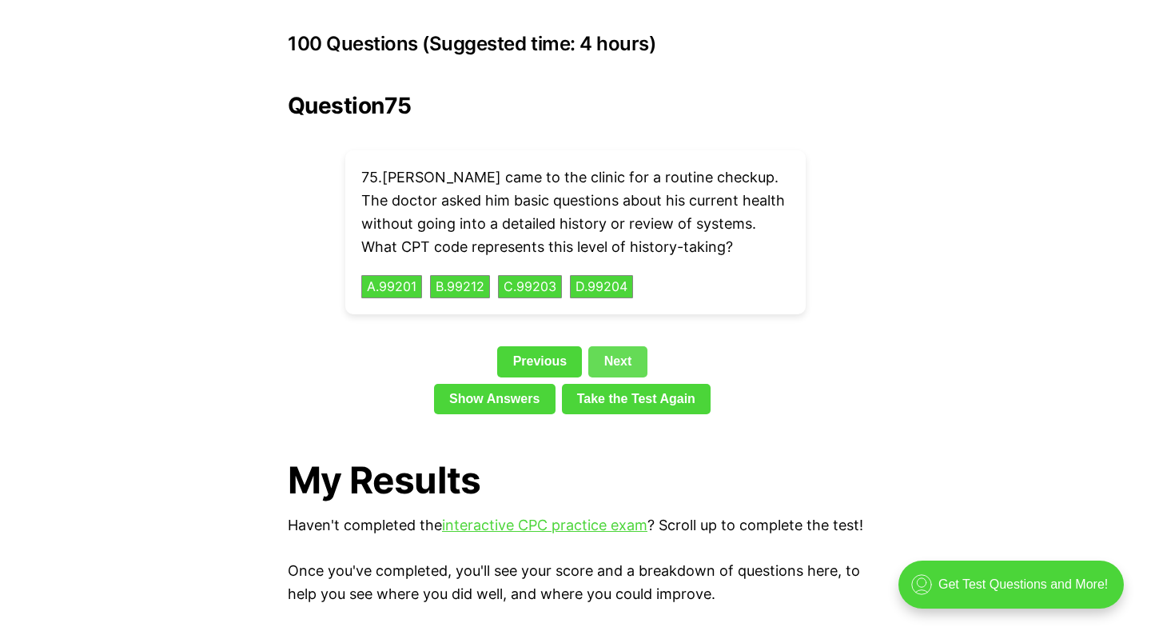
click at [623, 346] on link "Next" at bounding box center [617, 361] width 58 height 30
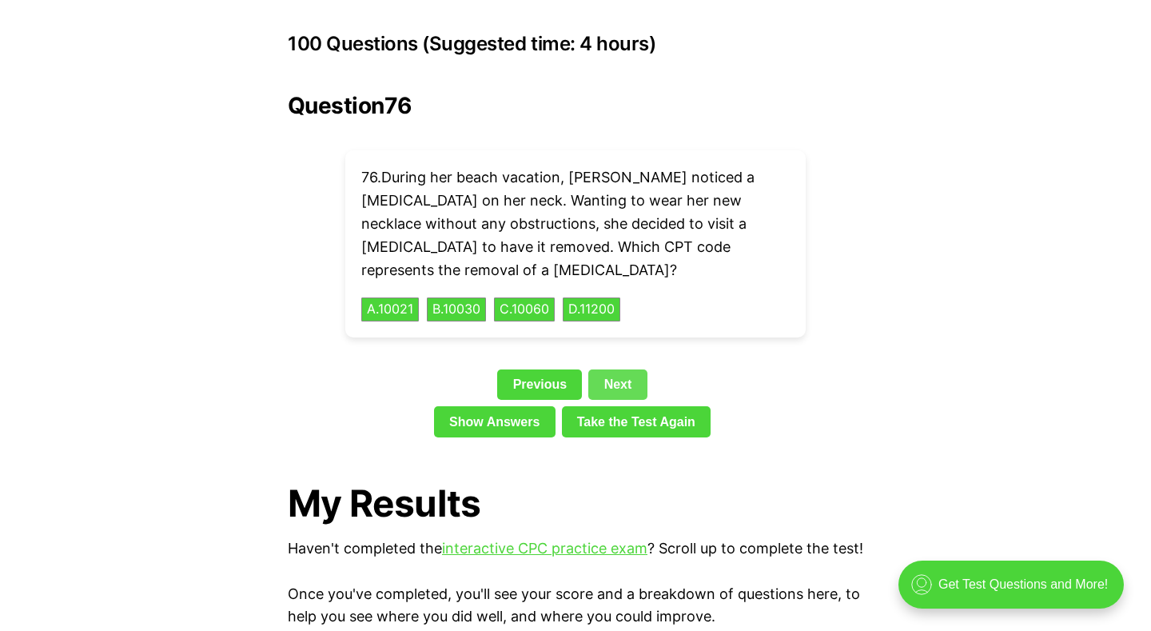
click at [619, 369] on link "Next" at bounding box center [617, 384] width 58 height 30
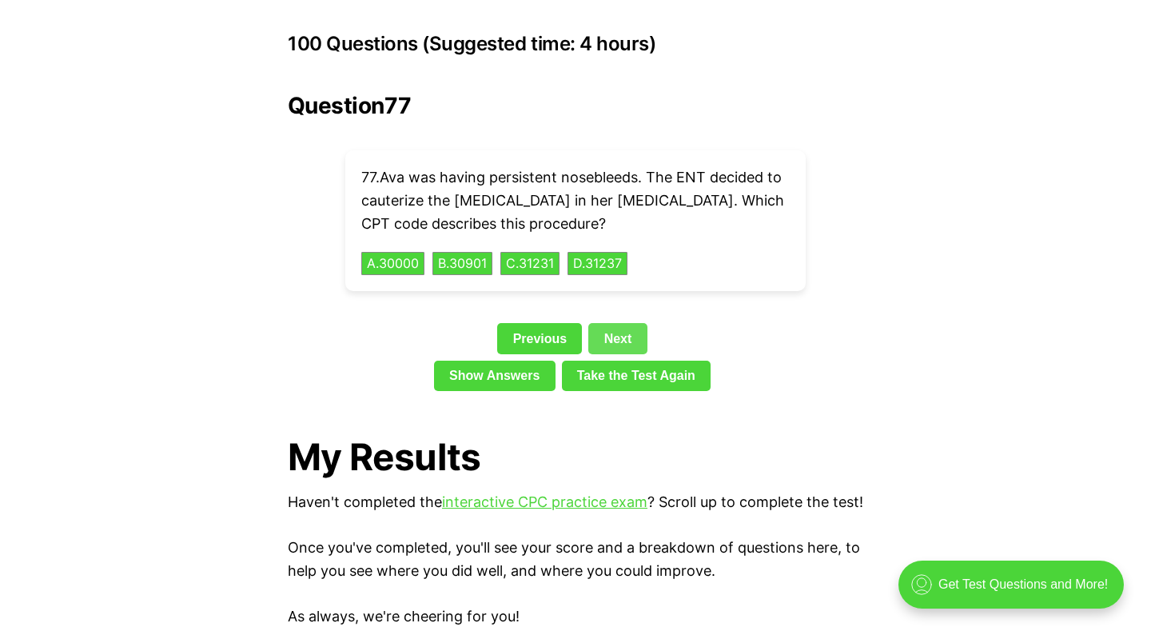
click at [622, 323] on link "Next" at bounding box center [617, 338] width 58 height 30
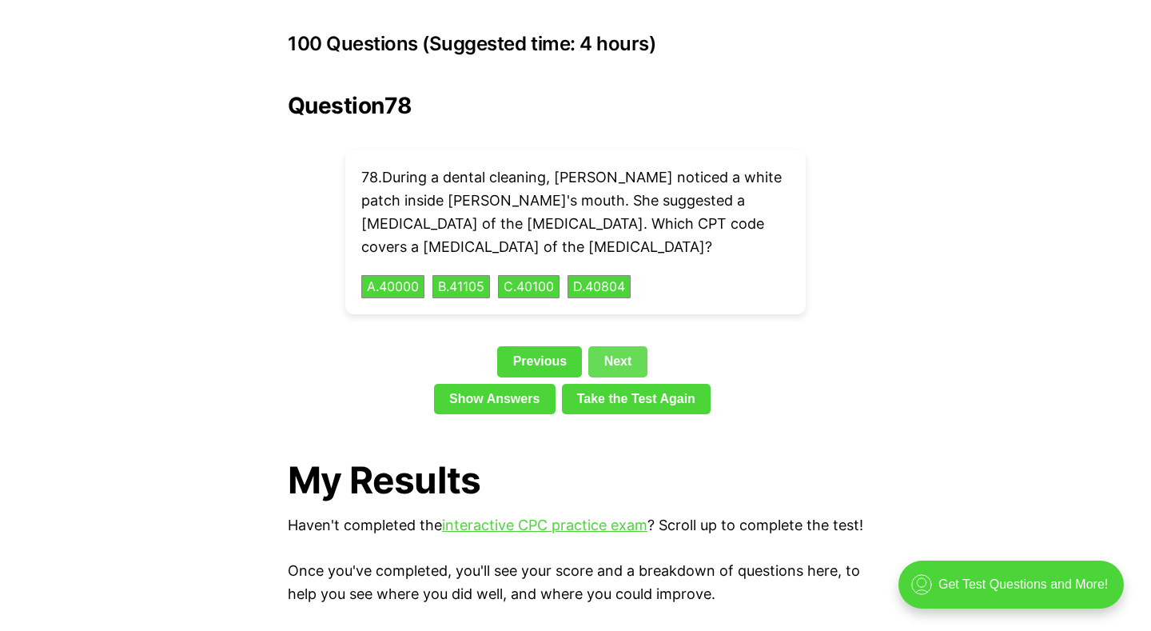
click at [622, 346] on link "Next" at bounding box center [617, 361] width 58 height 30
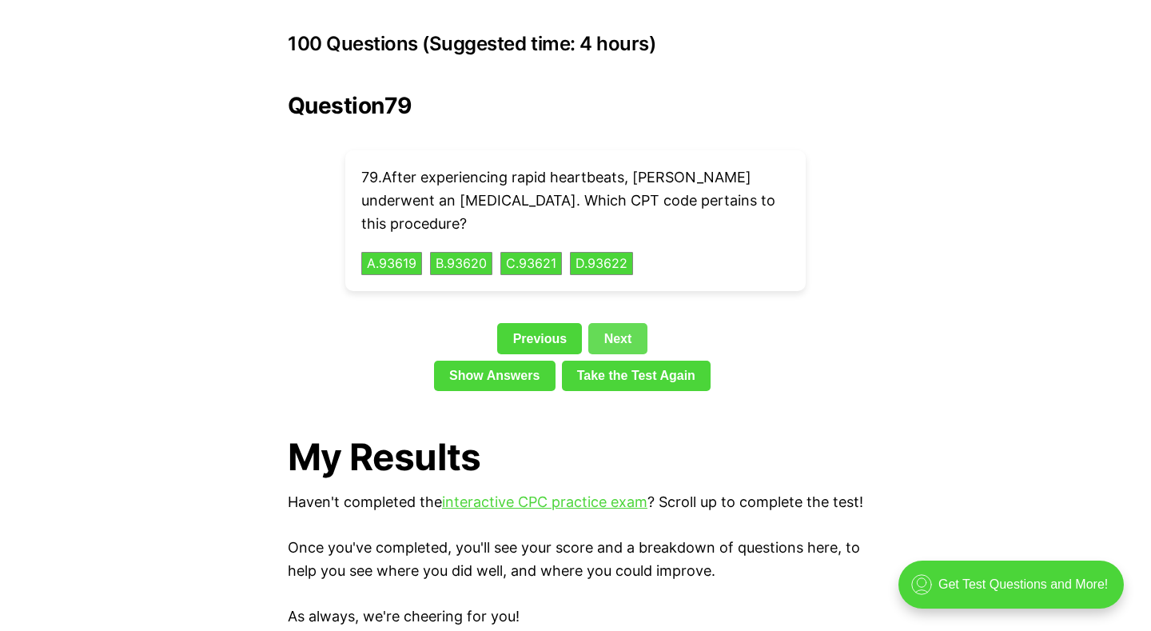
click at [619, 323] on link "Next" at bounding box center [617, 338] width 58 height 30
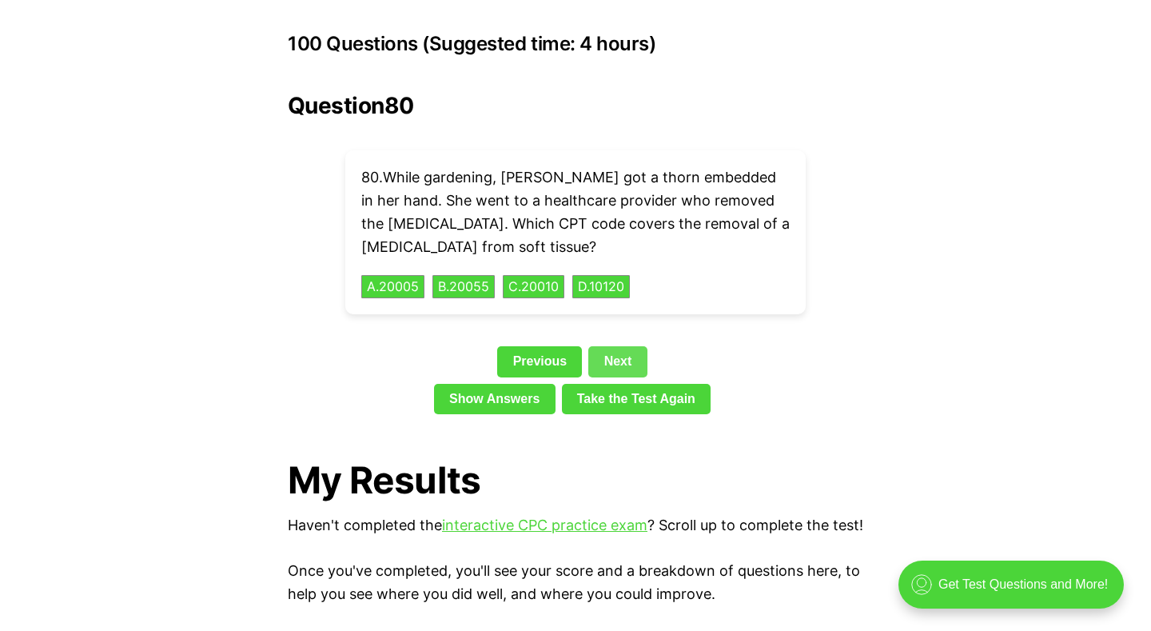
click at [621, 346] on link "Next" at bounding box center [617, 361] width 58 height 30
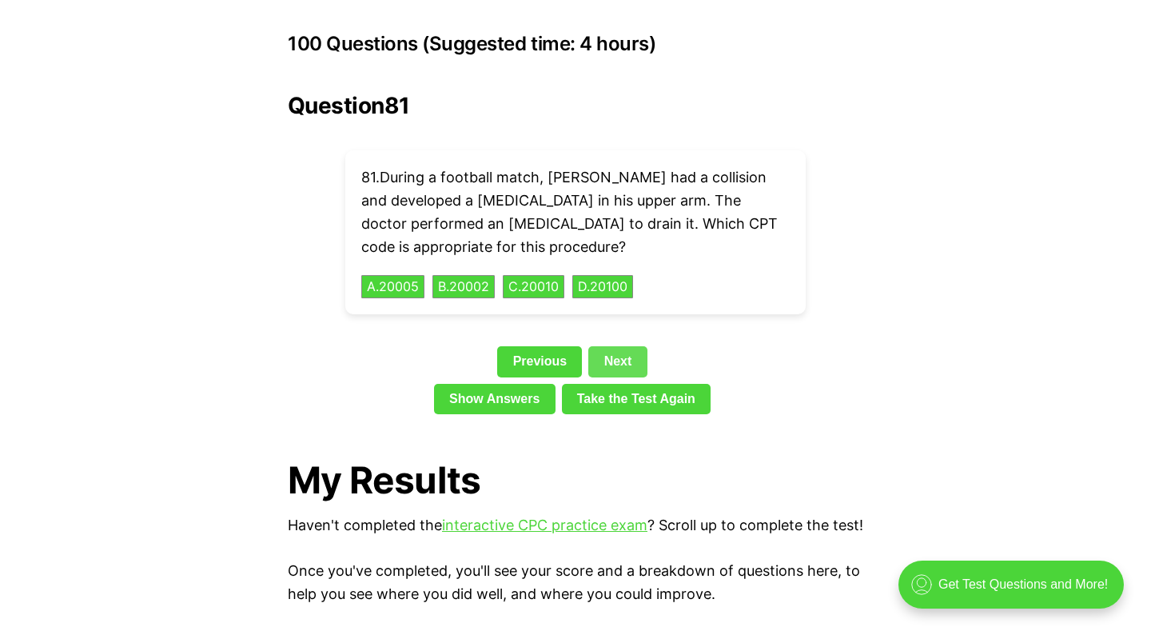
click at [624, 346] on link "Next" at bounding box center [617, 361] width 58 height 30
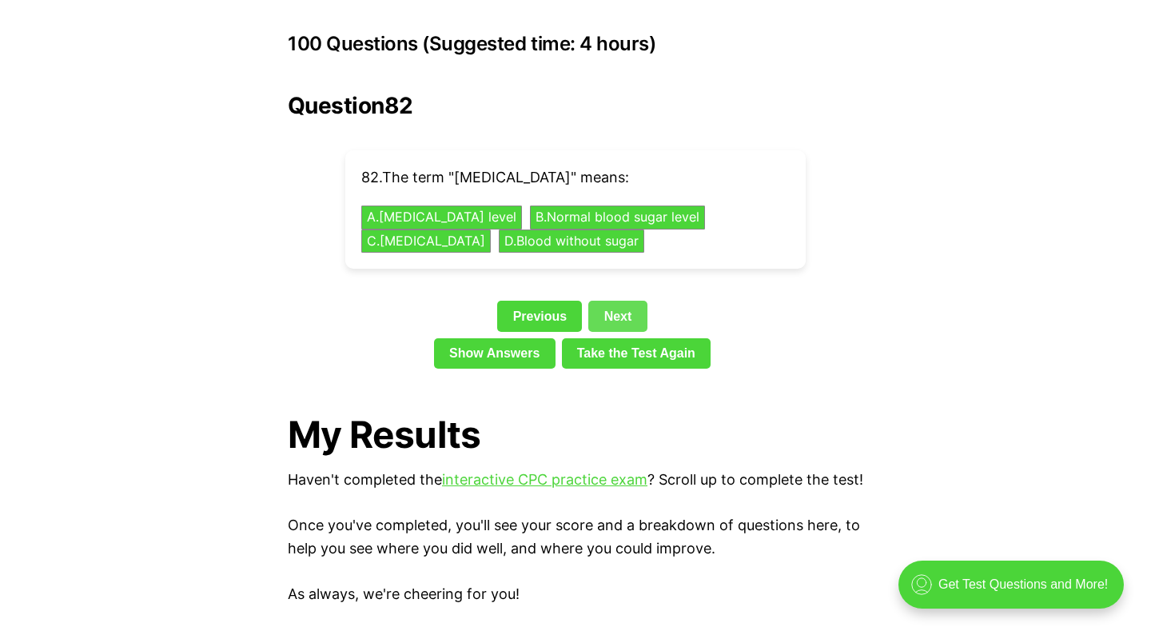
click at [614, 301] on link "Next" at bounding box center [617, 316] width 58 height 30
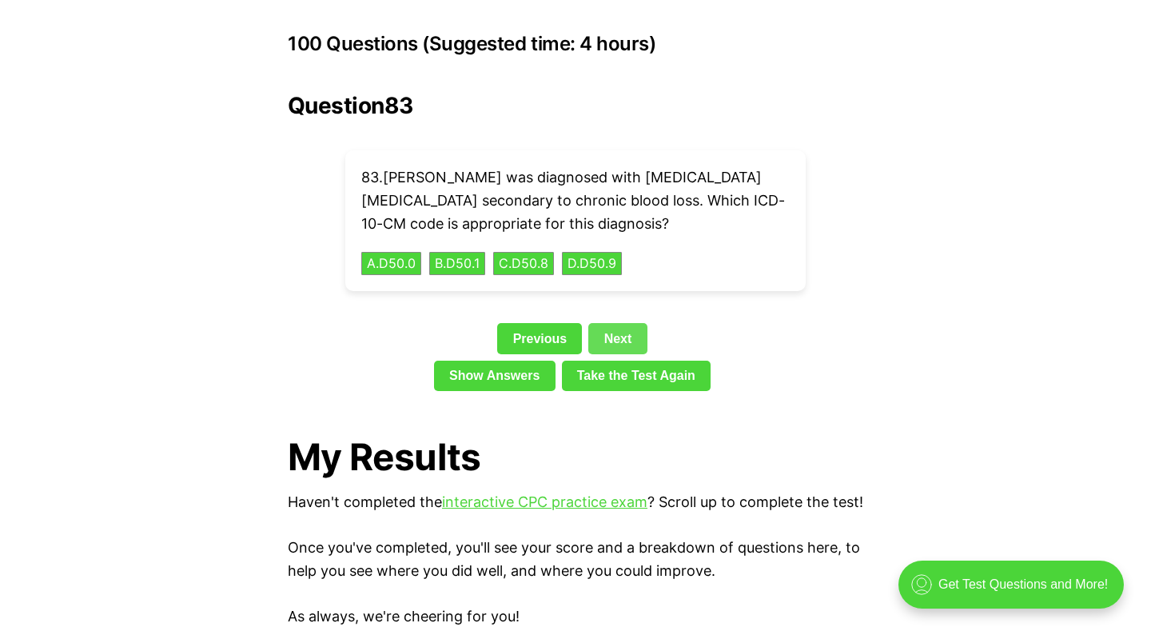
click at [620, 323] on link "Next" at bounding box center [617, 338] width 58 height 30
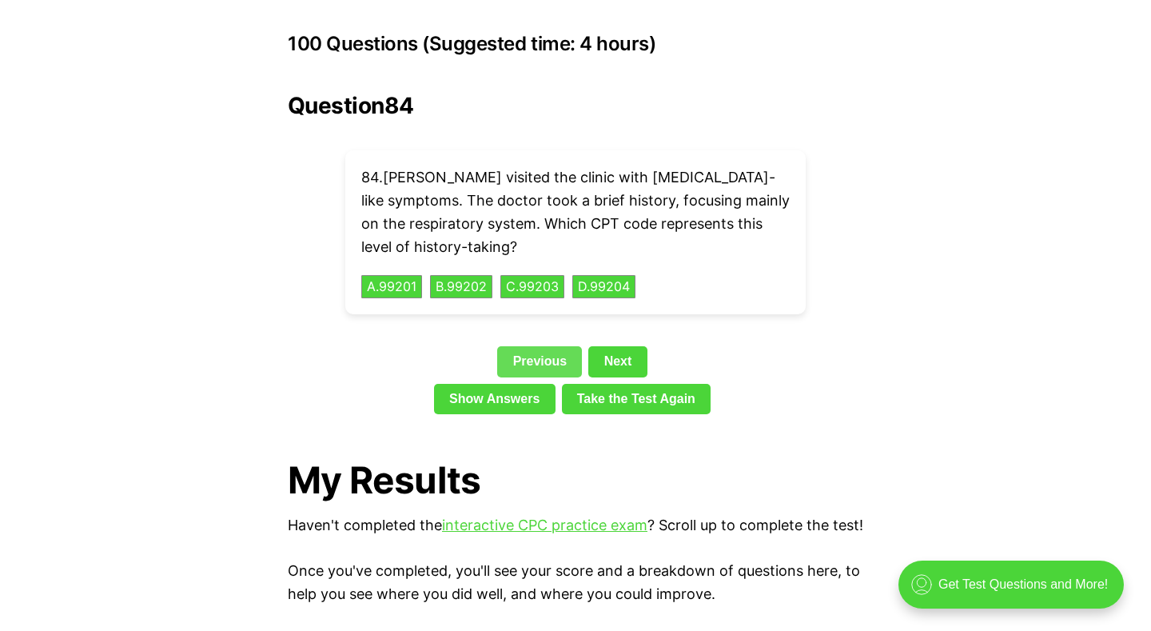
click at [540, 346] on link "Previous" at bounding box center [539, 361] width 85 height 30
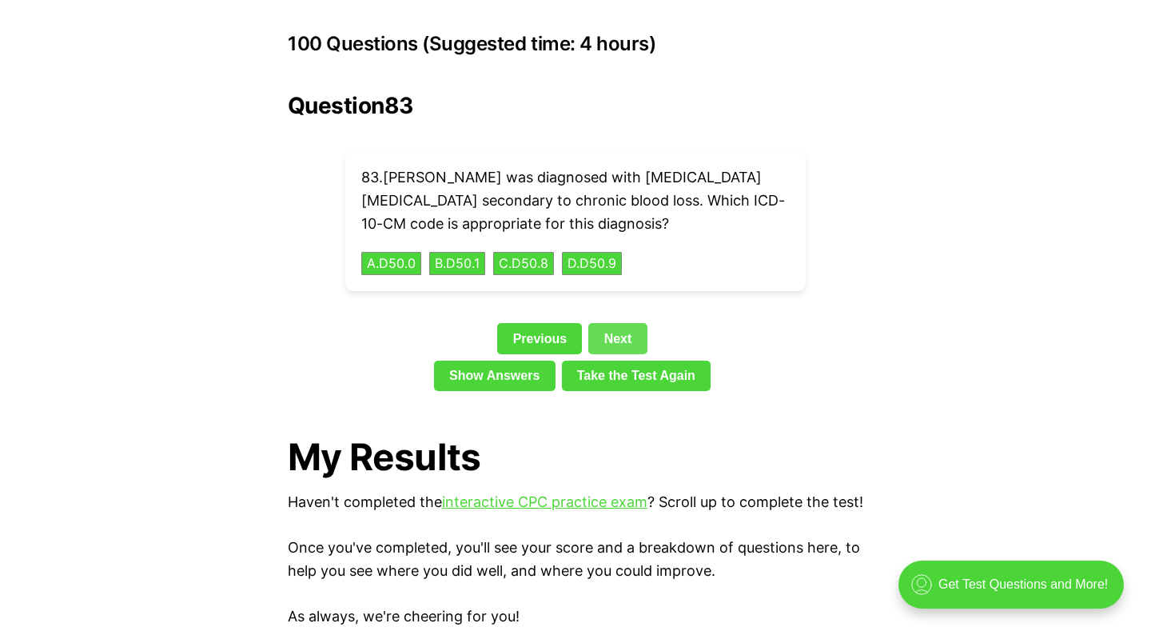
click at [596, 323] on link "Next" at bounding box center [617, 338] width 58 height 30
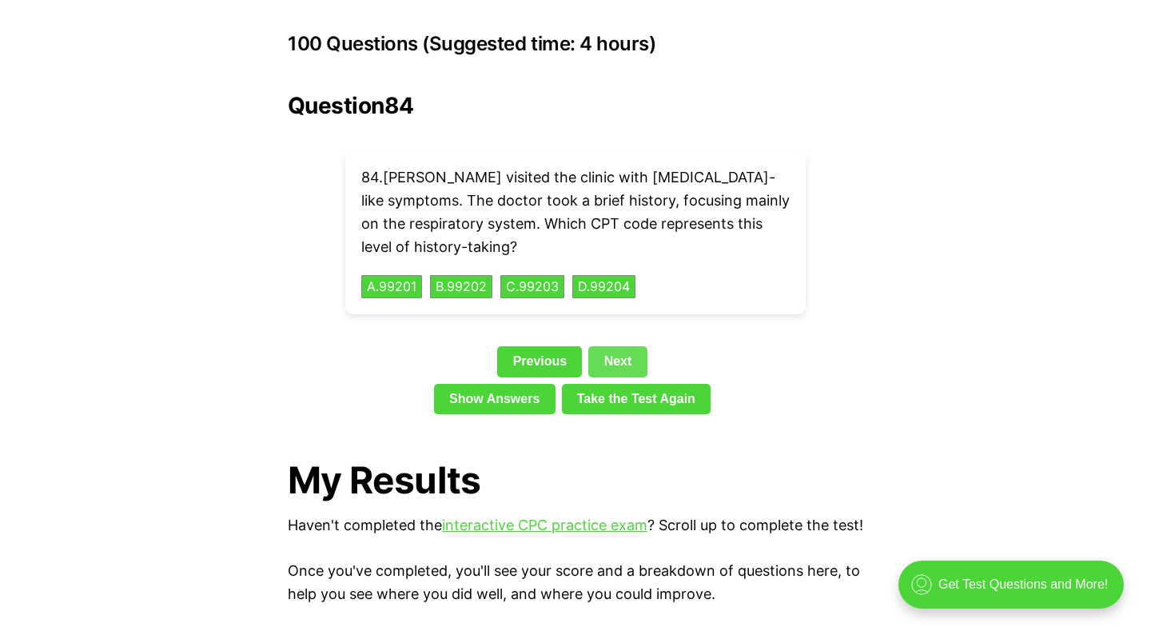
click at [605, 346] on link "Next" at bounding box center [617, 361] width 58 height 30
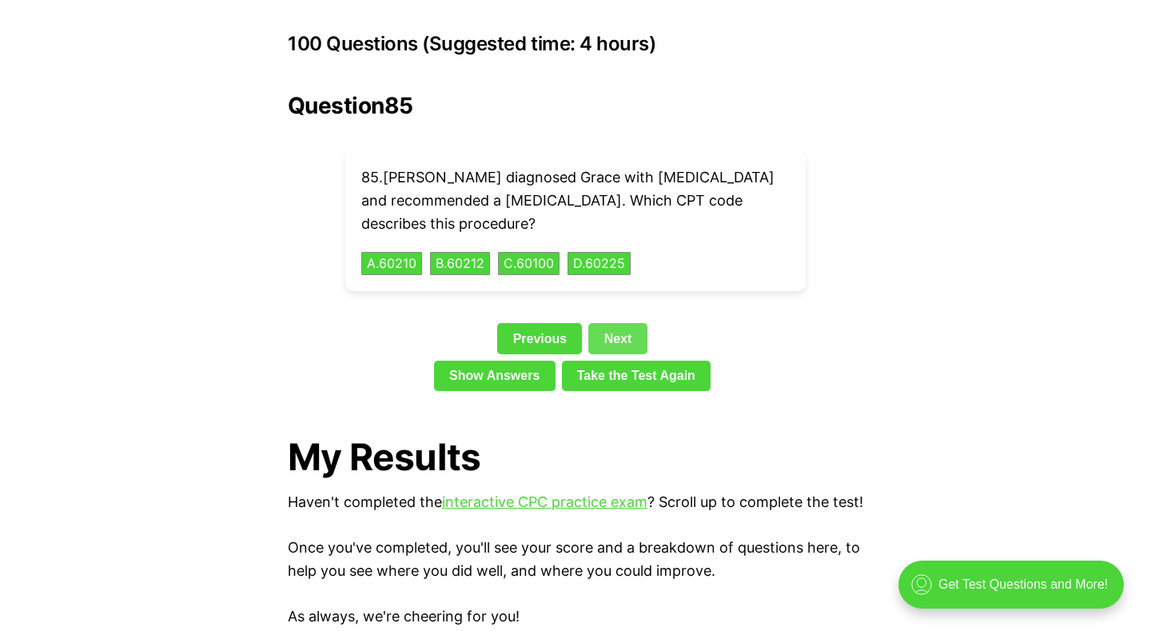
click at [600, 323] on link "Next" at bounding box center [617, 338] width 58 height 30
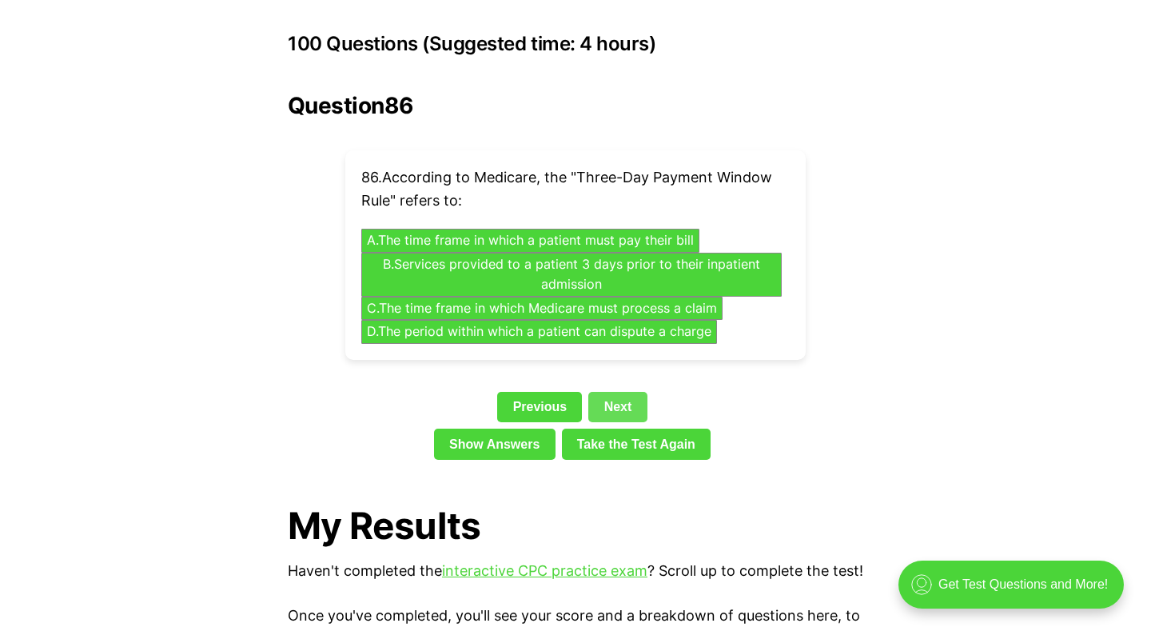
click at [611, 392] on link "Next" at bounding box center [617, 407] width 58 height 30
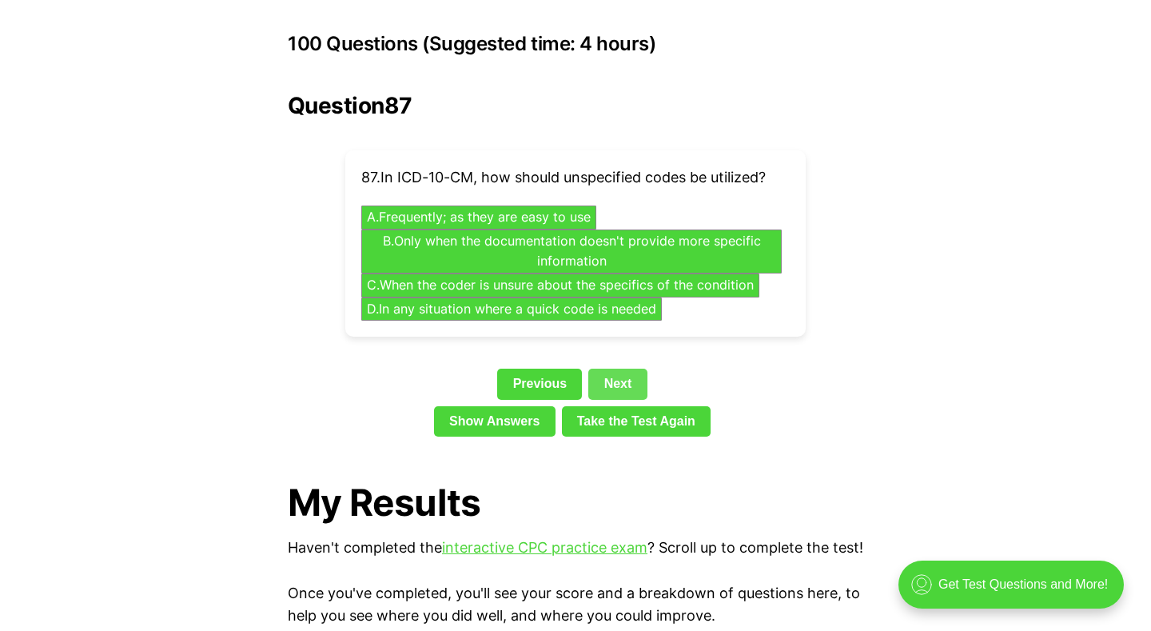
click at [606, 369] on link "Next" at bounding box center [617, 384] width 58 height 30
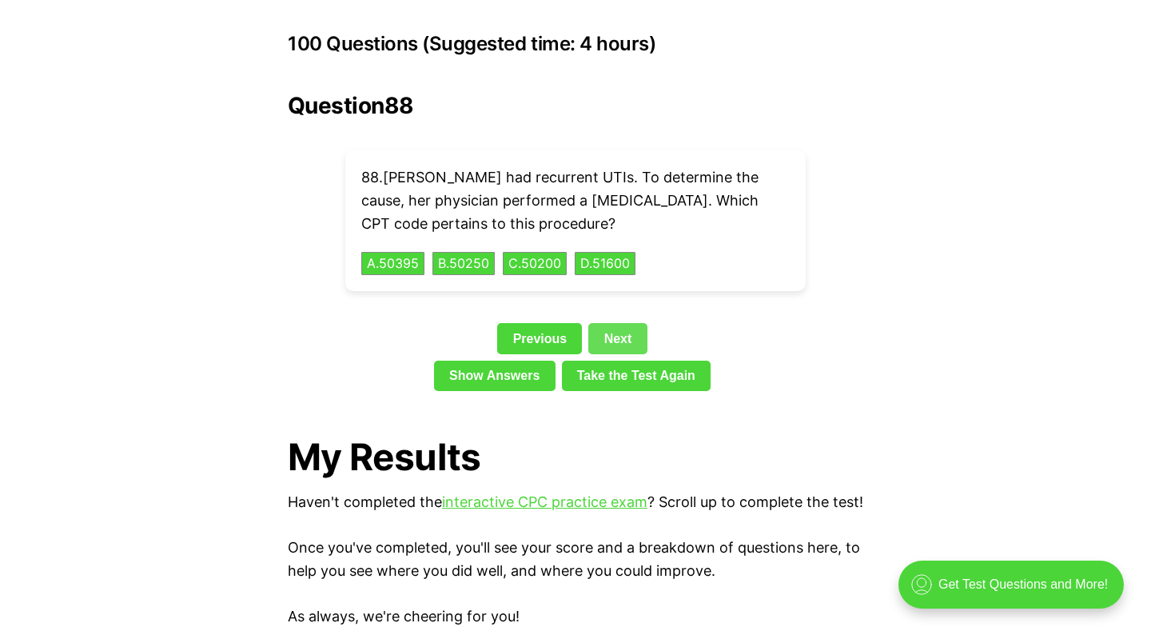
click at [606, 361] on link "Take the Test Again" at bounding box center [636, 376] width 149 height 30
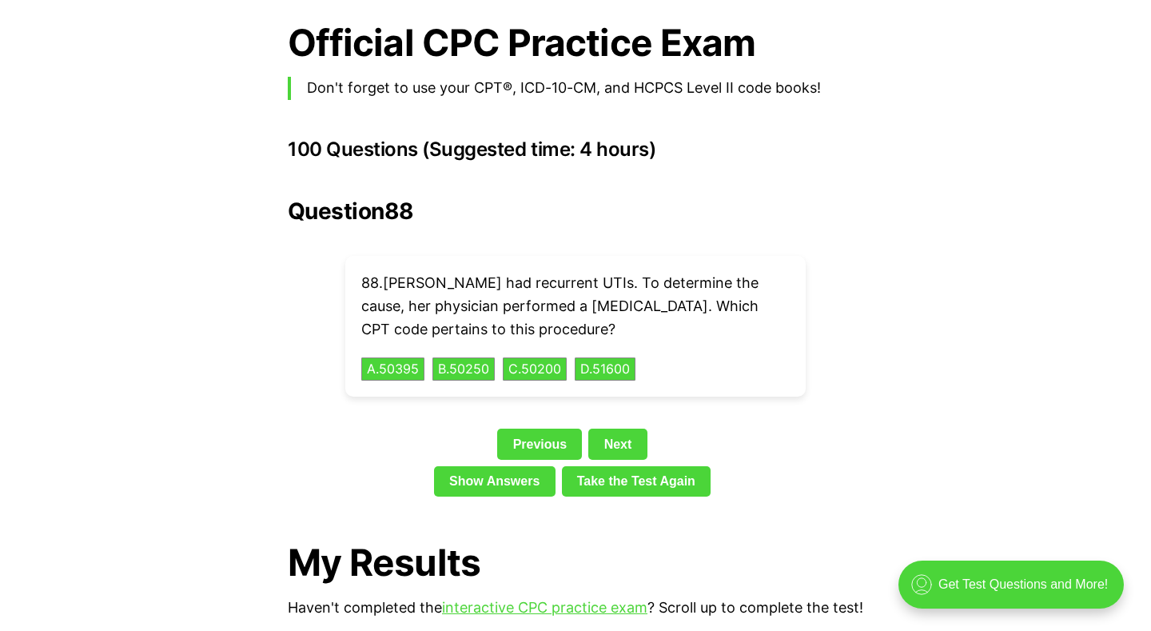
scroll to position [3493, 0]
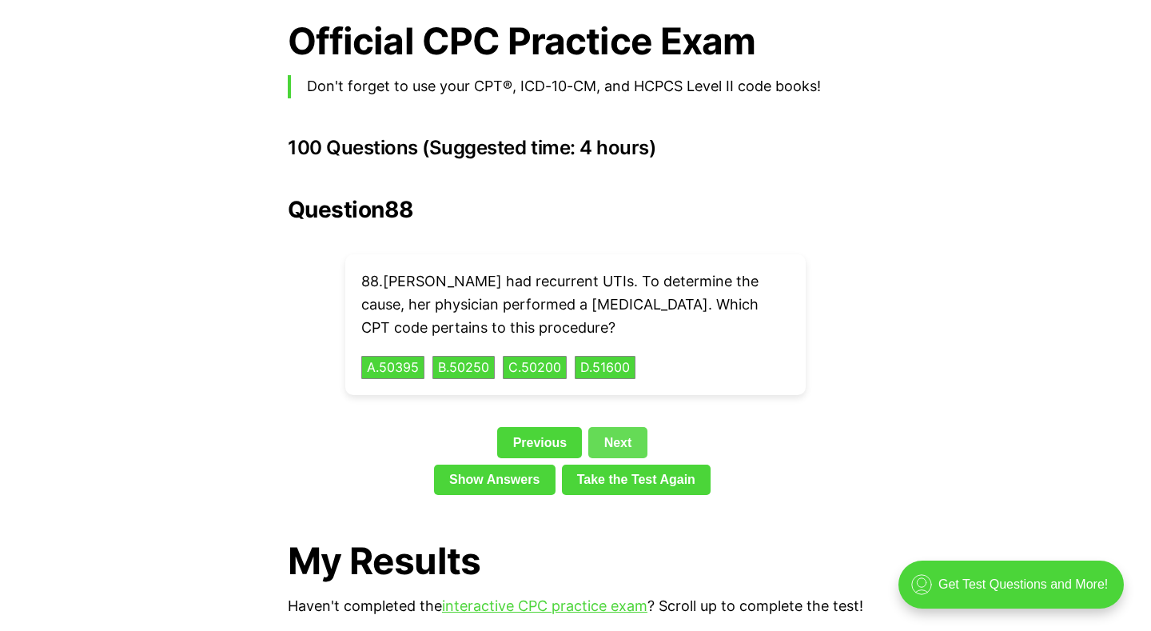
click at [616, 427] on link "Next" at bounding box center [617, 442] width 58 height 30
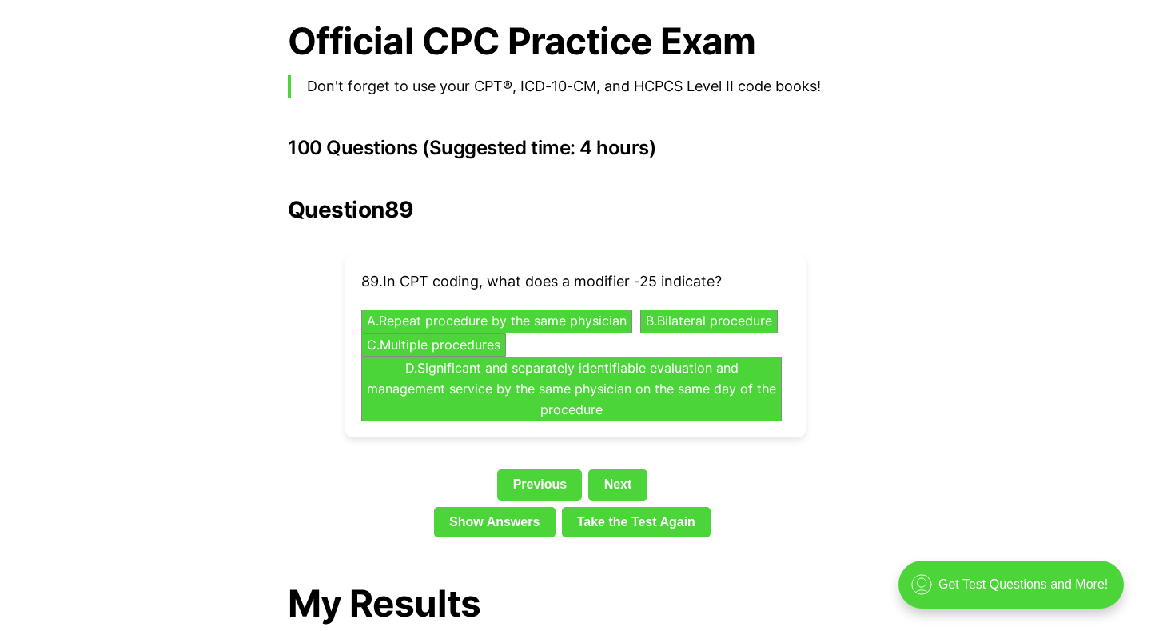
click at [476, 270] on p "89 . In CPT coding, what does a modifier -25 indicate?" at bounding box center [575, 281] width 428 height 23
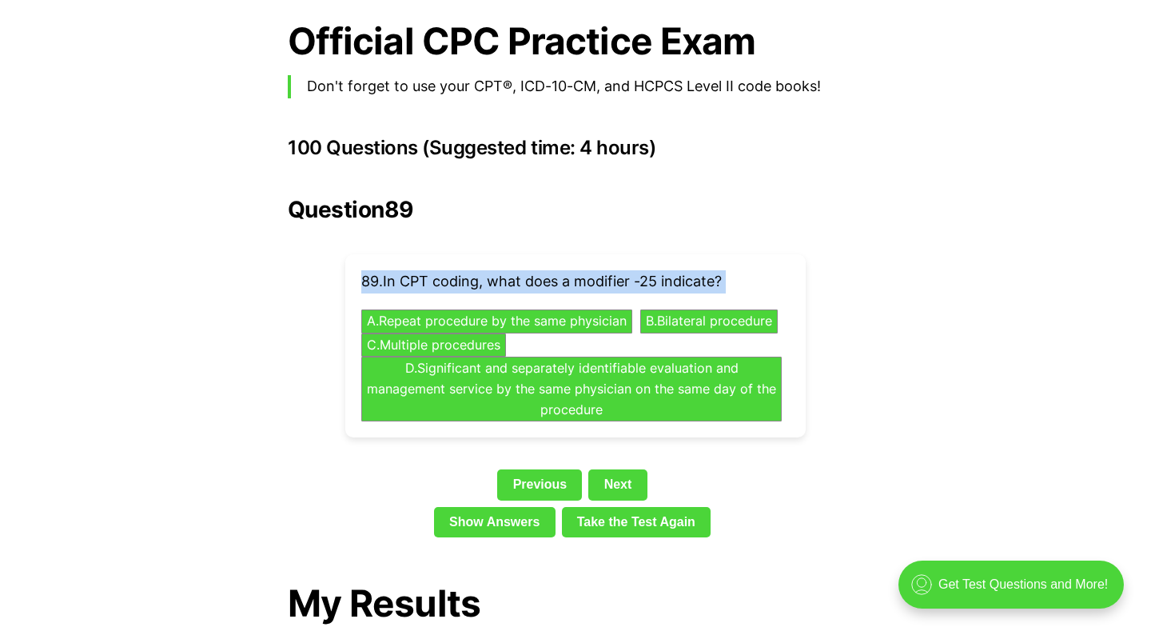
click at [476, 270] on p "89 . In CPT coding, what does a modifier -25 indicate?" at bounding box center [575, 281] width 428 height 23
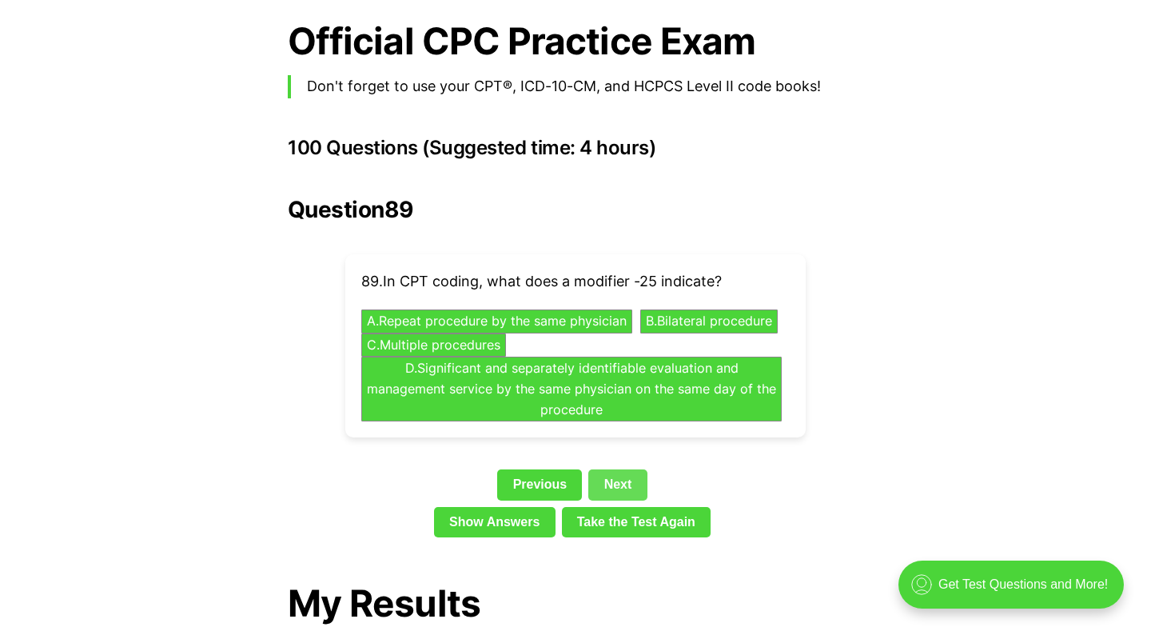
click at [604, 469] on link "Next" at bounding box center [617, 484] width 58 height 30
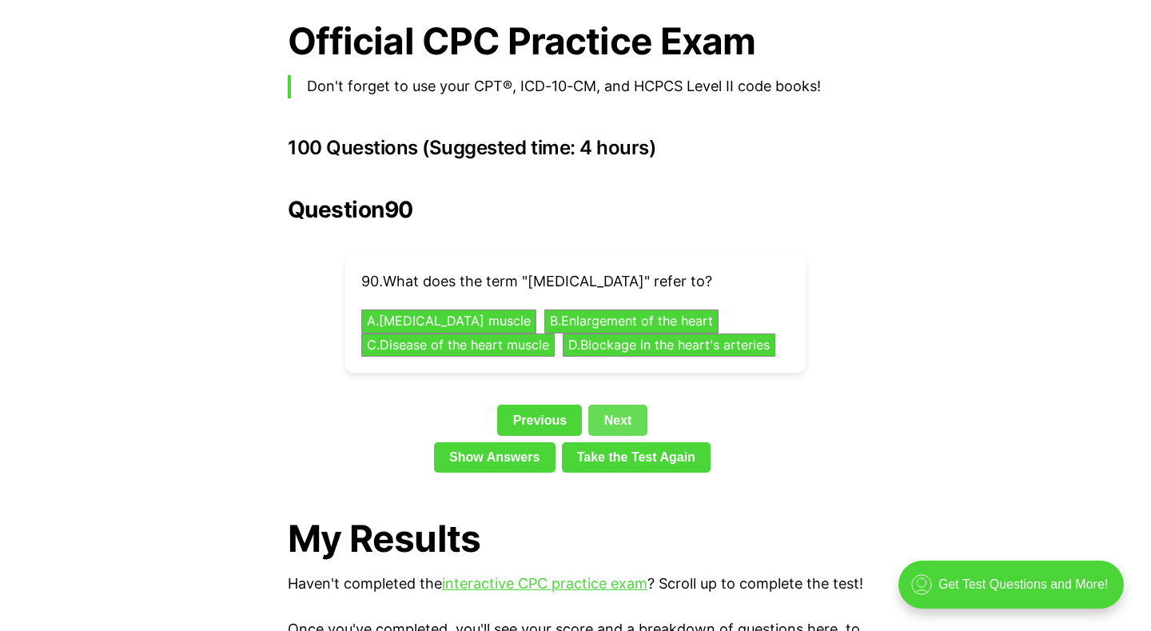
click at [608, 419] on link "Next" at bounding box center [617, 419] width 58 height 30
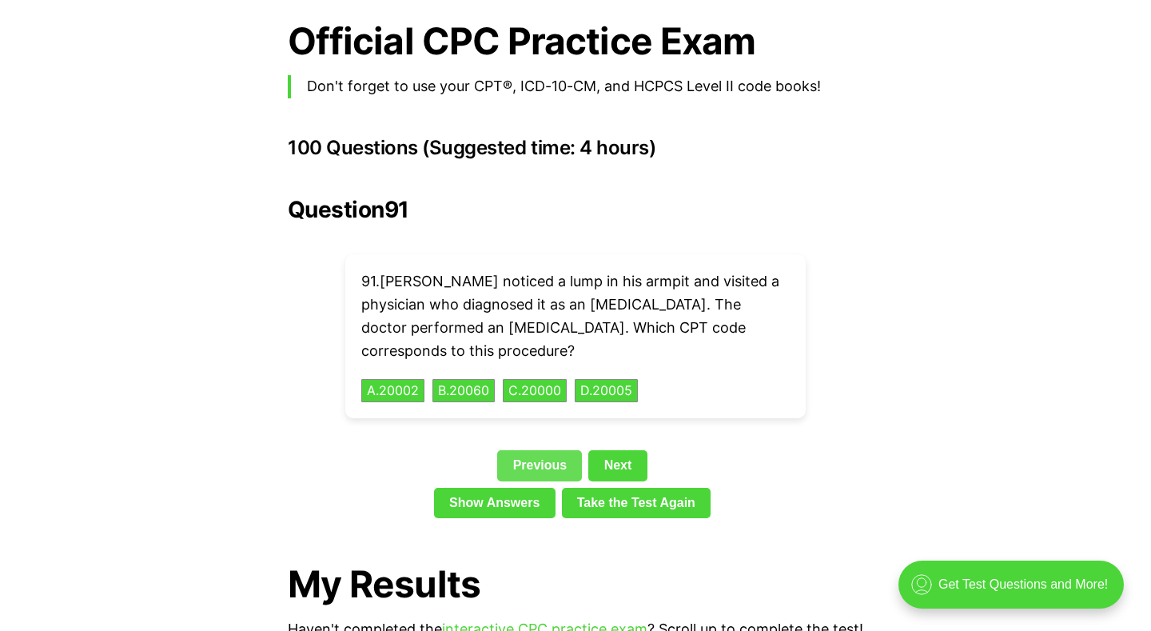
click at [525, 450] on link "Previous" at bounding box center [539, 465] width 85 height 30
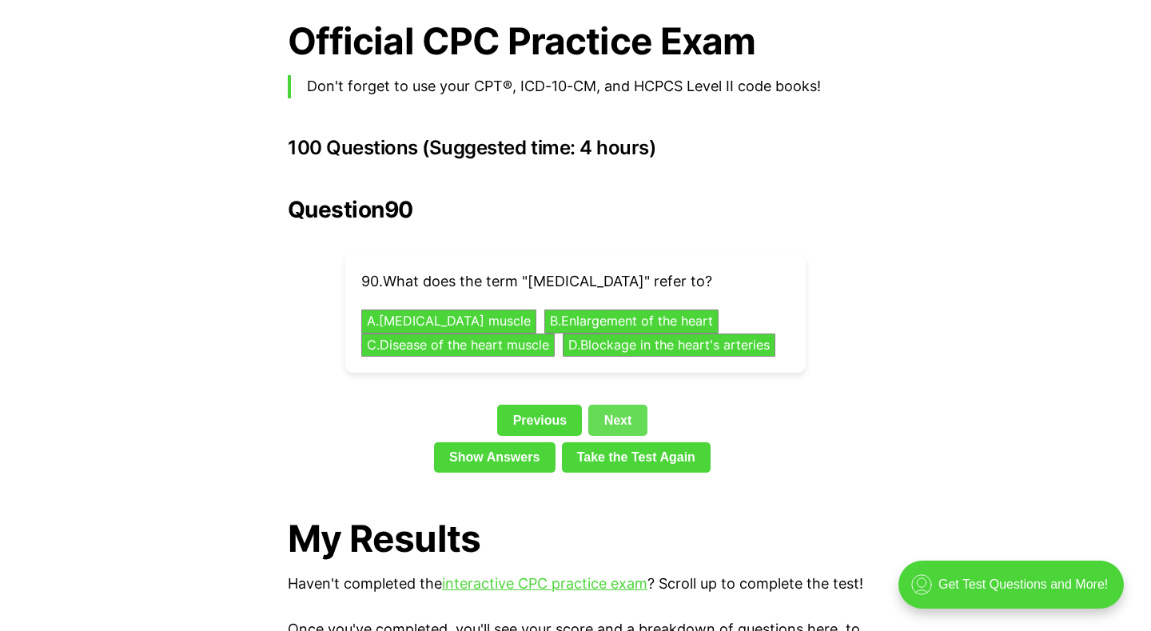
click at [608, 413] on link "Next" at bounding box center [617, 419] width 58 height 30
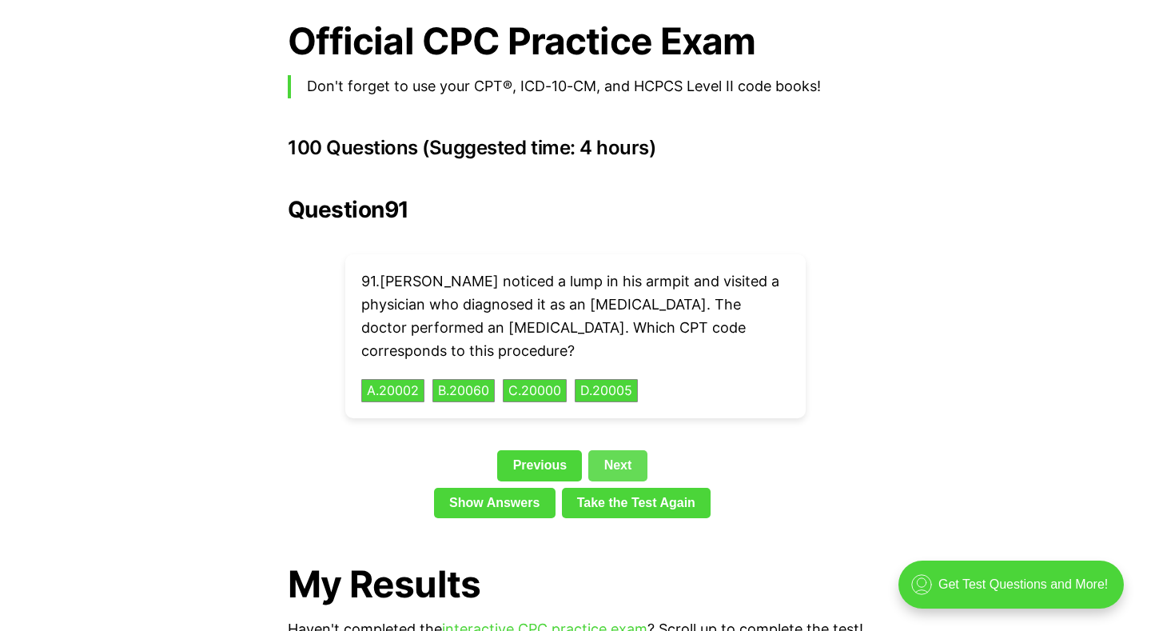
click at [613, 450] on link "Next" at bounding box center [617, 465] width 58 height 30
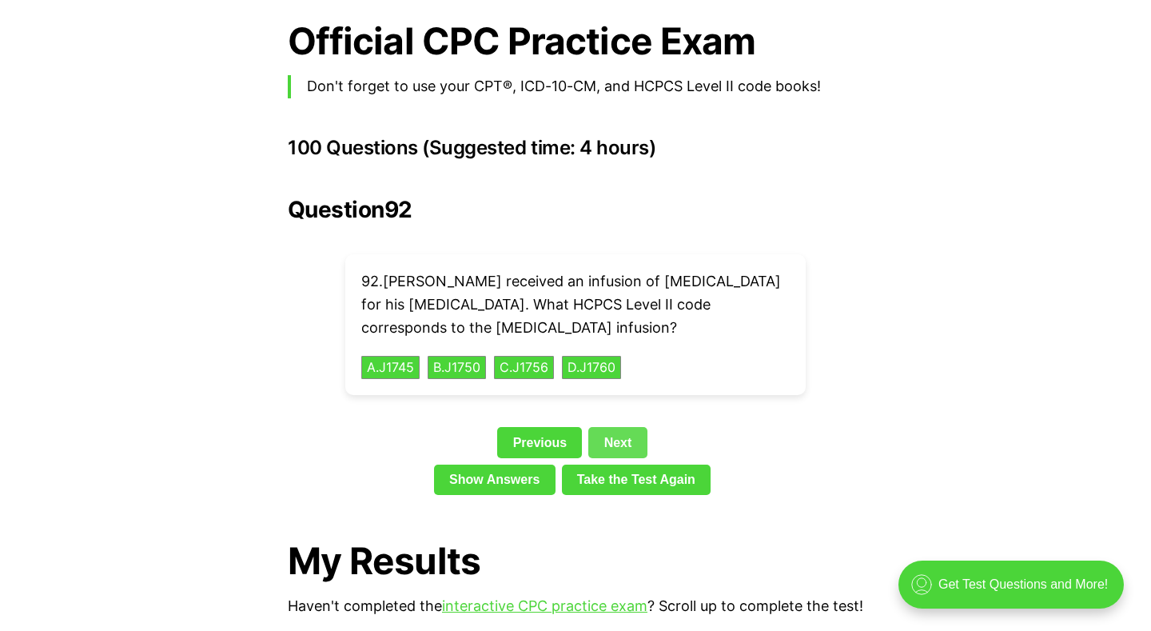
click at [613, 427] on link "Next" at bounding box center [617, 442] width 58 height 30
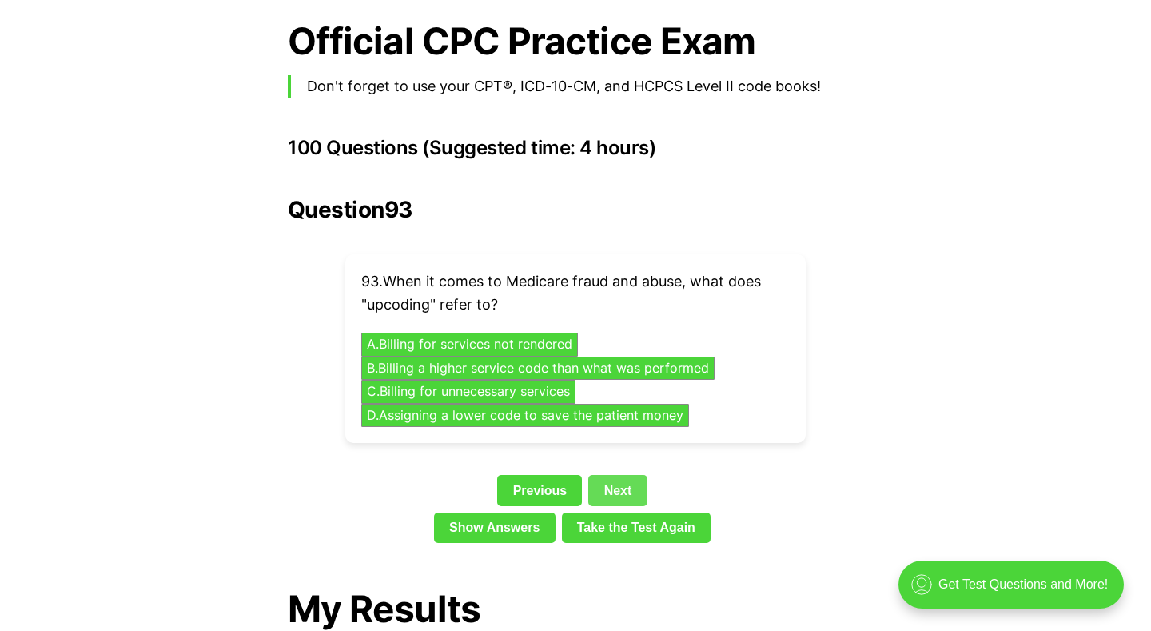
click at [620, 475] on link "Next" at bounding box center [617, 490] width 58 height 30
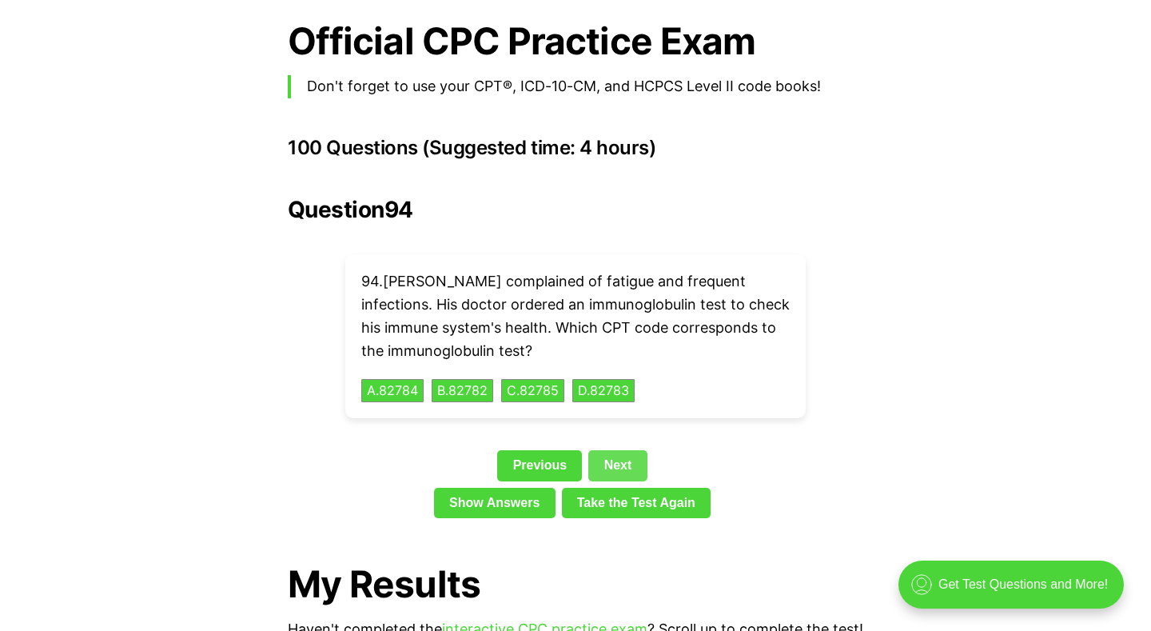
click at [616, 450] on link "Next" at bounding box center [617, 465] width 58 height 30
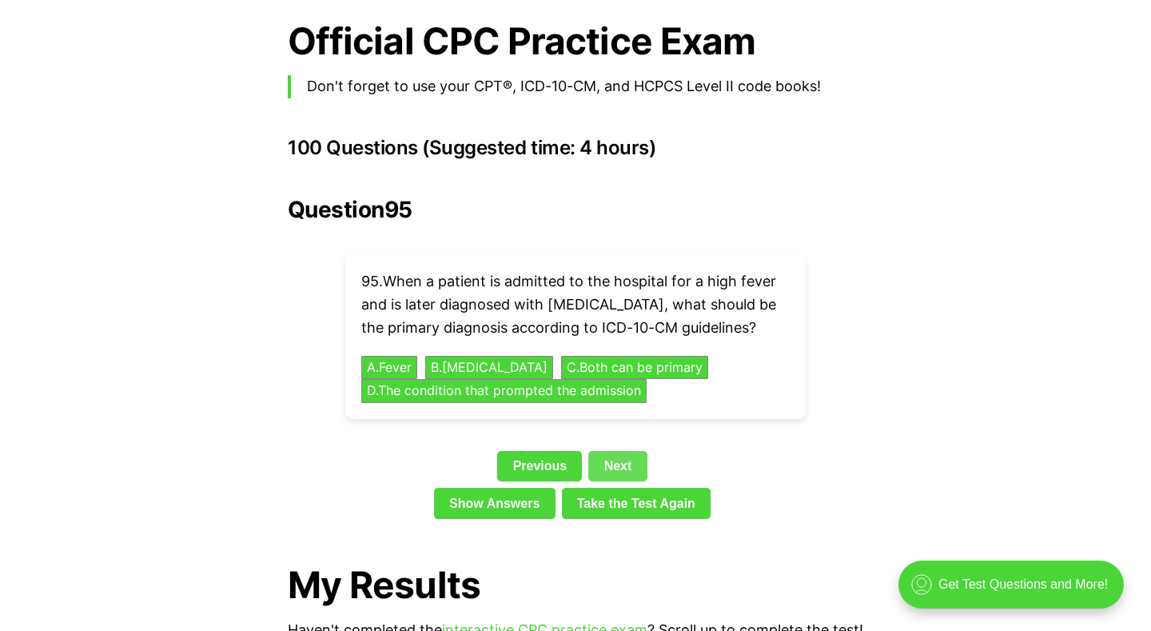
click at [616, 451] on link "Next" at bounding box center [617, 466] width 58 height 30
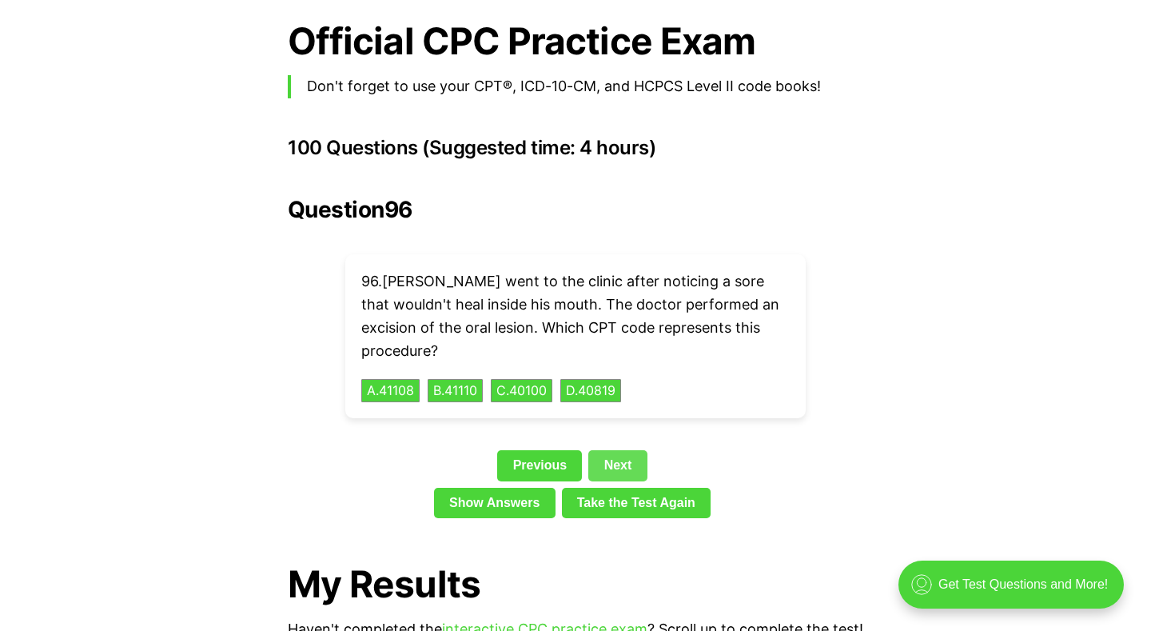
click at [602, 450] on link "Next" at bounding box center [617, 465] width 58 height 30
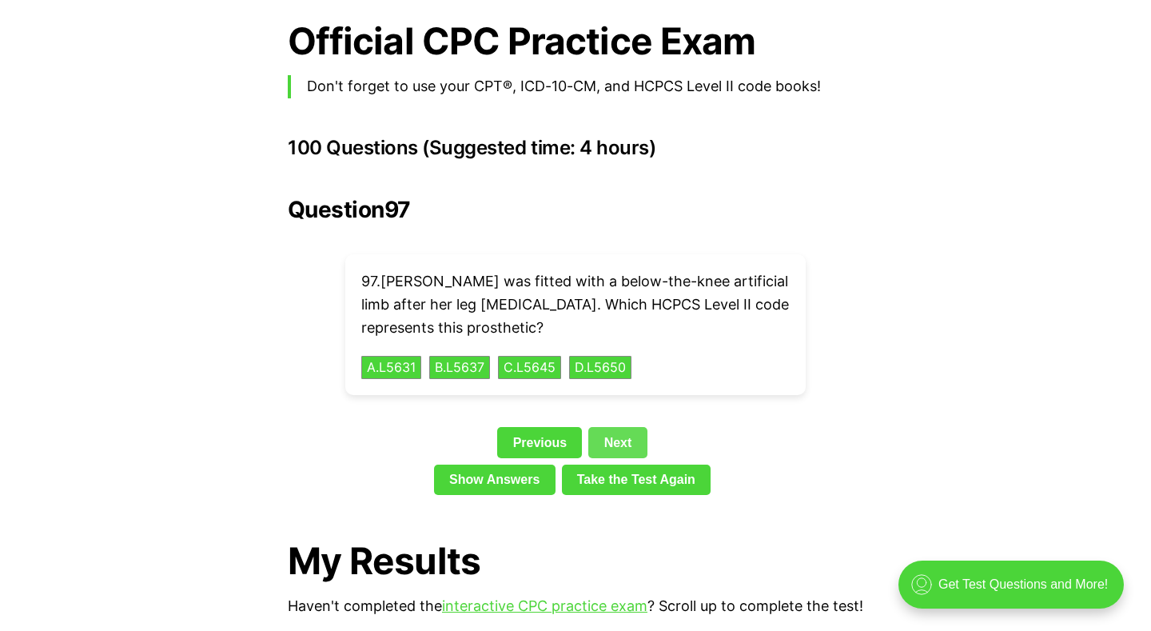
click at [602, 427] on link "Next" at bounding box center [617, 442] width 58 height 30
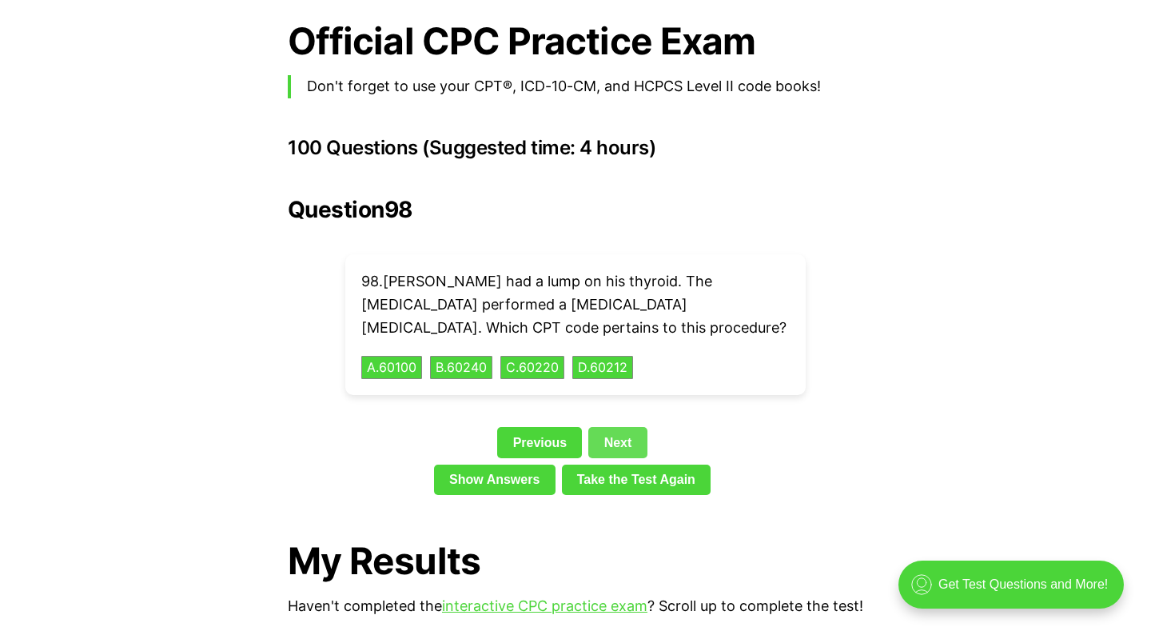
click at [602, 427] on link "Next" at bounding box center [617, 442] width 58 height 30
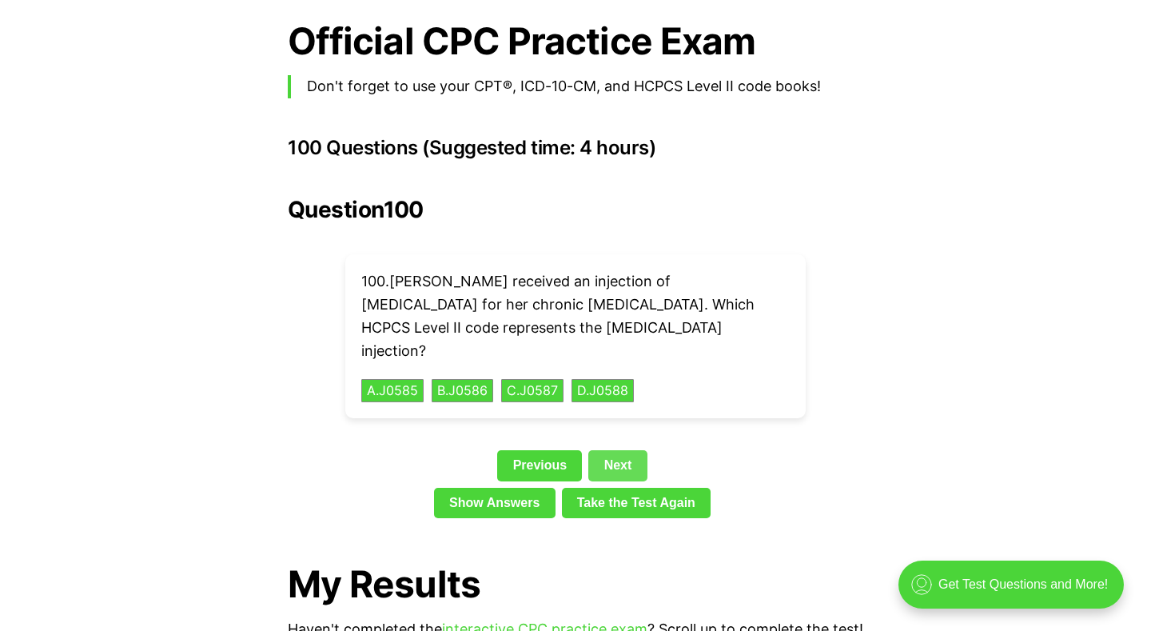
click at [602, 450] on link "Next" at bounding box center [617, 465] width 58 height 30
click at [601, 450] on link "Next" at bounding box center [617, 465] width 58 height 30
